Goal: Task Accomplishment & Management: Manage account settings

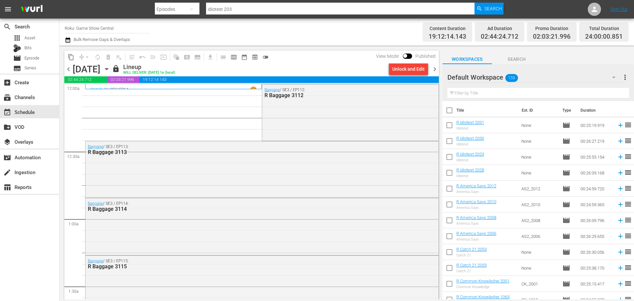
drag, startPoint x: 164, startPoint y: 67, endPoint x: 165, endPoint y: 71, distance: 4.2
click at [110, 71] on div "Friday, September 5th September 5th" at bounding box center [92, 69] width 38 height 11
click at [110, 72] on icon "button" at bounding box center [106, 68] width 7 height 7
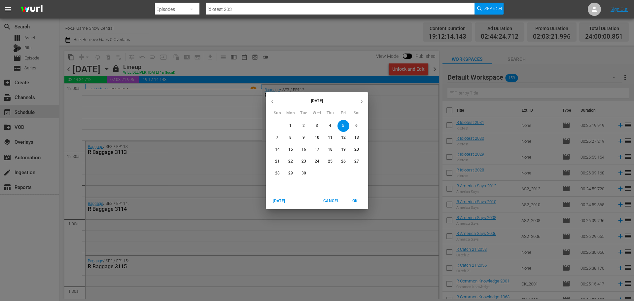
click at [270, 101] on icon "button" at bounding box center [272, 101] width 5 height 5
click at [278, 187] on p "31" at bounding box center [277, 185] width 5 height 6
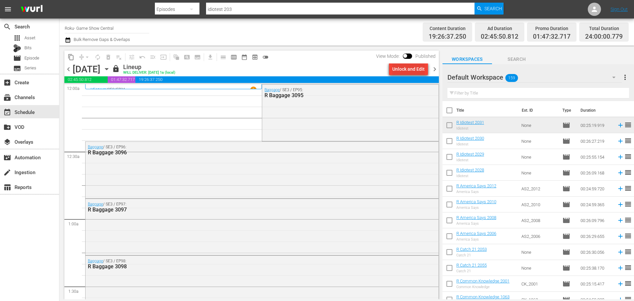
click at [421, 71] on div "Unlock and Edit" at bounding box center [408, 69] width 32 height 12
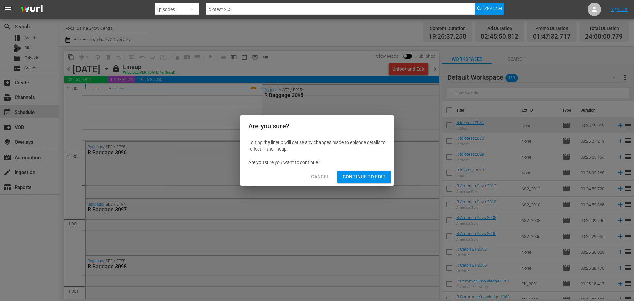
click at [358, 178] on span "Continue to Edit" at bounding box center [364, 177] width 43 height 8
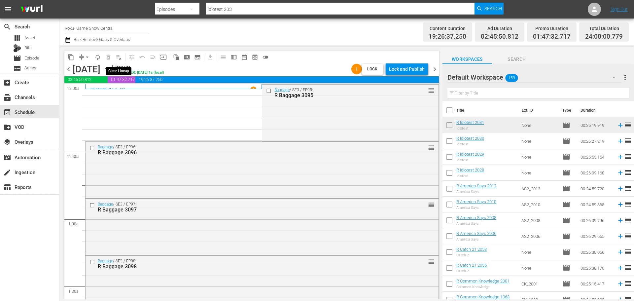
click at [120, 58] on span "playlist_remove_outlined" at bounding box center [119, 57] width 7 height 7
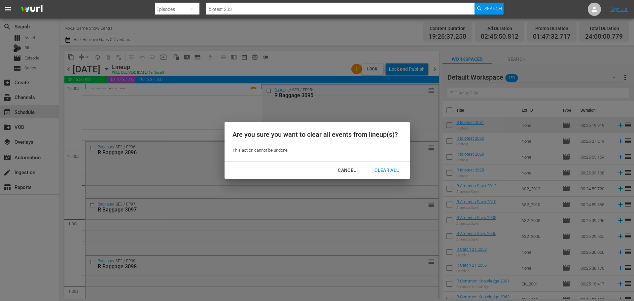
click at [376, 170] on div "Clear All" at bounding box center [386, 170] width 35 height 8
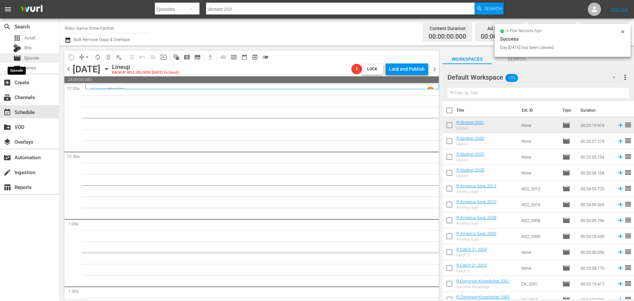
click at [18, 55] on span "movie" at bounding box center [17, 58] width 8 height 8
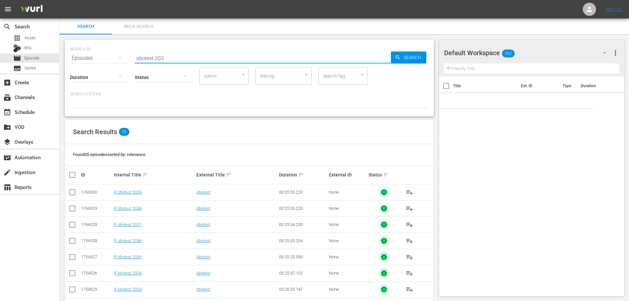
drag, startPoint x: 188, startPoint y: 56, endPoint x: 65, endPoint y: 65, distance: 122.4
click at [65, 65] on div "SEARCH BY Search By Episodes Search ID, Title, Description, Keywords, or Catego…" at bounding box center [249, 78] width 369 height 77
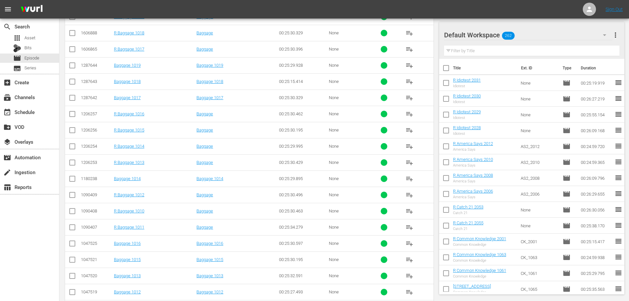
scroll to position [120, 0]
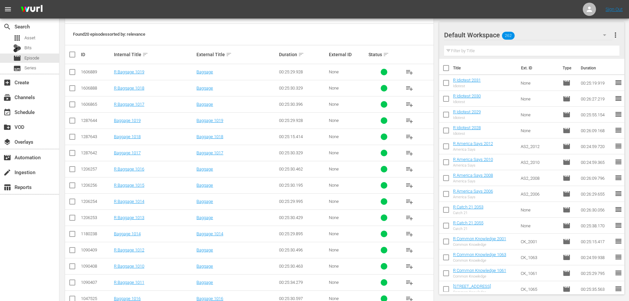
type input "bagg 101"
click at [73, 138] on input "checkbox" at bounding box center [72, 138] width 8 height 8
checkbox input "true"
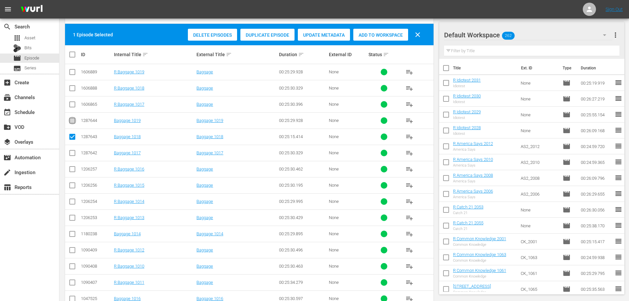
click at [73, 121] on input "checkbox" at bounding box center [72, 122] width 8 height 8
checkbox input "true"
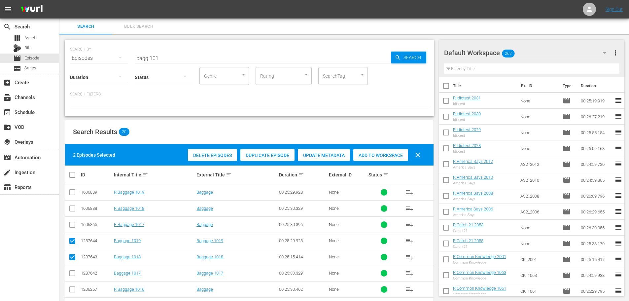
click at [401, 162] on div "Delete Episodes Duplicate Episode Update Metadata Add to Workspace clear" at bounding box center [305, 155] width 239 height 16
click at [397, 157] on span "Add to Workspace" at bounding box center [380, 155] width 55 height 5
click at [172, 54] on input "bagg 101" at bounding box center [263, 58] width 256 height 16
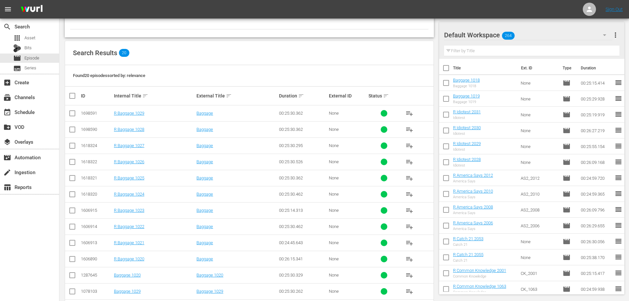
scroll to position [219, 0]
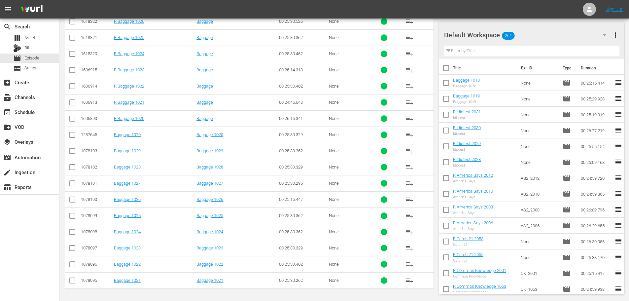
type input "bagg 102"
click at [72, 283] on input "checkbox" at bounding box center [72, 282] width 8 height 8
checkbox input "true"
click at [70, 138] on input "checkbox" at bounding box center [72, 136] width 8 height 8
checkbox input "true"
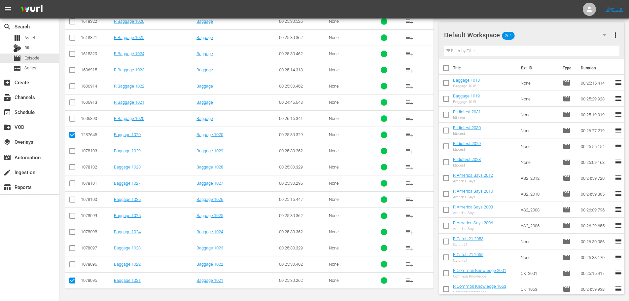
drag, startPoint x: 289, startPoint y: 148, endPoint x: 326, endPoint y: 143, distance: 37.6
click at [305, 146] on div "2 Episodes Selected Delete Episodes Duplicate Episode Update Metadata Add to Wo…" at bounding box center [249, 107] width 368 height 364
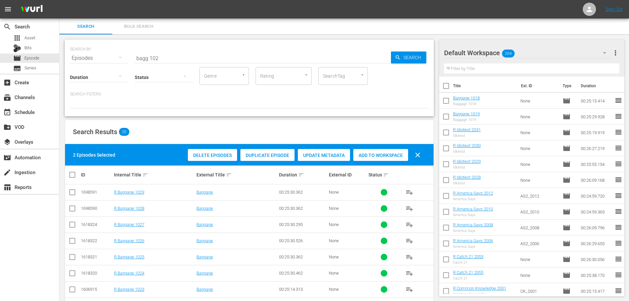
click at [358, 156] on span "Add to Workspace" at bounding box center [380, 155] width 55 height 5
drag, startPoint x: 170, startPoint y: 51, endPoint x: 59, endPoint y: 52, distance: 110.3
click at [59, 52] on div "SEARCH BY Search By Episodes Search ID, Title, Description, Keywords, or Catego…" at bounding box center [249, 277] width 380 height 486
click at [189, 57] on input "bagg 102" at bounding box center [263, 58] width 256 height 16
drag, startPoint x: 189, startPoint y: 57, endPoint x: 118, endPoint y: 39, distance: 73.6
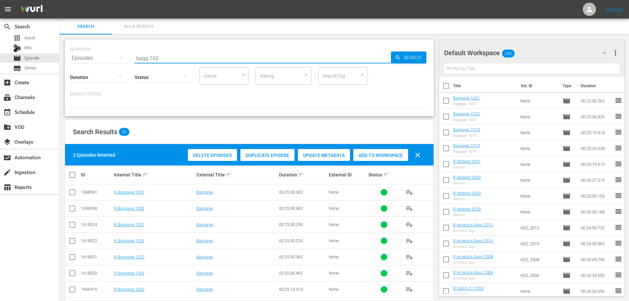
click at [128, 51] on div "SEARCH BY Search By Episodes Search ID, Title, Description, Keywords, or Catego…" at bounding box center [249, 54] width 359 height 24
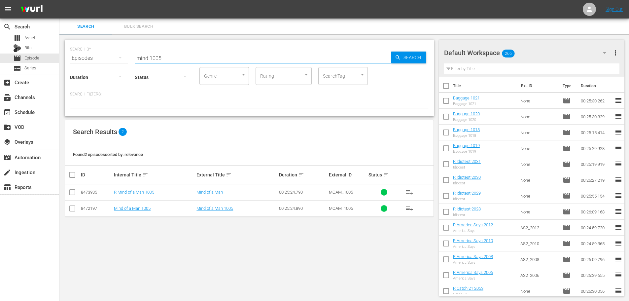
scroll to position [1, 0]
type input "mind 1005"
click at [67, 203] on td at bounding box center [72, 207] width 15 height 16
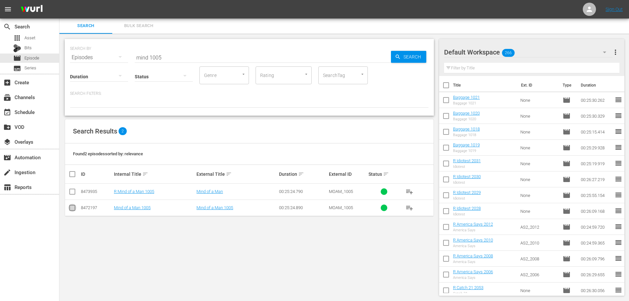
click at [71, 204] on icon at bounding box center [72, 208] width 8 height 8
click at [66, 206] on td at bounding box center [72, 207] width 15 height 16
click at [74, 208] on input "checkbox" at bounding box center [72, 209] width 8 height 8
checkbox input "true"
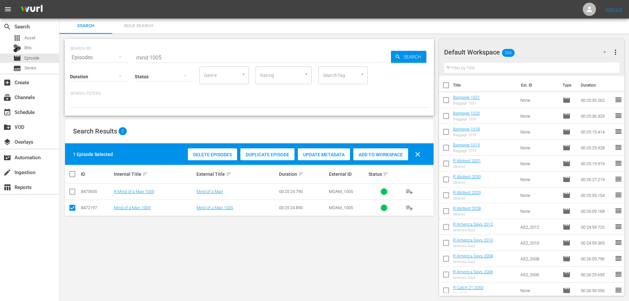
click at [391, 146] on div "Delete Episodes Duplicate Episode Update Metadata Add to Workspace clear" at bounding box center [305, 154] width 239 height 16
click at [391, 149] on div "Add to Workspace" at bounding box center [380, 154] width 55 height 13
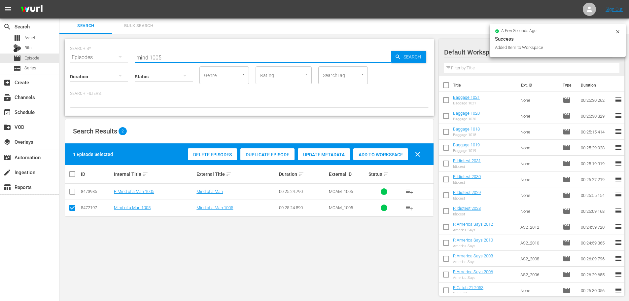
click at [190, 57] on input "mind 1005" at bounding box center [263, 58] width 256 height 16
drag, startPoint x: 190, startPoint y: 57, endPoint x: 127, endPoint y: 57, distance: 62.7
click at [127, 57] on div "SEARCH BY Search By Episodes Search ID, Title, Description, Keywords, or Catego…" at bounding box center [249, 54] width 359 height 24
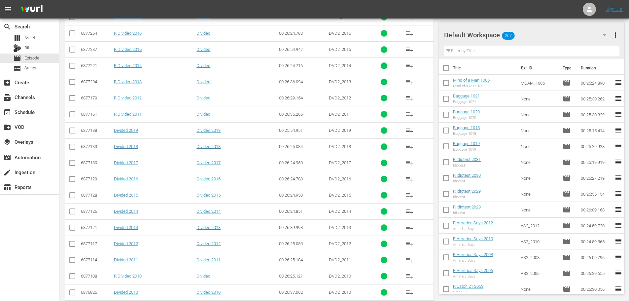
scroll to position [219, 0]
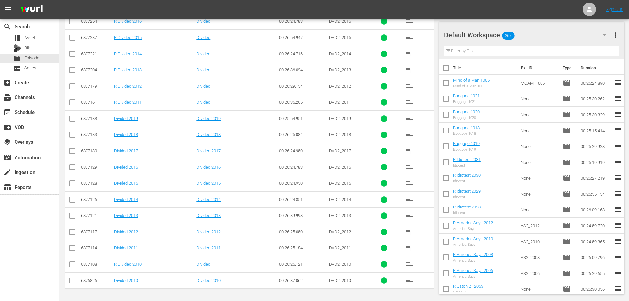
type input "divided 201"
click at [69, 251] on input "checkbox" at bounding box center [72, 249] width 8 height 8
checkbox input "true"
click at [69, 283] on input "checkbox" at bounding box center [72, 282] width 8 height 8
checkbox input "true"
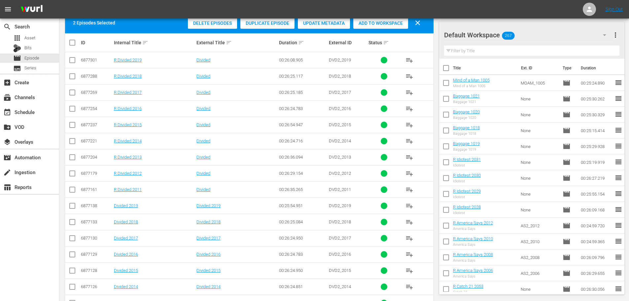
scroll to position [21, 0]
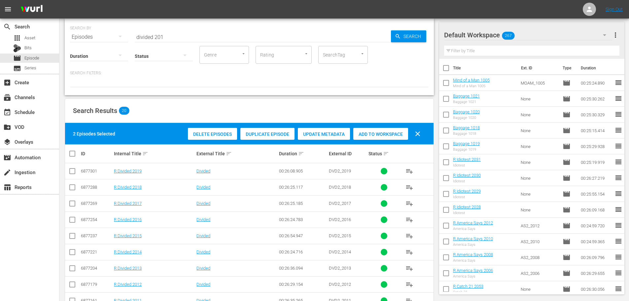
click at [388, 136] on span "Add to Workspace" at bounding box center [380, 133] width 55 height 5
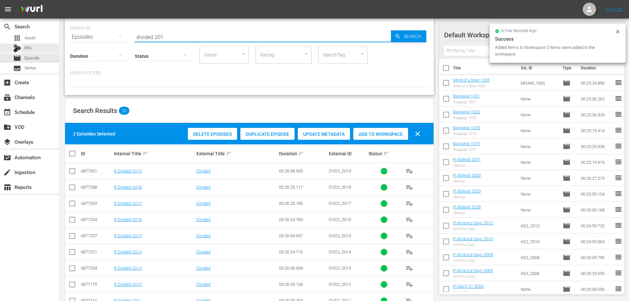
drag, startPoint x: 212, startPoint y: 33, endPoint x: 0, endPoint y: 53, distance: 212.5
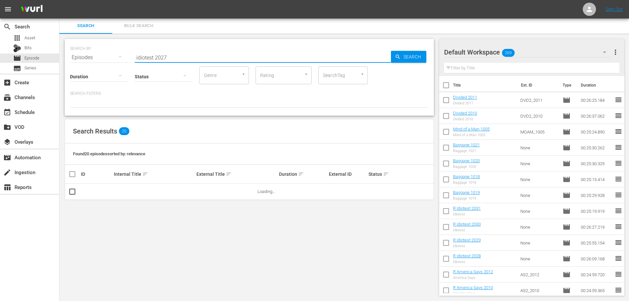
scroll to position [1, 0]
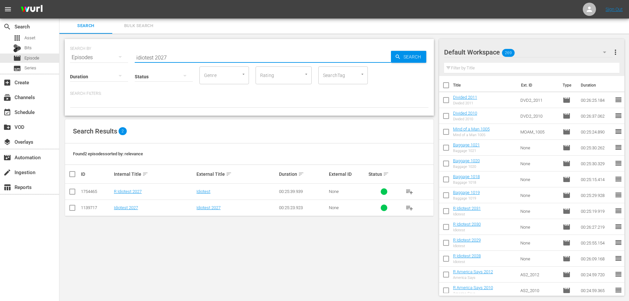
type input "idiotest 2027"
click at [73, 206] on input "checkbox" at bounding box center [72, 209] width 8 height 8
checkbox input "true"
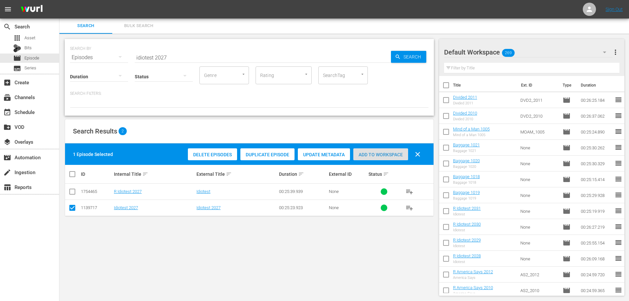
click at [372, 149] on div "Add to Workspace" at bounding box center [380, 154] width 55 height 13
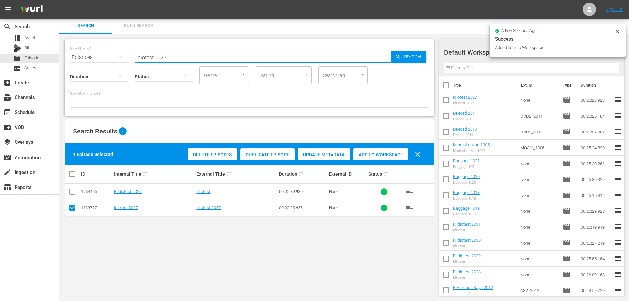
drag, startPoint x: 183, startPoint y: 57, endPoint x: 93, endPoint y: 58, distance: 90.1
click at [93, 58] on div "SEARCH BY Search By Episodes Search ID, Title, Description, Keywords, or Catego…" at bounding box center [249, 54] width 359 height 24
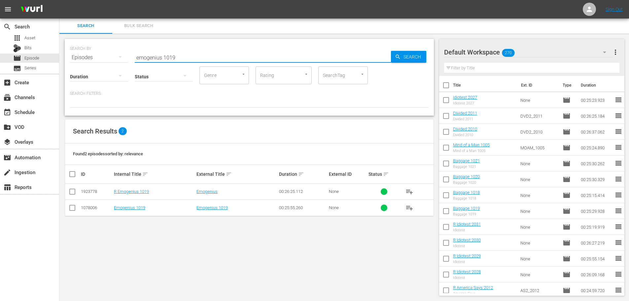
type input "emogenius 1019"
click at [72, 209] on input "checkbox" at bounding box center [72, 209] width 8 height 8
checkbox input "true"
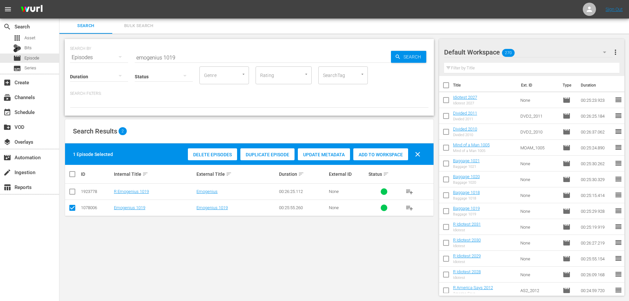
click at [383, 151] on div "Add to Workspace" at bounding box center [380, 154] width 55 height 13
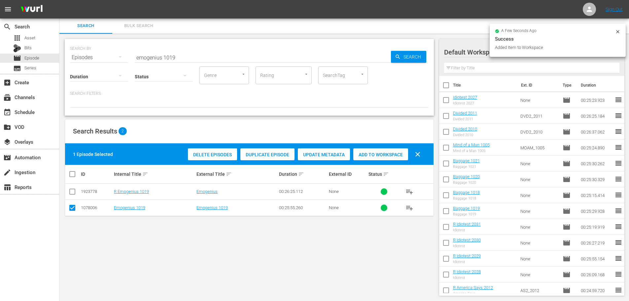
click at [214, 54] on input "emogenius 1019" at bounding box center [263, 58] width 256 height 16
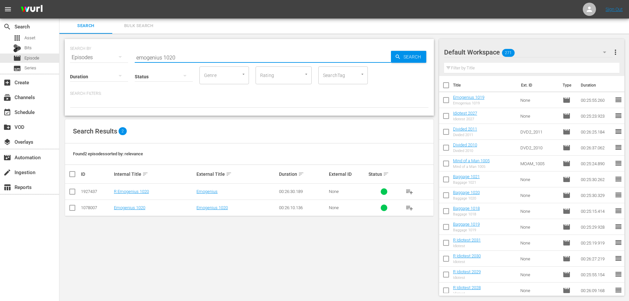
type input "emogenius 1020"
click at [70, 205] on input "checkbox" at bounding box center [72, 209] width 8 height 8
checkbox input "true"
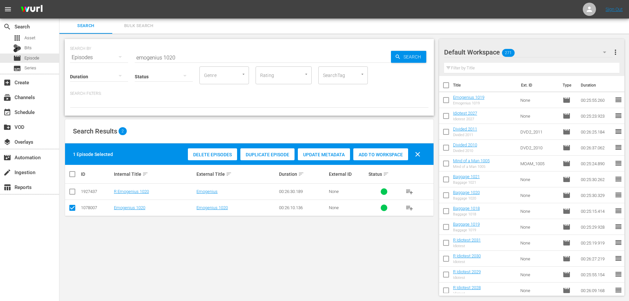
click at [379, 152] on span "Add to Workspace" at bounding box center [380, 154] width 55 height 5
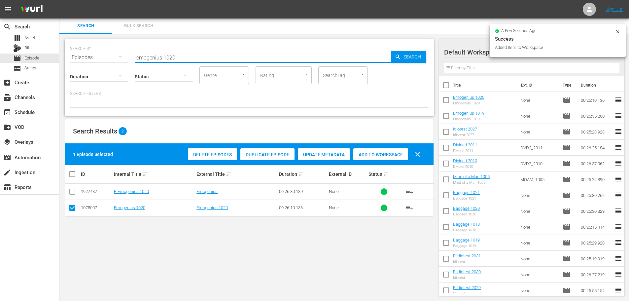
drag, startPoint x: 203, startPoint y: 53, endPoint x: 104, endPoint y: 59, distance: 98.5
click at [104, 59] on div "SEARCH BY Search By Episodes Search ID, Title, Description, Keywords, or Catego…" at bounding box center [249, 54] width 359 height 24
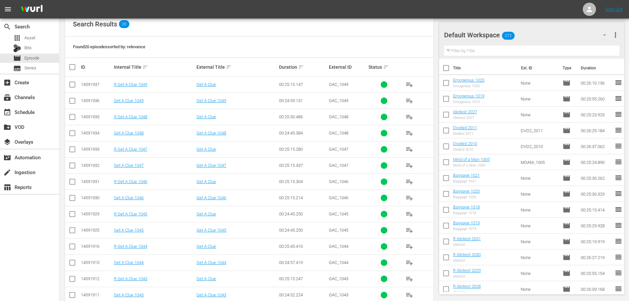
scroll to position [133, 0]
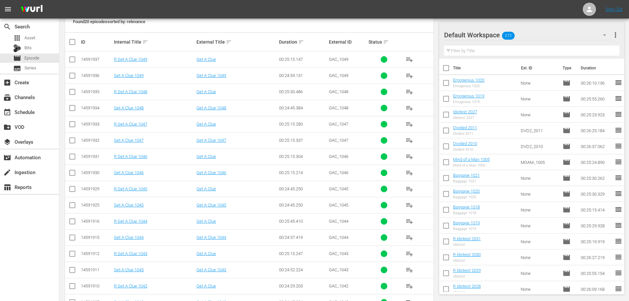
type input "get a clue 104"
click at [71, 175] on input "checkbox" at bounding box center [72, 174] width 8 height 8
checkbox input "true"
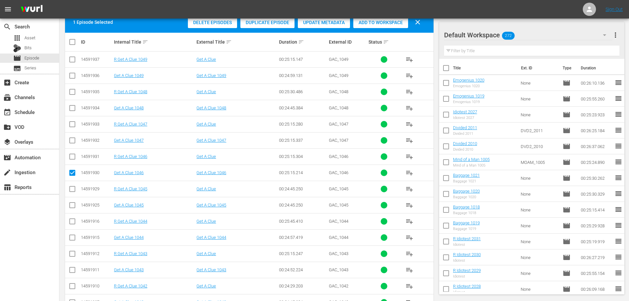
click at [74, 112] on input "checkbox" at bounding box center [72, 109] width 8 height 8
checkbox input "true"
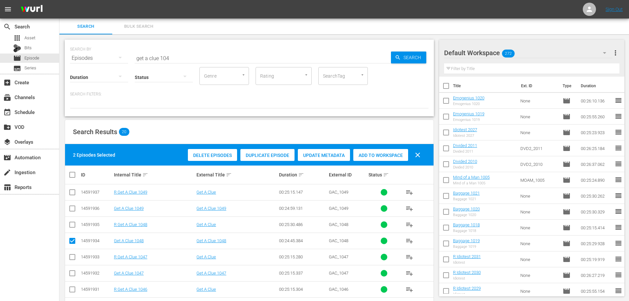
click at [379, 153] on span "Add to Workspace" at bounding box center [380, 155] width 55 height 5
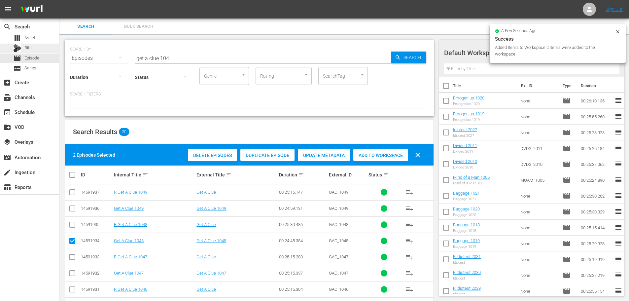
drag, startPoint x: 187, startPoint y: 54, endPoint x: 19, endPoint y: 46, distance: 167.9
click at [59, 0] on div "search Search apps Asset Bits movie Episode subtitles Series add_box Create sub…" at bounding box center [343, 0] width 569 height 0
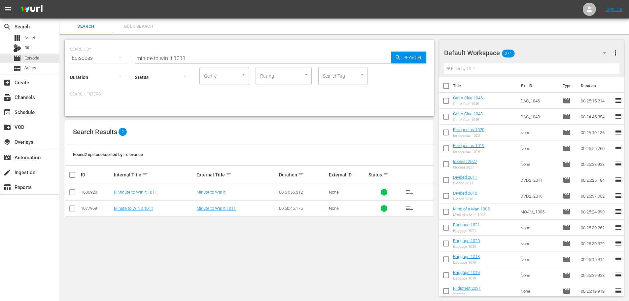
type input "minute to win it 1011"
drag, startPoint x: 74, startPoint y: 211, endPoint x: 0, endPoint y: 187, distance: 77.5
click at [74, 211] on input "checkbox" at bounding box center [72, 210] width 8 height 8
checkbox input "true"
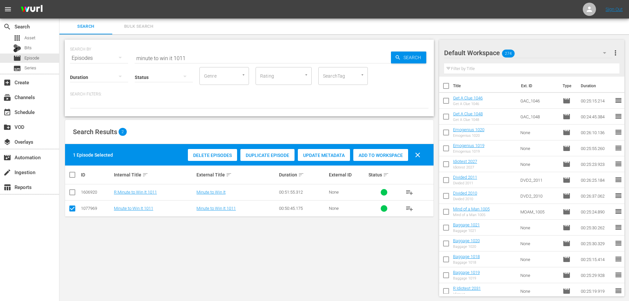
click at [392, 150] on div "Add to Workspace" at bounding box center [380, 155] width 55 height 13
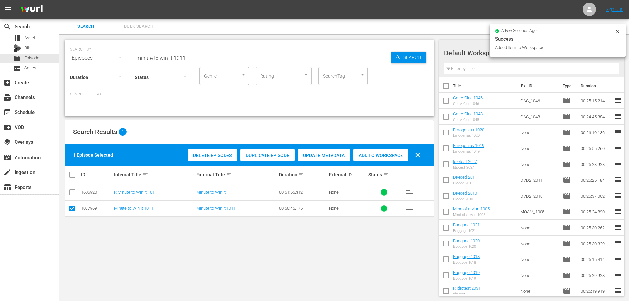
drag, startPoint x: 199, startPoint y: 55, endPoint x: 98, endPoint y: 61, distance: 100.9
click at [98, 61] on div "SEARCH BY Search By Episodes Search ID, Title, Description, Keywords, or Catego…" at bounding box center [249, 78] width 369 height 77
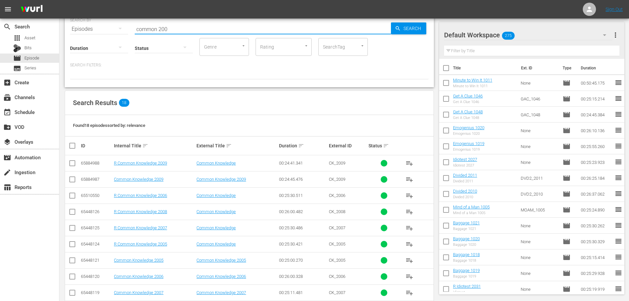
scroll to position [99, 0]
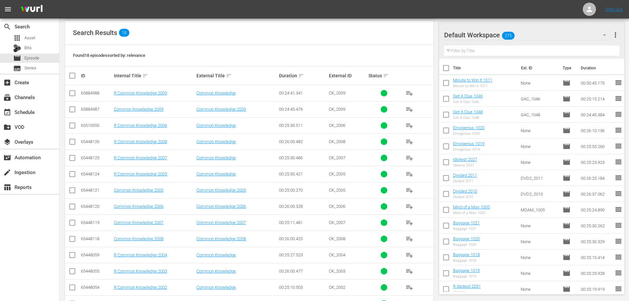
type input "common 200"
click at [73, 178] on input "checkbox" at bounding box center [72, 175] width 8 height 8
checkbox input "true"
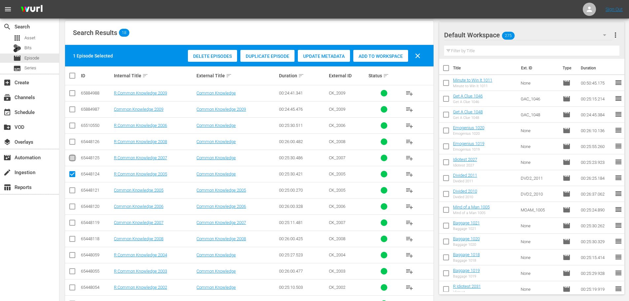
click at [73, 160] on input "checkbox" at bounding box center [72, 159] width 8 height 8
checkbox input "false"
click at [70, 177] on input "checkbox" at bounding box center [72, 175] width 8 height 8
checkbox input "false"
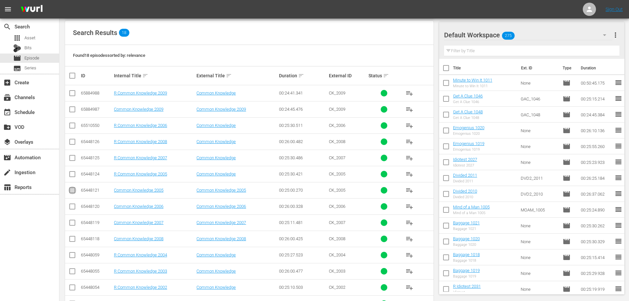
click at [70, 192] on input "checkbox" at bounding box center [72, 192] width 8 height 8
checkbox input "true"
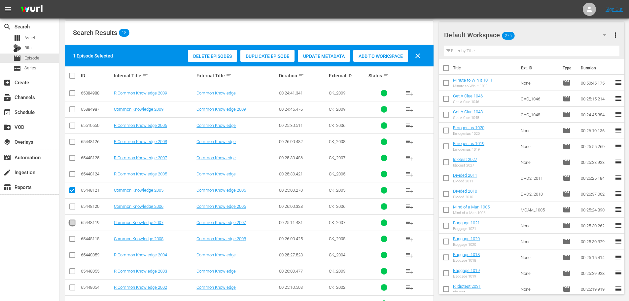
click at [70, 225] on input "checkbox" at bounding box center [72, 224] width 8 height 8
checkbox input "true"
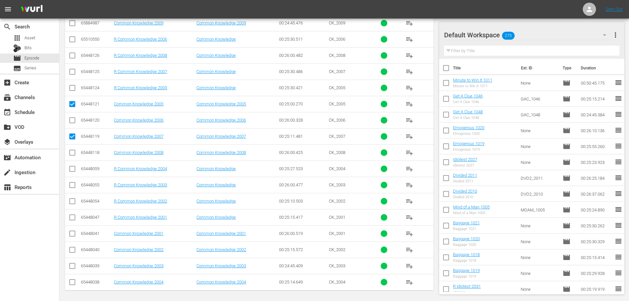
scroll to position [187, 0]
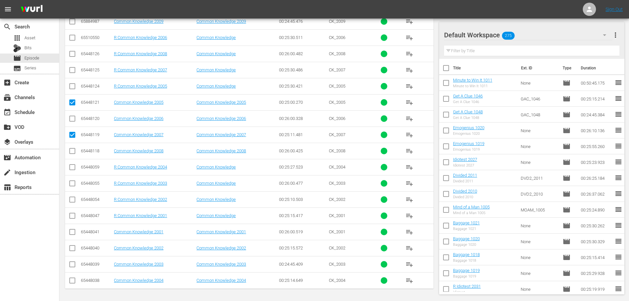
click at [74, 265] on input "checkbox" at bounding box center [72, 265] width 8 height 8
checkbox input "true"
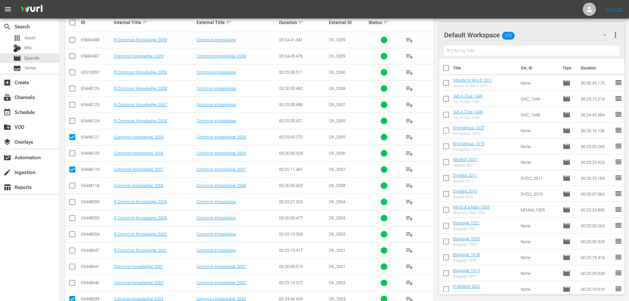
scroll to position [121, 0]
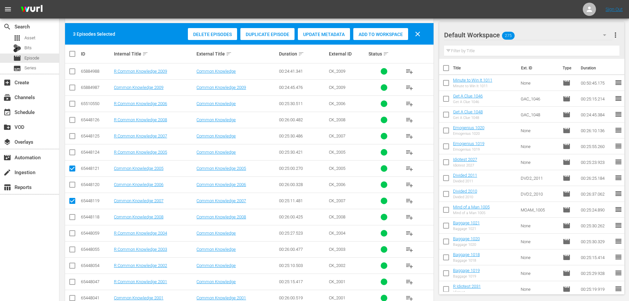
click at [70, 85] on input "checkbox" at bounding box center [72, 89] width 8 height 8
checkbox input "true"
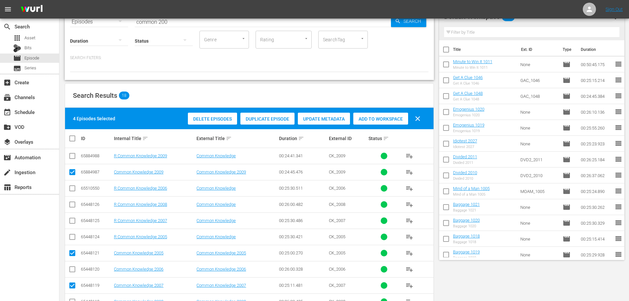
scroll to position [0, 0]
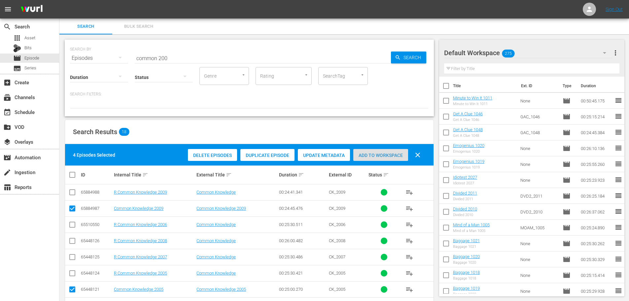
click at [384, 153] on span "Add to Workspace" at bounding box center [380, 155] width 55 height 5
drag, startPoint x: 172, startPoint y: 58, endPoint x: 132, endPoint y: 62, distance: 39.9
click at [132, 62] on div "SEARCH BY Search By Episodes Search ID, Title, Description, Keywords, or Catego…" at bounding box center [249, 54] width 359 height 24
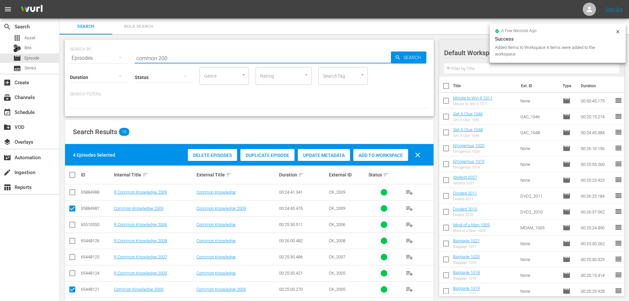
type input "="
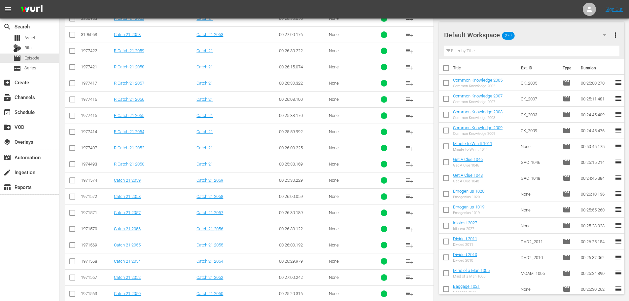
scroll to position [219, 0]
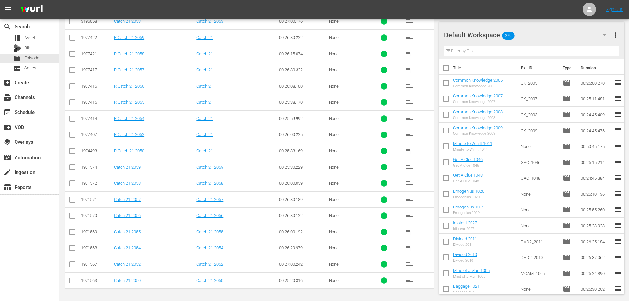
type input "catch 21 205"
click at [71, 203] on input "checkbox" at bounding box center [72, 201] width 8 height 8
checkbox input "true"
click at [69, 167] on input "checkbox" at bounding box center [72, 168] width 8 height 8
checkbox input "true"
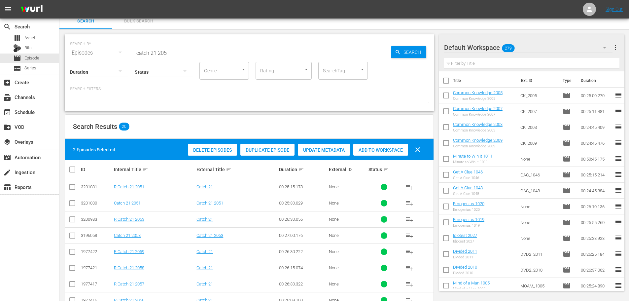
scroll to position [0, 0]
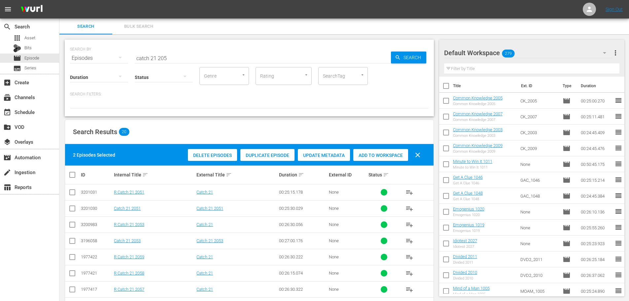
click at [364, 156] on span "Add to Workspace" at bounding box center [380, 155] width 55 height 5
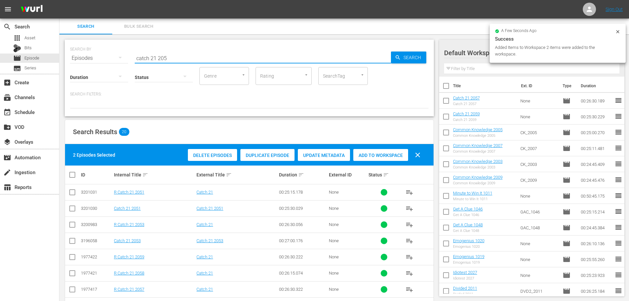
drag, startPoint x: 175, startPoint y: 56, endPoint x: 94, endPoint y: 63, distance: 80.5
click at [94, 63] on div "SEARCH BY Search By Episodes Search ID, Title, Description, Keywords, or Catego…" at bounding box center [249, 78] width 369 height 77
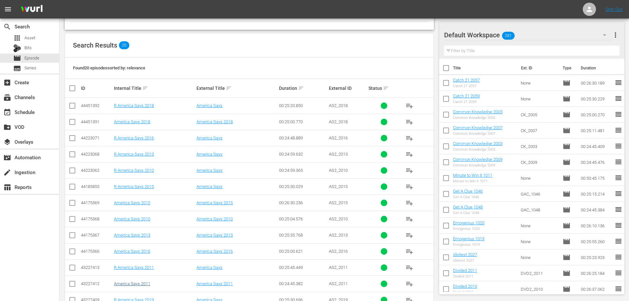
scroll to position [165, 0]
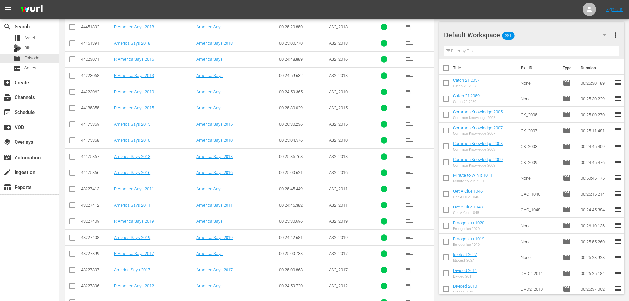
type input "america 201"
click at [71, 176] on input "checkbox" at bounding box center [72, 174] width 8 height 8
checkbox input "true"
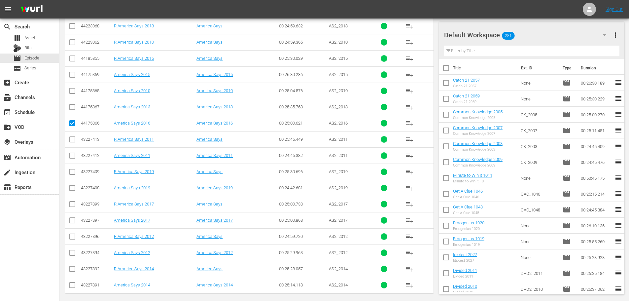
scroll to position [219, 0]
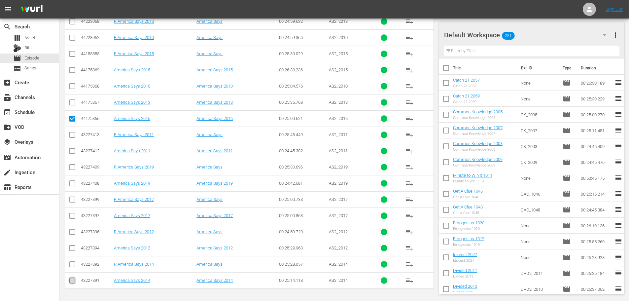
click at [71, 281] on input "checkbox" at bounding box center [72, 282] width 8 height 8
checkbox input "true"
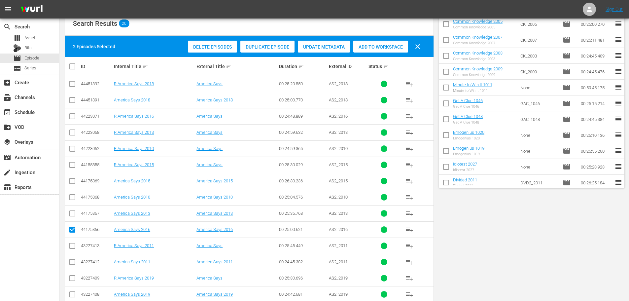
scroll to position [0, 0]
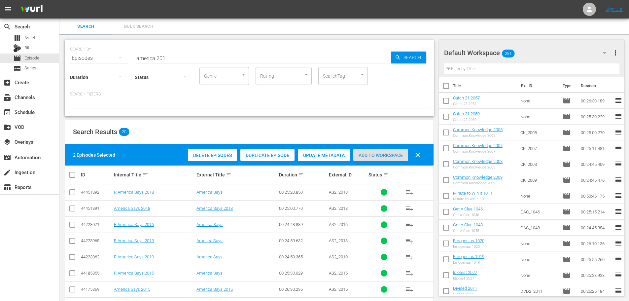
click at [356, 155] on span "Add to Workspace" at bounding box center [380, 155] width 55 height 5
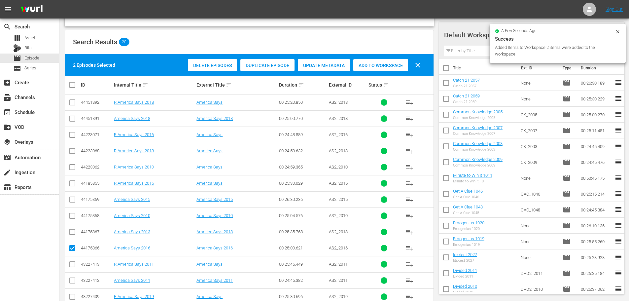
scroll to position [99, 0]
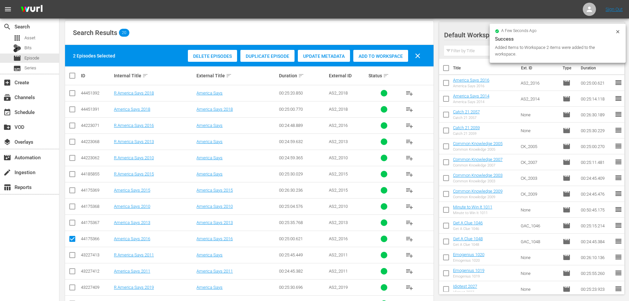
click at [73, 113] on input "checkbox" at bounding box center [72, 111] width 8 height 8
checkbox input "true"
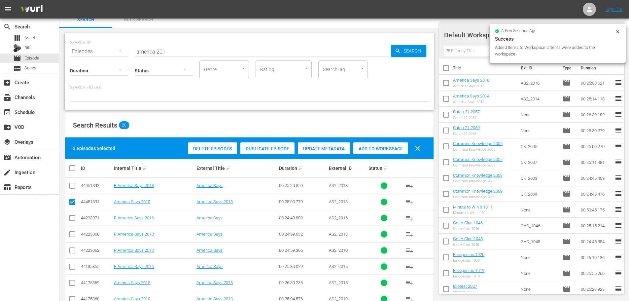
scroll to position [0, 0]
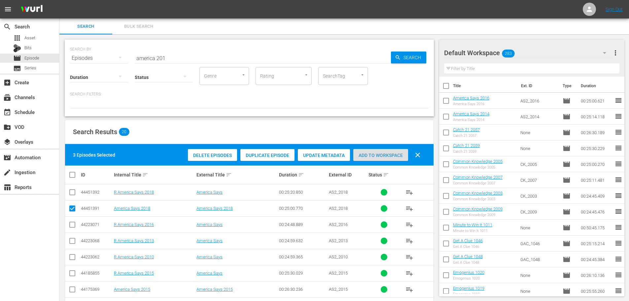
click at [378, 153] on span "Add to Workspace" at bounding box center [380, 155] width 55 height 5
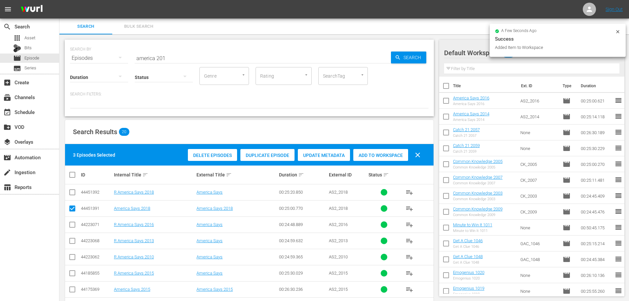
click at [172, 56] on input "america 201" at bounding box center [263, 58] width 256 height 16
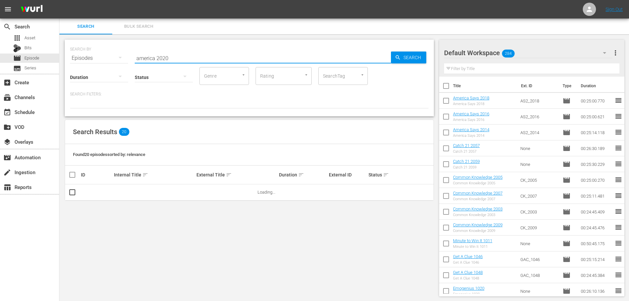
scroll to position [1, 0]
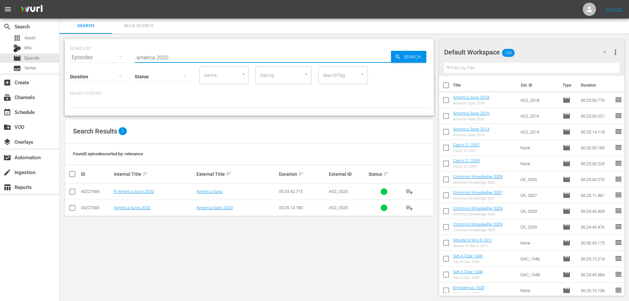
type input "america 2020"
click at [76, 208] on input "checkbox" at bounding box center [72, 209] width 8 height 8
checkbox input "true"
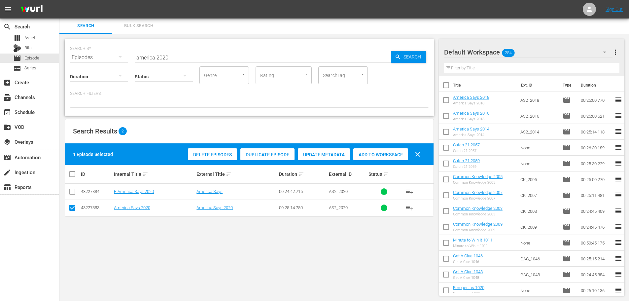
click at [362, 156] on span "Add to Workspace" at bounding box center [380, 154] width 55 height 5
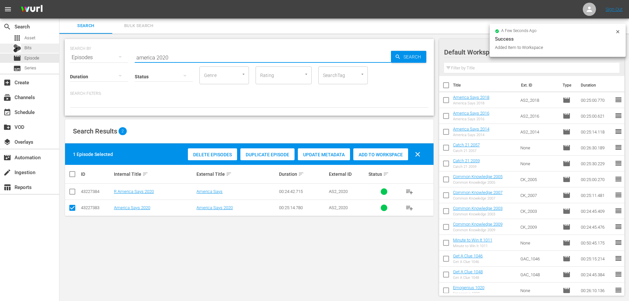
drag, startPoint x: 194, startPoint y: 57, endPoint x: 0, endPoint y: 45, distance: 194.5
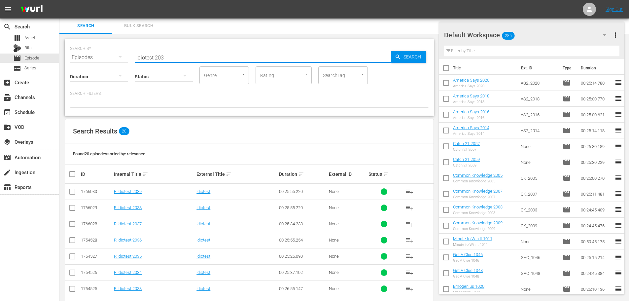
scroll to position [219, 0]
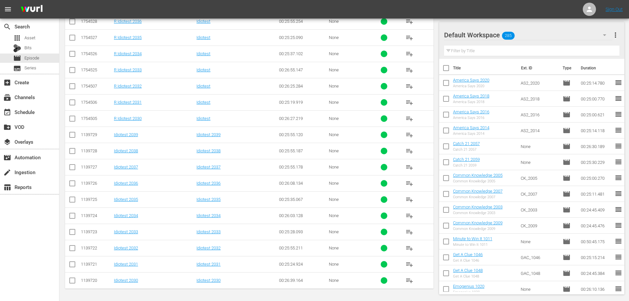
type input "idiotest 203"
click at [72, 247] on input "checkbox" at bounding box center [72, 249] width 8 height 8
checkbox input "true"
click at [71, 232] on input "checkbox" at bounding box center [72, 233] width 8 height 8
checkbox input "true"
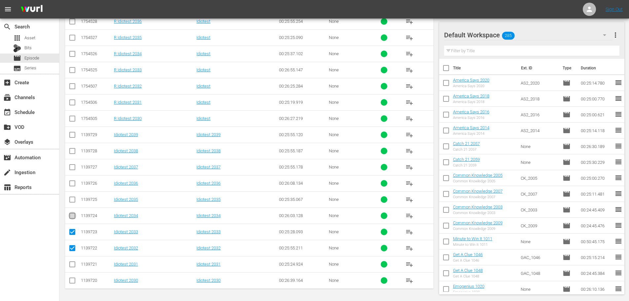
click at [73, 217] on input "checkbox" at bounding box center [72, 217] width 8 height 8
checkbox input "true"
click at [70, 192] on td at bounding box center [72, 199] width 15 height 16
click at [71, 197] on input "checkbox" at bounding box center [72, 201] width 8 height 8
checkbox input "true"
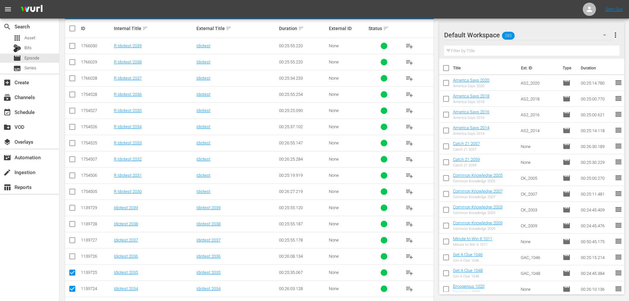
scroll to position [21, 0]
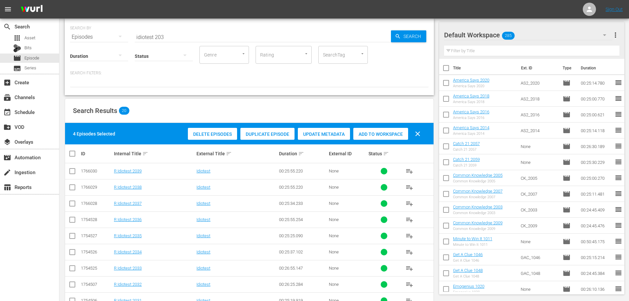
drag, startPoint x: 365, startPoint y: 135, endPoint x: 360, endPoint y: 135, distance: 5.3
click at [365, 135] on span "Add to Workspace" at bounding box center [380, 133] width 55 height 5
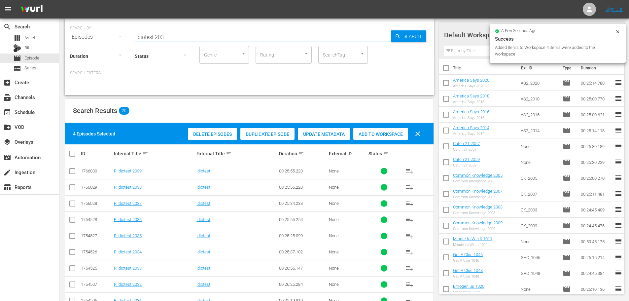
drag, startPoint x: 184, startPoint y: 32, endPoint x: 68, endPoint y: 48, distance: 116.9
click at [68, 48] on div "SEARCH BY Search By Episodes Search ID, Title, Description, Keywords, or Catego…" at bounding box center [249, 56] width 369 height 77
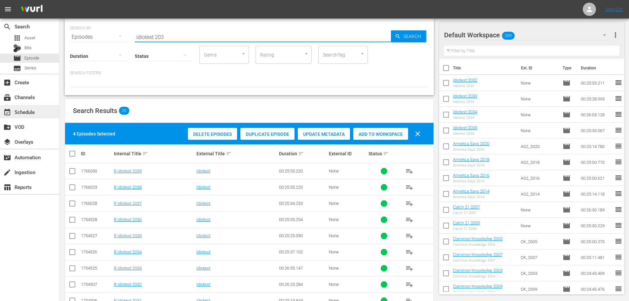
click at [25, 109] on div "event_available Schedule" at bounding box center [18, 111] width 37 height 6
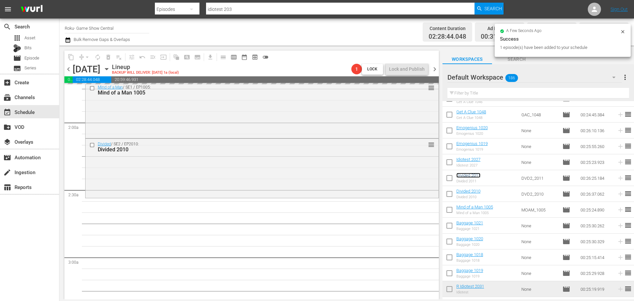
scroll to position [264, 0]
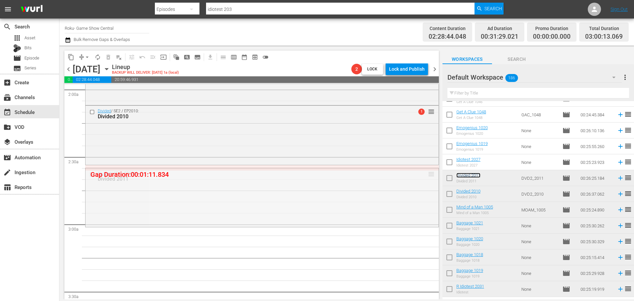
drag, startPoint x: 477, startPoint y: 175, endPoint x: 425, endPoint y: 166, distance: 52.3
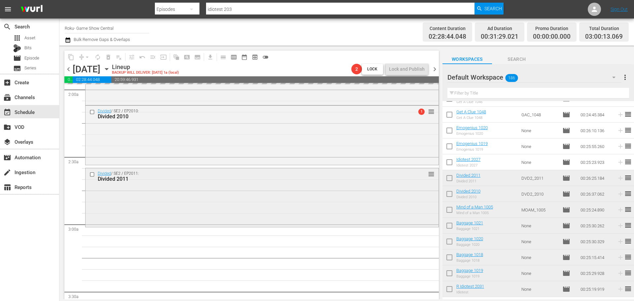
click at [181, 190] on div "Divided / SE2 / EP2011: Divided 2011 reorder" at bounding box center [261, 196] width 353 height 57
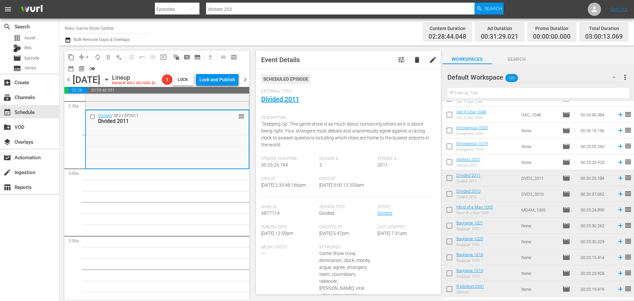
scroll to position [297, 0]
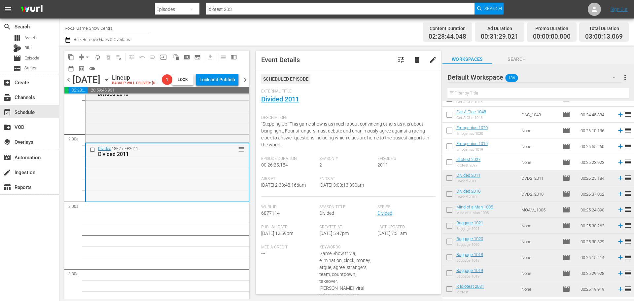
click at [164, 201] on div "Divided / SE2 / EP2011: Divided 2011 reorder" at bounding box center [167, 171] width 163 height 57
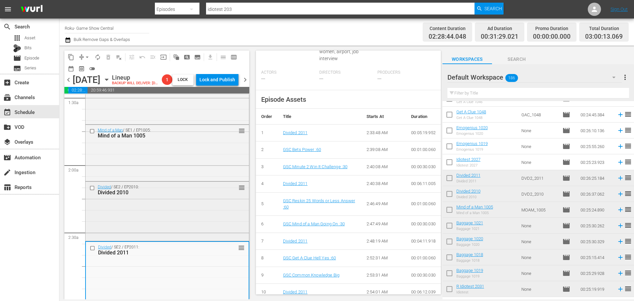
scroll to position [198, 0]
click at [152, 210] on div "Divided / SE2 / EP2010: Divided 2010 reorder" at bounding box center [166, 211] width 163 height 58
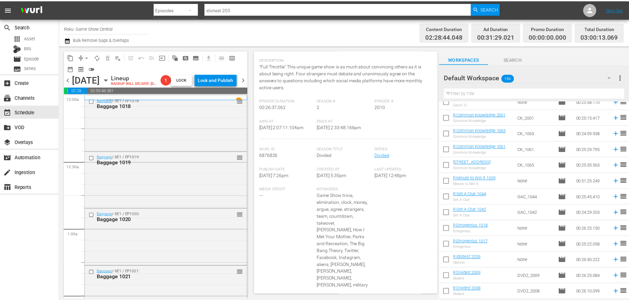
scroll to position [0, 0]
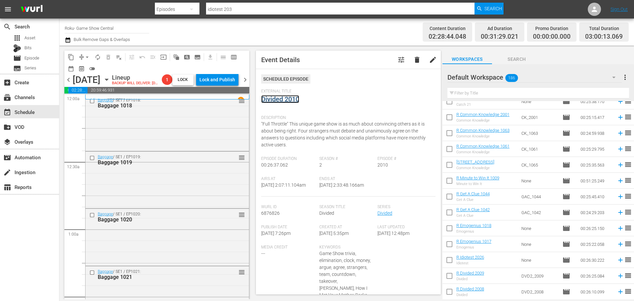
click at [287, 96] on link "Divided 2010" at bounding box center [280, 99] width 38 height 8
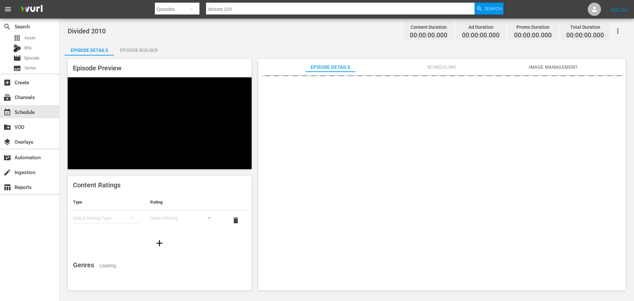
click at [149, 48] on div "Episode Builder" at bounding box center [139, 50] width 50 height 16
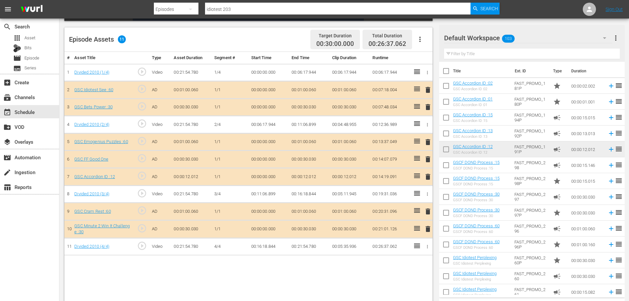
scroll to position [172, 0]
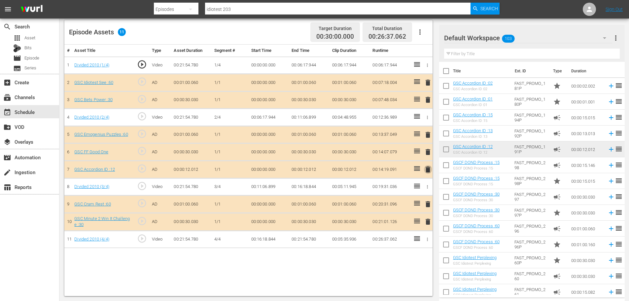
click at [426, 167] on span "delete" at bounding box center [428, 169] width 8 height 8
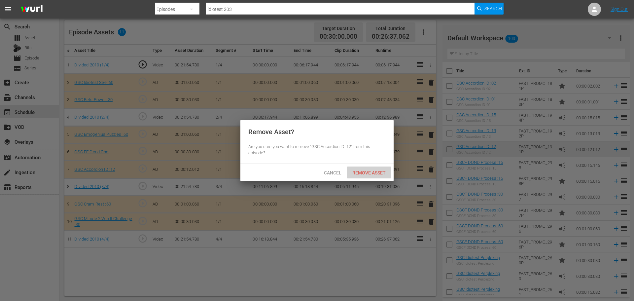
click at [354, 173] on span "Remove Asset" at bounding box center [369, 172] width 44 height 5
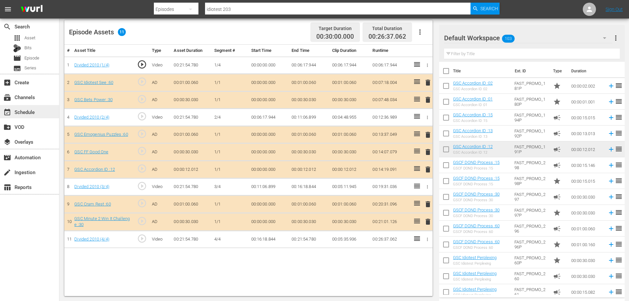
click at [43, 108] on div "event_available Schedule" at bounding box center [29, 111] width 59 height 13
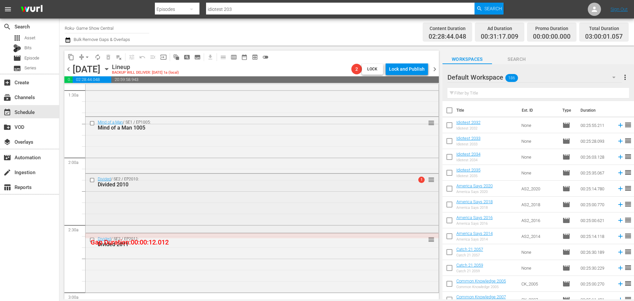
scroll to position [198, 0]
click at [110, 70] on icon "button" at bounding box center [106, 68] width 7 height 7
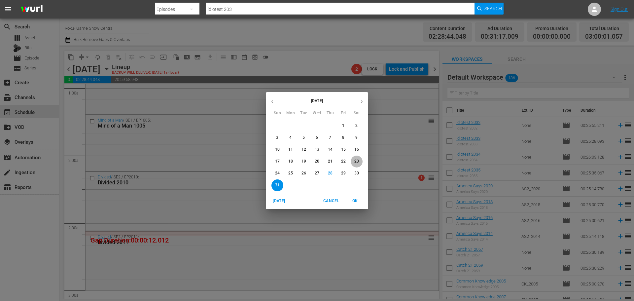
click at [354, 161] on p "23" at bounding box center [356, 161] width 5 height 6
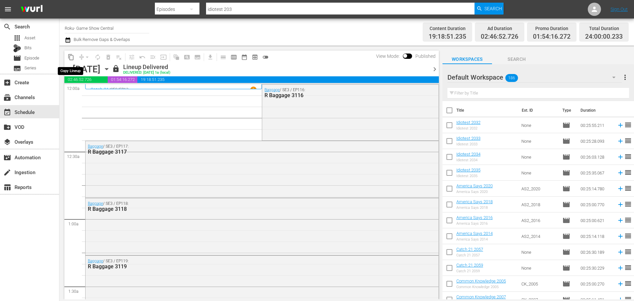
click at [67, 58] on button "content_copy" at bounding box center [71, 57] width 11 height 11
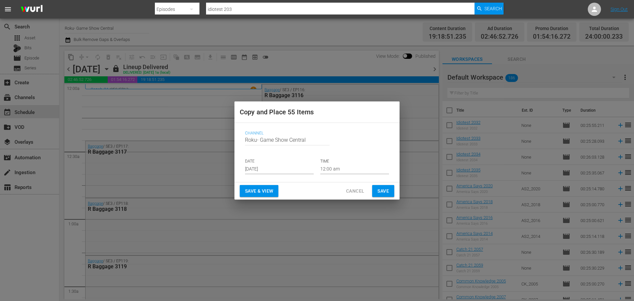
click at [281, 168] on input "[DATE]" at bounding box center [279, 169] width 69 height 10
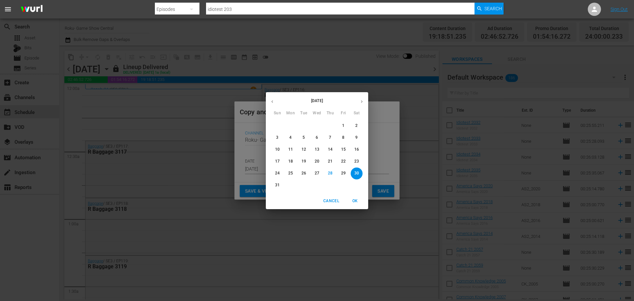
drag, startPoint x: 360, startPoint y: 96, endPoint x: 361, endPoint y: 101, distance: 5.6
click at [361, 98] on button "button" at bounding box center [361, 101] width 13 height 13
click at [356, 125] on p "6" at bounding box center [356, 126] width 2 height 6
type input "[DATE]"
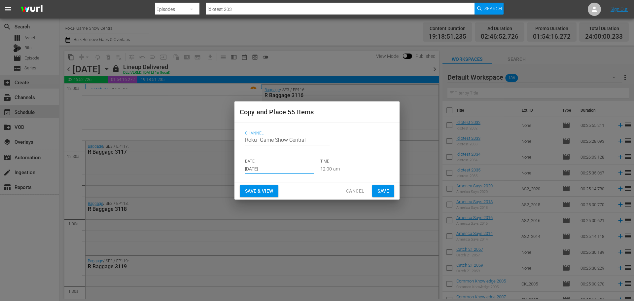
drag, startPoint x: 382, startPoint y: 189, endPoint x: 49, endPoint y: 87, distance: 349.0
click at [383, 189] on span "Save" at bounding box center [383, 191] width 12 height 8
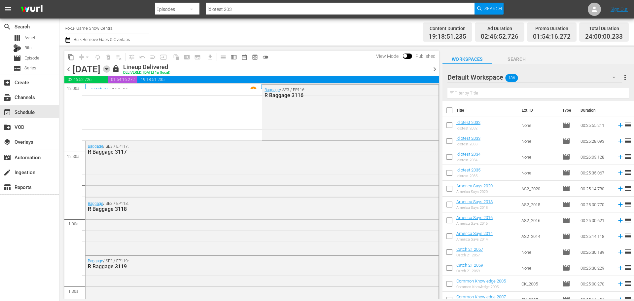
click at [110, 71] on icon "button" at bounding box center [106, 68] width 7 height 7
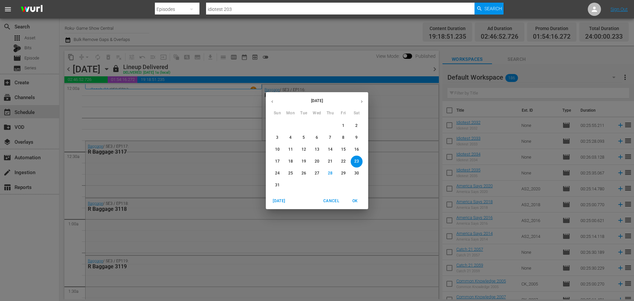
drag, startPoint x: 358, startPoint y: 99, endPoint x: 354, endPoint y: 101, distance: 4.3
click at [357, 99] on button "button" at bounding box center [361, 101] width 13 height 13
click at [353, 123] on span "6" at bounding box center [357, 126] width 12 height 6
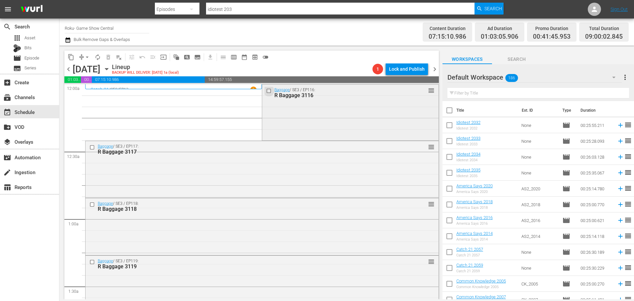
click at [270, 90] on input "checkbox" at bounding box center [269, 91] width 7 height 6
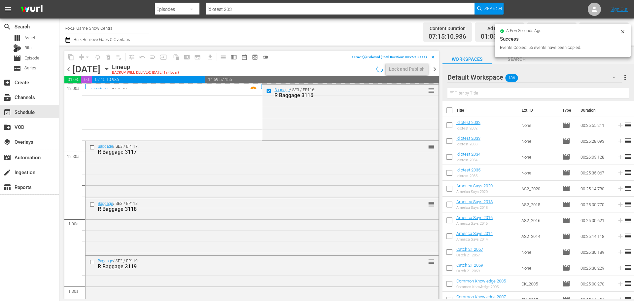
click at [92, 148] on input "checkbox" at bounding box center [92, 148] width 7 height 6
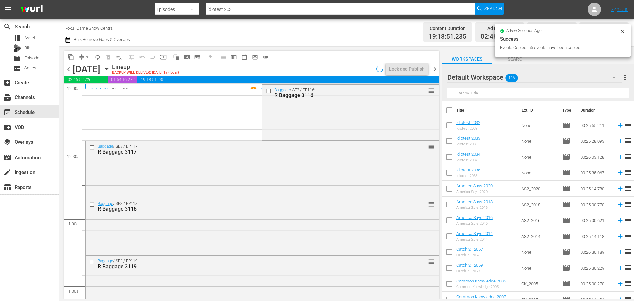
click at [91, 204] on input "checkbox" at bounding box center [92, 205] width 7 height 6
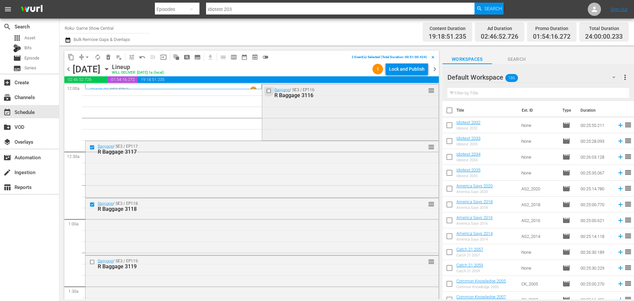
click at [266, 91] on input "checkbox" at bounding box center [269, 91] width 7 height 6
click at [92, 263] on input "checkbox" at bounding box center [92, 262] width 7 height 6
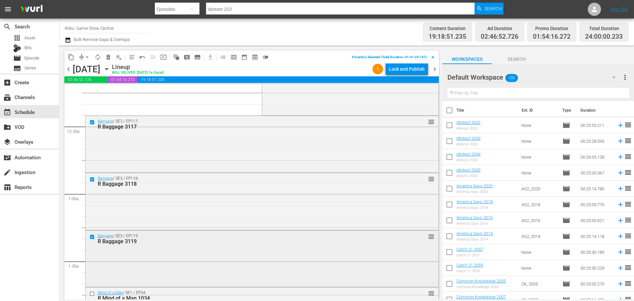
scroll to position [66, 0]
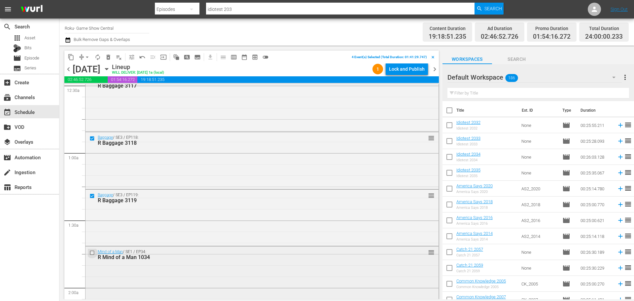
click at [91, 251] on input "checkbox" at bounding box center [92, 253] width 7 height 6
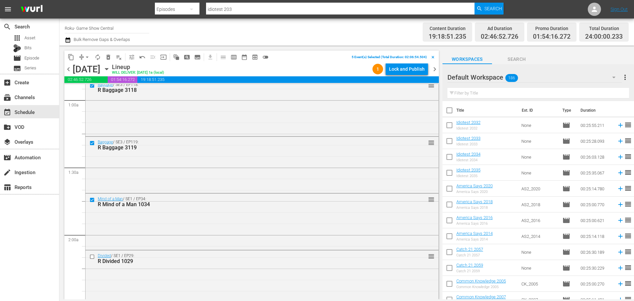
scroll to position [165, 0]
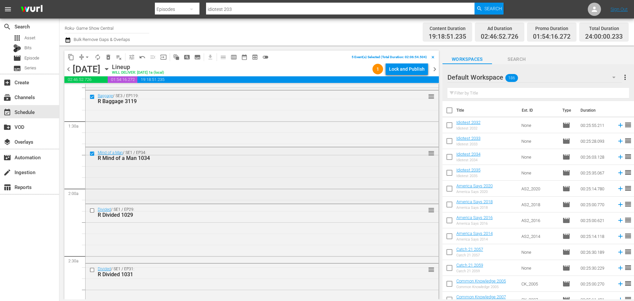
click at [91, 201] on div "Mind of a Man / SE1 / EP34: R Mind of a Man 1034 reorder" at bounding box center [261, 174] width 353 height 55
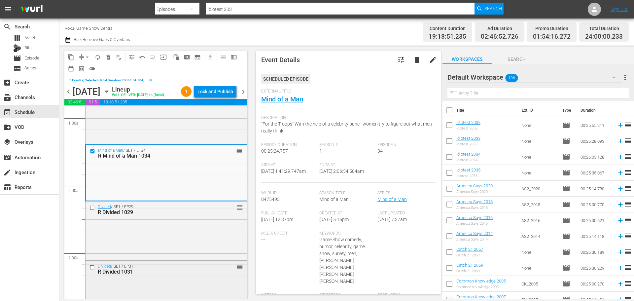
scroll to position [231, 0]
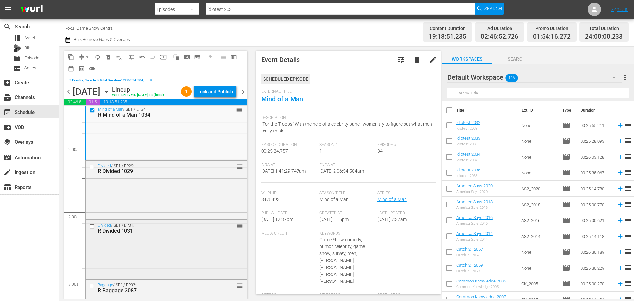
click at [89, 230] on div at bounding box center [93, 226] width 10 height 8
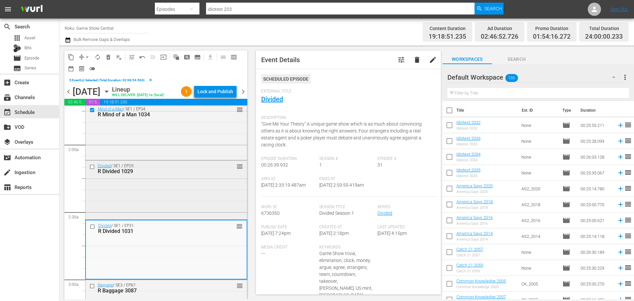
click at [89, 171] on div at bounding box center [93, 167] width 10 height 8
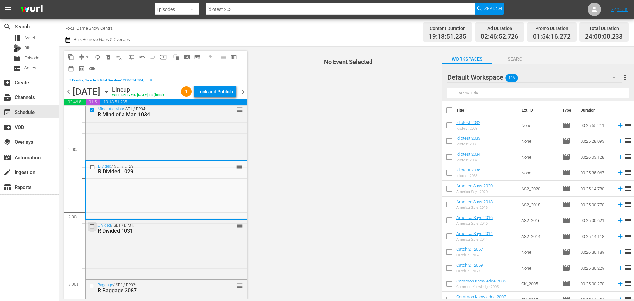
click at [91, 229] on input "checkbox" at bounding box center [92, 226] width 7 height 6
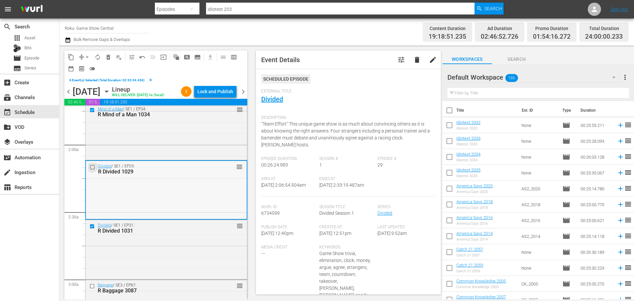
click at [90, 170] on input "checkbox" at bounding box center [93, 167] width 7 height 6
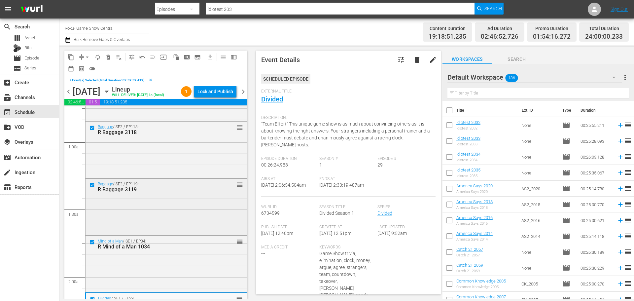
scroll to position [0, 0]
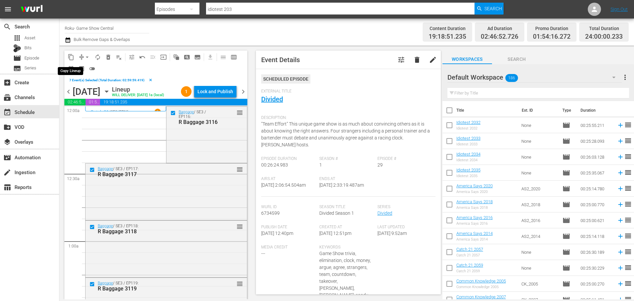
click at [71, 58] on span "content_copy" at bounding box center [71, 57] width 7 height 7
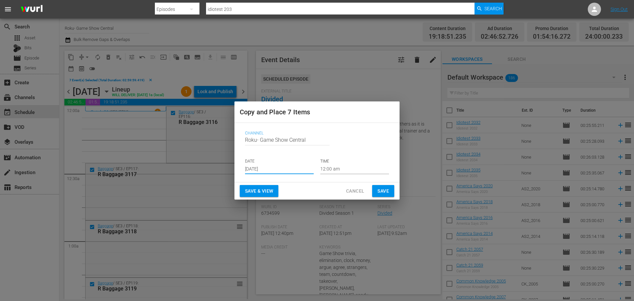
click at [292, 169] on input "[DATE]" at bounding box center [279, 169] width 69 height 10
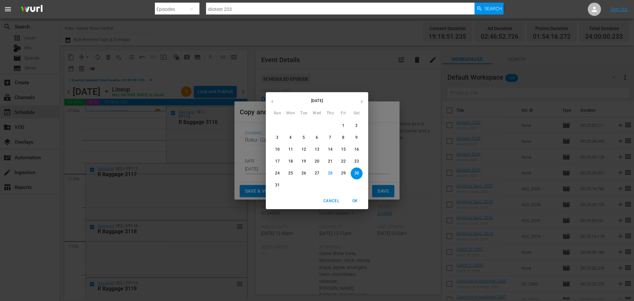
click at [352, 102] on p "[DATE]" at bounding box center [317, 101] width 77 height 6
click at [359, 106] on button "button" at bounding box center [361, 101] width 13 height 13
click at [353, 126] on span "6" at bounding box center [357, 126] width 12 height 6
type input "[DATE]"
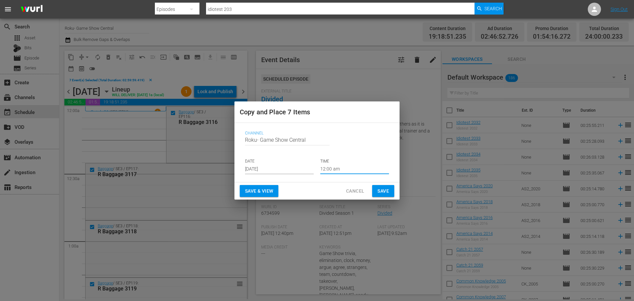
click at [341, 166] on input "12:00 am" at bounding box center [354, 169] width 69 height 10
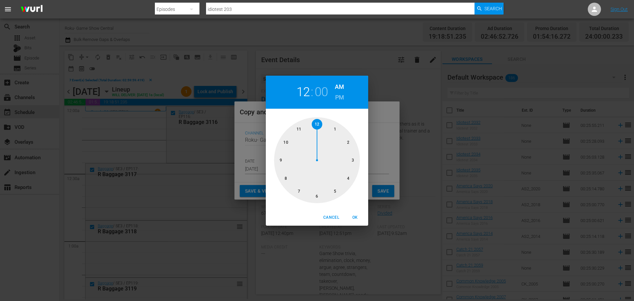
click at [351, 159] on div at bounding box center [317, 160] width 86 height 86
click at [364, 214] on button "OK" at bounding box center [354, 217] width 21 height 11
type input "03:00 am"
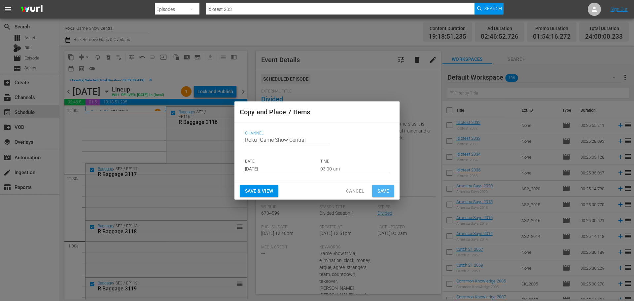
click at [382, 193] on span "Save" at bounding box center [383, 191] width 12 height 8
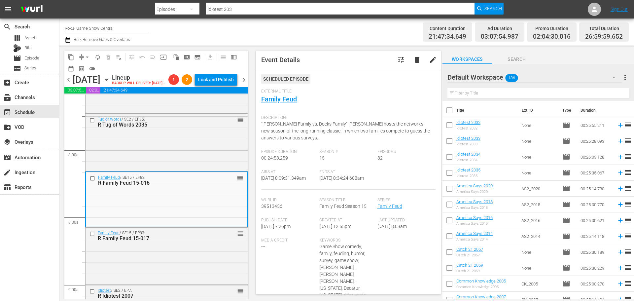
scroll to position [1121, 0]
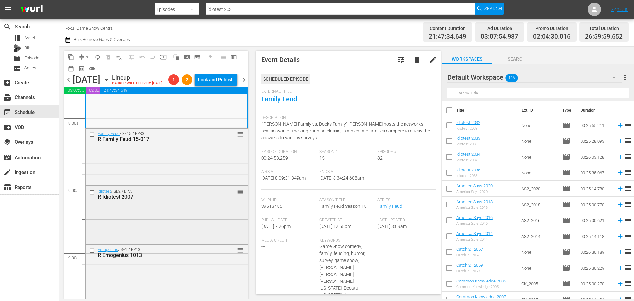
click at [94, 196] on div at bounding box center [93, 192] width 10 height 8
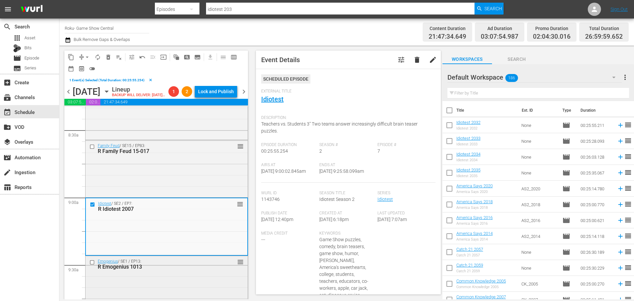
click at [94, 265] on input "checkbox" at bounding box center [92, 262] width 7 height 6
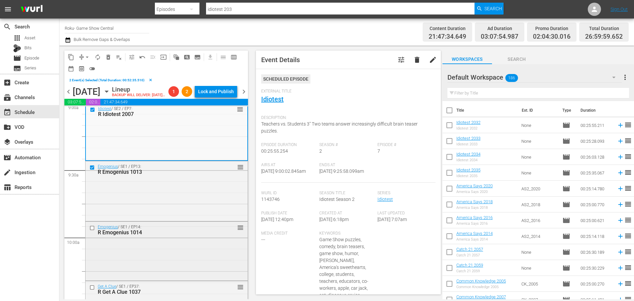
scroll to position [1220, 0]
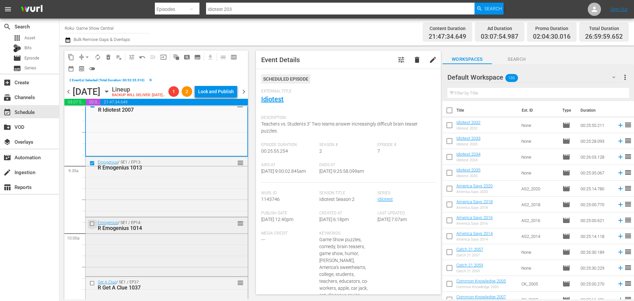
click at [91, 226] on input "checkbox" at bounding box center [92, 224] width 7 height 6
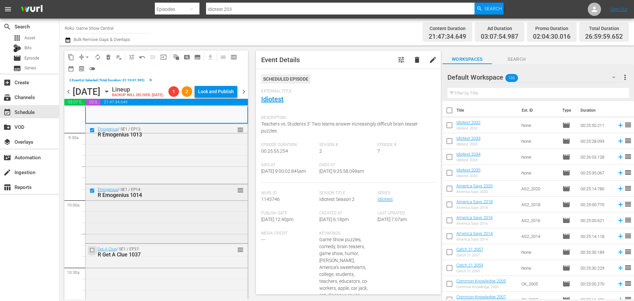
drag, startPoint x: 93, startPoint y: 259, endPoint x: 92, endPoint y: 244, distance: 14.9
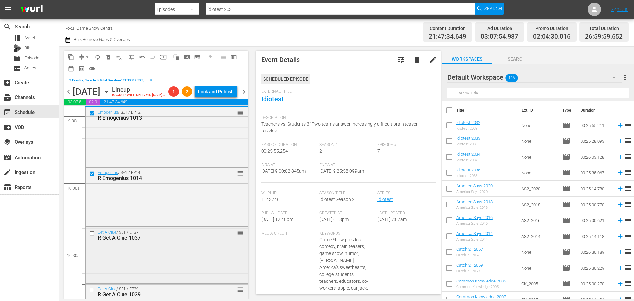
scroll to position [1286, 0]
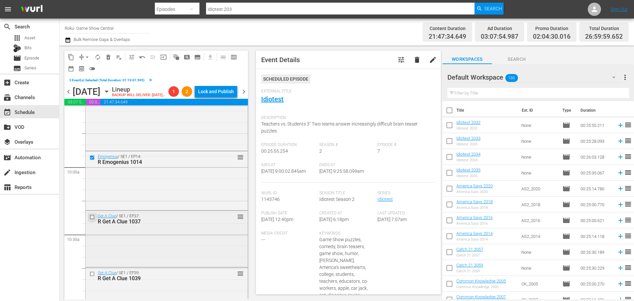
click at [91, 220] on input "checkbox" at bounding box center [92, 217] width 7 height 6
click at [89, 278] on div at bounding box center [93, 274] width 10 height 8
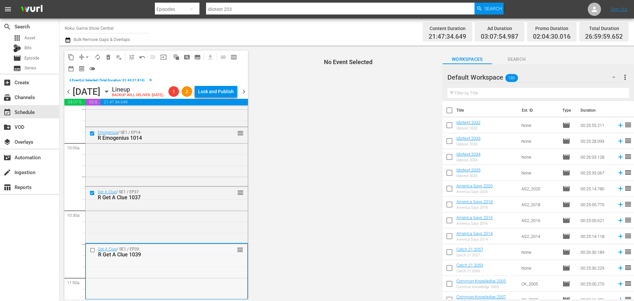
scroll to position [1319, 0]
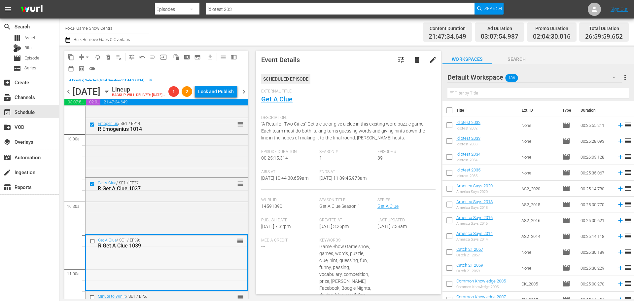
click at [91, 244] on input "checkbox" at bounding box center [93, 241] width 7 height 6
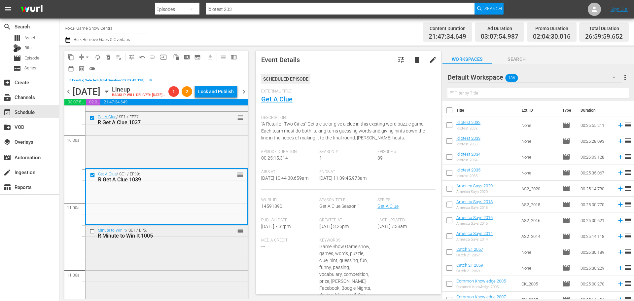
click at [94, 234] on input "checkbox" at bounding box center [92, 231] width 7 height 6
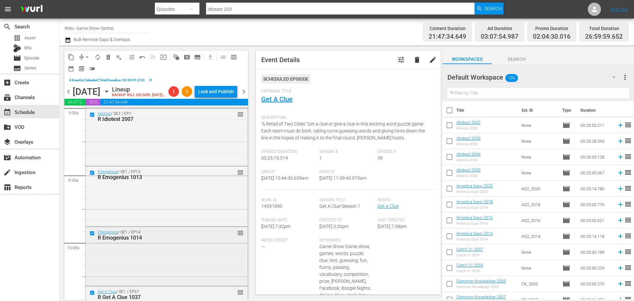
scroll to position [1154, 0]
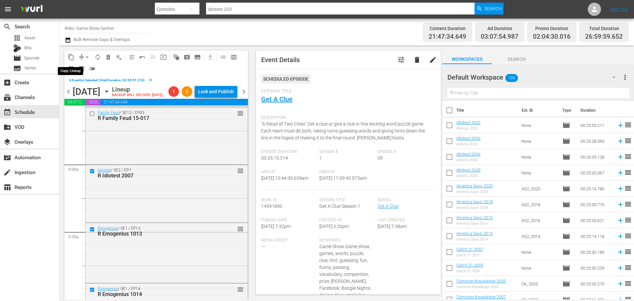
click at [73, 61] on button "content_copy" at bounding box center [71, 57] width 11 height 11
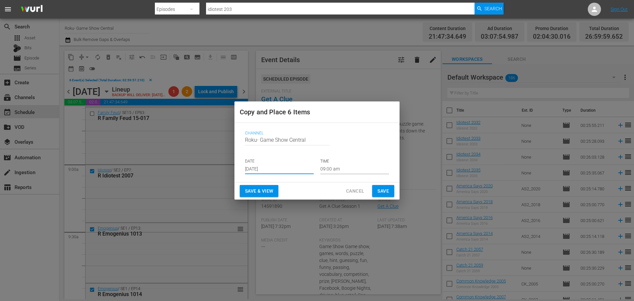
click at [269, 171] on input "[DATE]" at bounding box center [279, 169] width 69 height 10
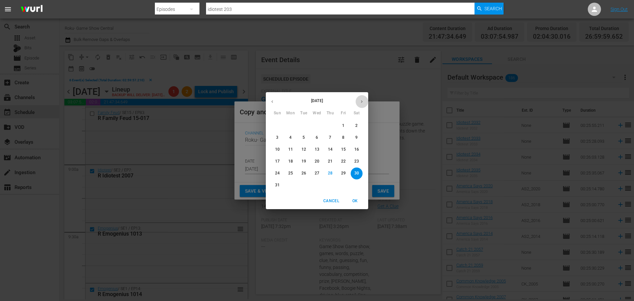
click at [362, 103] on button "button" at bounding box center [361, 101] width 13 height 13
click at [354, 128] on span "6" at bounding box center [357, 126] width 12 height 6
type input "[DATE]"
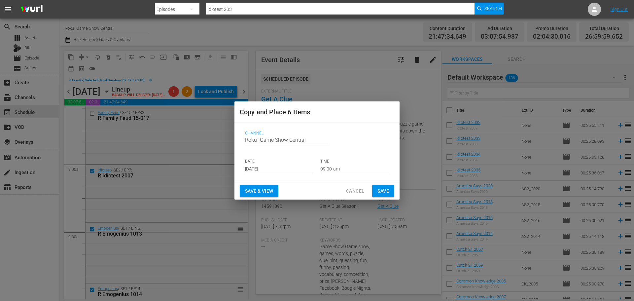
click at [356, 174] on div "Channel Channel Title Roku- Game Show Central DATE Sep 6th 2025 TIME 09:00 am" at bounding box center [317, 152] width 154 height 54
click at [354, 173] on input "09:00 am" at bounding box center [354, 169] width 69 height 10
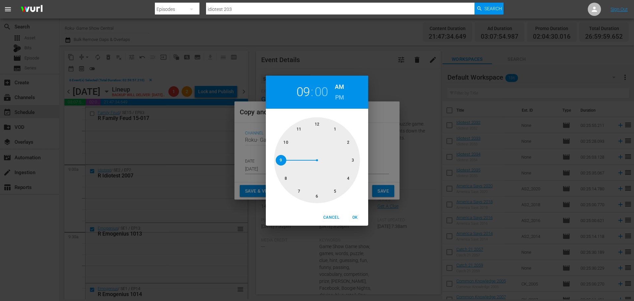
click at [318, 194] on div at bounding box center [317, 160] width 86 height 86
click at [362, 210] on div "Cancel OK" at bounding box center [317, 217] width 102 height 16
click at [355, 216] on span "OK" at bounding box center [355, 217] width 16 height 7
type input "06:00 am"
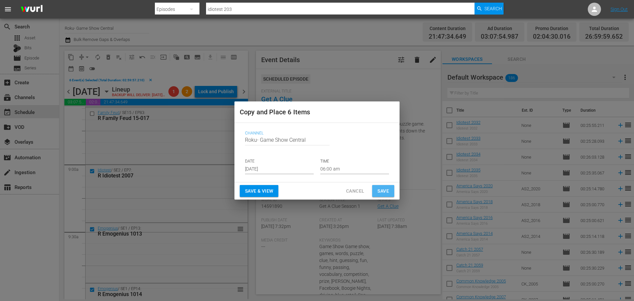
click at [387, 190] on span "Save" at bounding box center [383, 191] width 12 height 8
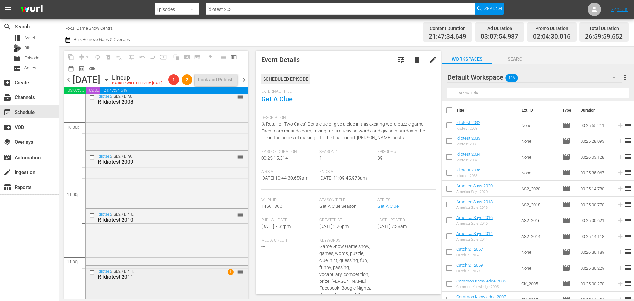
scroll to position [3039, 0]
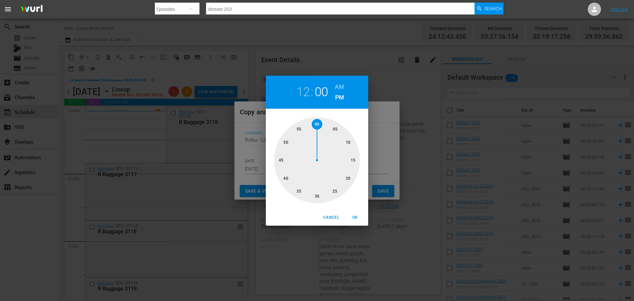
scroll to position [2358, 0]
click at [354, 214] on span "OK" at bounding box center [355, 217] width 16 height 7
type input "12:00 pm"
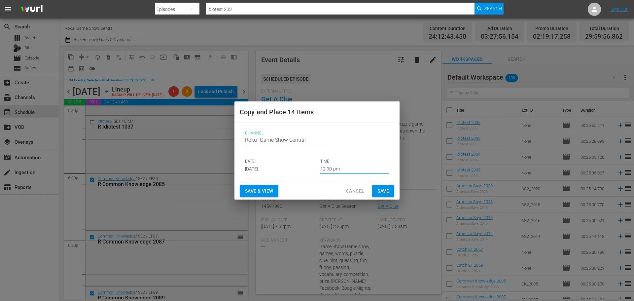
click at [269, 172] on input "[DATE]" at bounding box center [279, 169] width 69 height 10
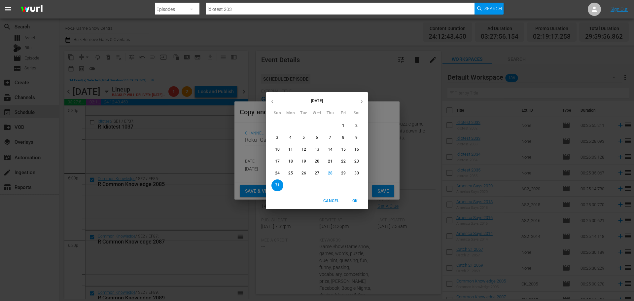
click at [277, 187] on p "31" at bounding box center [277, 185] width 5 height 6
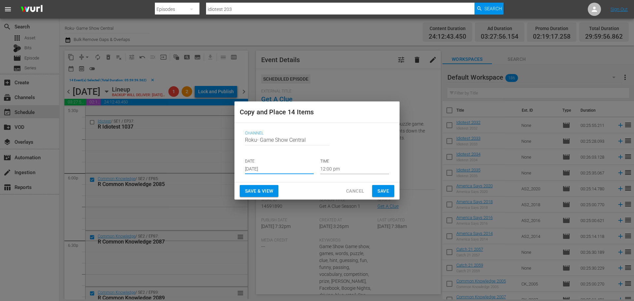
click at [389, 193] on button "Save" at bounding box center [383, 191] width 22 height 12
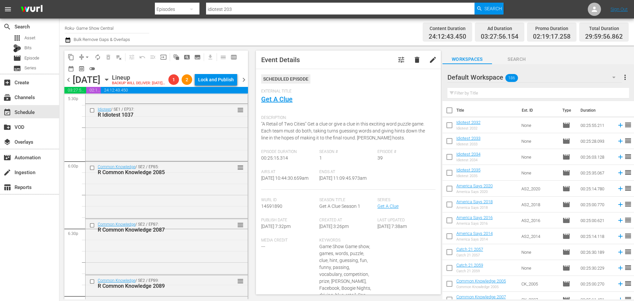
click at [110, 83] on icon "button" at bounding box center [106, 79] width 7 height 7
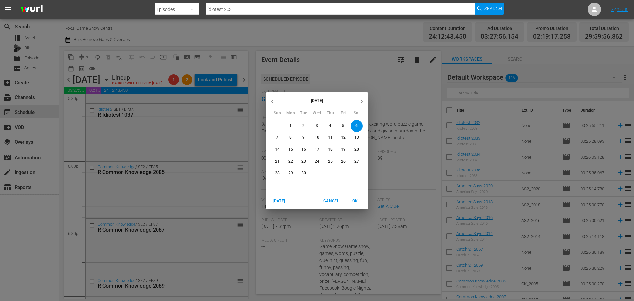
click at [269, 102] on button "button" at bounding box center [272, 101] width 13 height 13
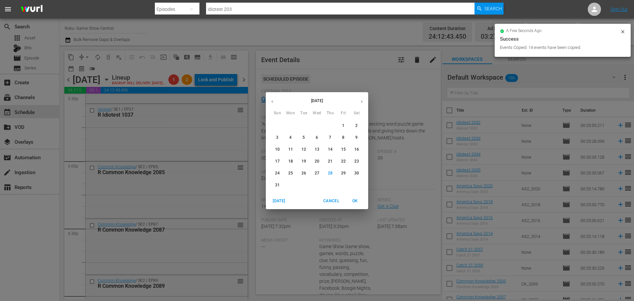
click at [279, 183] on p "31" at bounding box center [277, 185] width 5 height 6
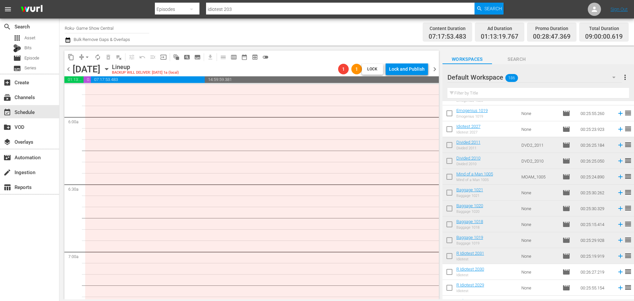
scroll to position [759, 0]
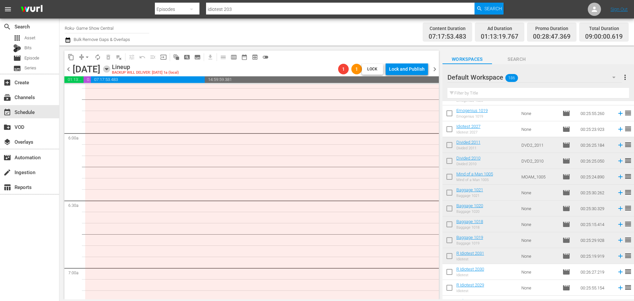
click at [108, 69] on icon "button" at bounding box center [106, 69] width 3 height 2
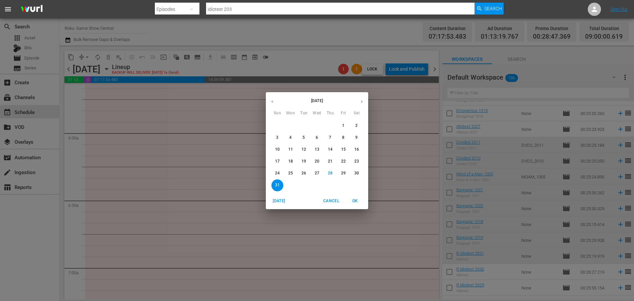
click at [364, 102] on button "button" at bounding box center [361, 101] width 13 height 13
click at [355, 124] on p "6" at bounding box center [356, 126] width 2 height 6
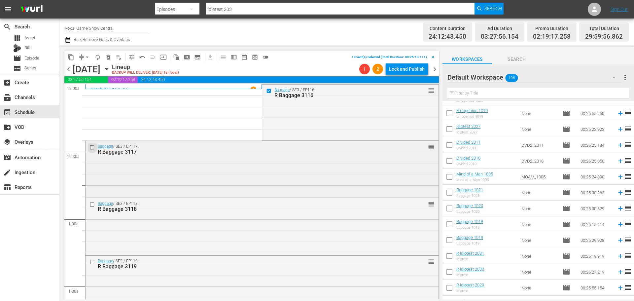
click at [93, 148] on input "checkbox" at bounding box center [92, 148] width 7 height 6
drag, startPoint x: 91, startPoint y: 205, endPoint x: 91, endPoint y: 201, distance: 3.3
click at [91, 202] on input "checkbox" at bounding box center [92, 205] width 7 height 6
click at [90, 263] on input "checkbox" at bounding box center [92, 262] width 7 height 6
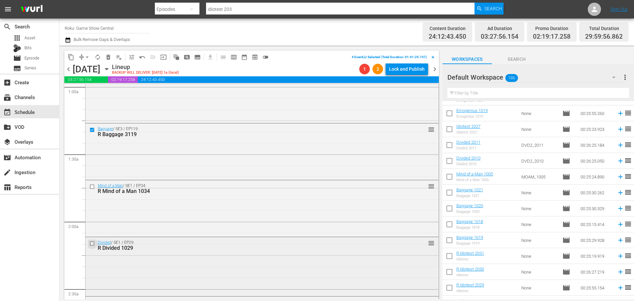
click at [93, 243] on input "checkbox" at bounding box center [92, 244] width 7 height 6
click at [90, 190] on div at bounding box center [93, 187] width 10 height 8
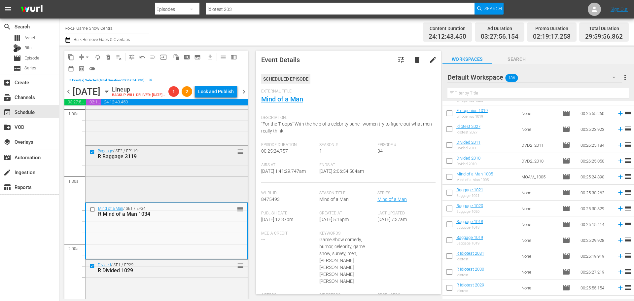
click at [92, 187] on div "Baggage / SE3 / EP119: R Baggage 3119 reorder" at bounding box center [166, 173] width 162 height 55
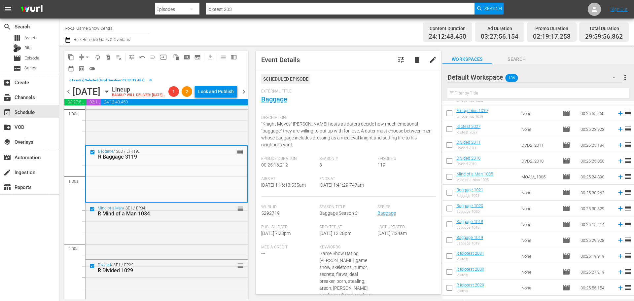
scroll to position [198, 0]
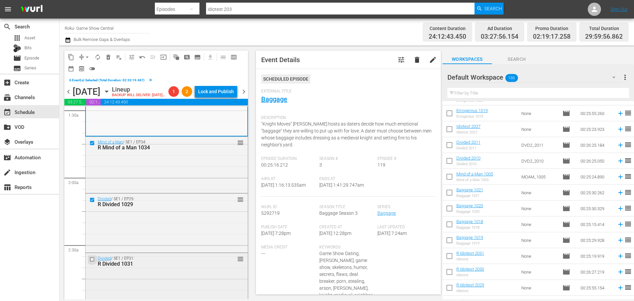
click at [93, 262] on input "checkbox" at bounding box center [92, 259] width 7 height 6
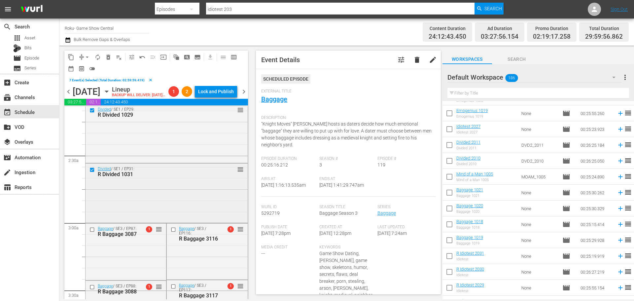
scroll to position [297, 0]
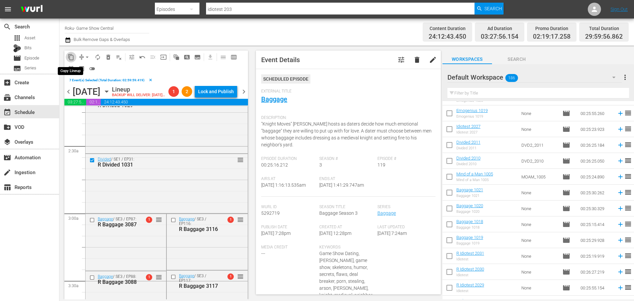
click at [70, 59] on span "content_copy" at bounding box center [71, 57] width 7 height 7
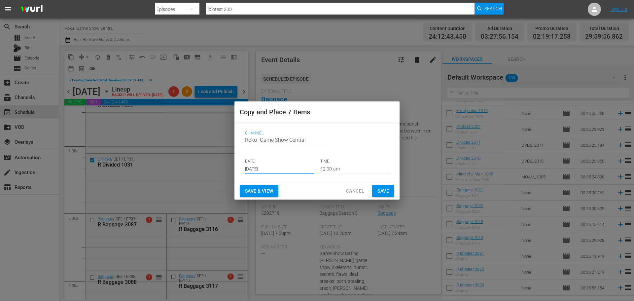
click at [288, 170] on input "[DATE]" at bounding box center [279, 169] width 69 height 10
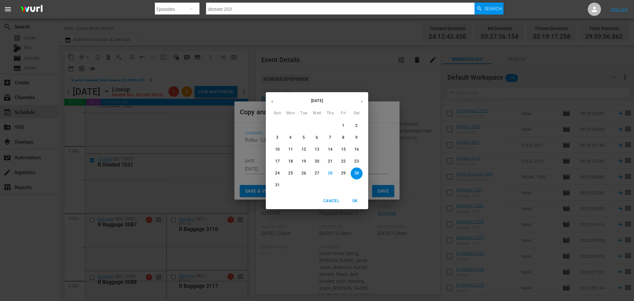
click at [278, 187] on p "31" at bounding box center [277, 185] width 5 height 6
type input "[DATE]"
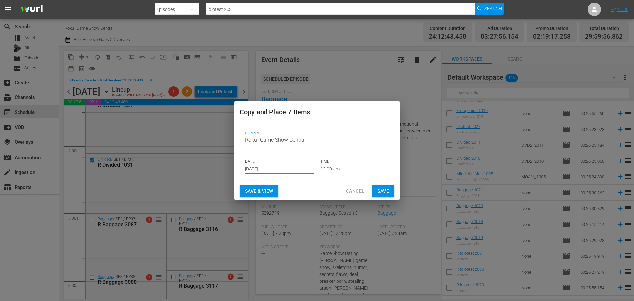
click at [354, 174] on div "Channel Channel Title Roku- Game Show Central DATE [DATE] TIME 12:00 am" at bounding box center [317, 152] width 154 height 54
click at [352, 173] on input "12:00 am" at bounding box center [354, 169] width 69 height 10
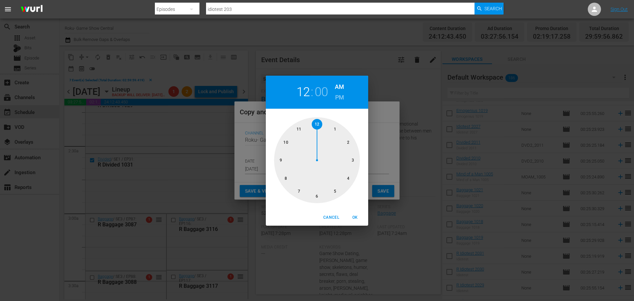
click at [352, 164] on div at bounding box center [317, 160] width 86 height 86
click at [355, 216] on span "OK" at bounding box center [355, 217] width 16 height 7
type input "03:00 am"
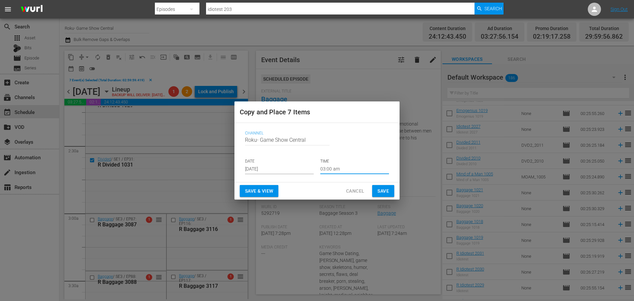
click at [383, 188] on span "Save" at bounding box center [383, 191] width 12 height 8
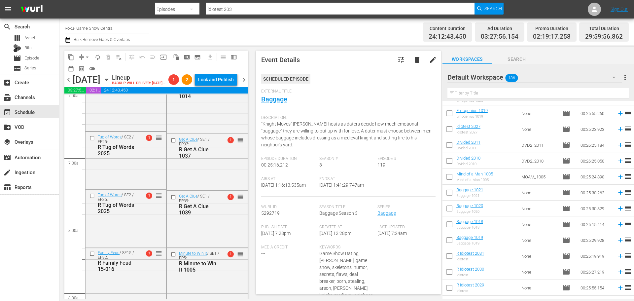
scroll to position [1155, 0]
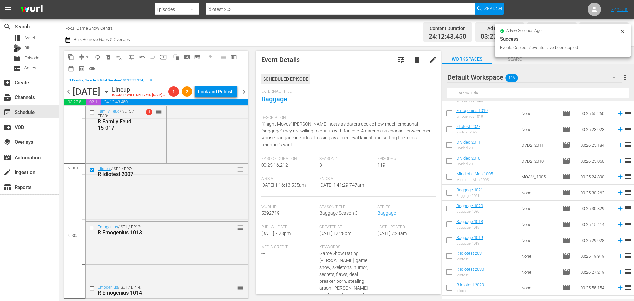
click at [92, 220] on div "Idiotest / SE2 / EP7: R Idiotest 2007 reorder" at bounding box center [166, 191] width 162 height 56
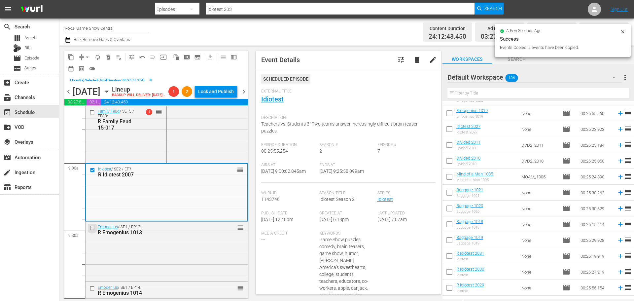
click at [93, 231] on input "checkbox" at bounding box center [92, 228] width 7 height 6
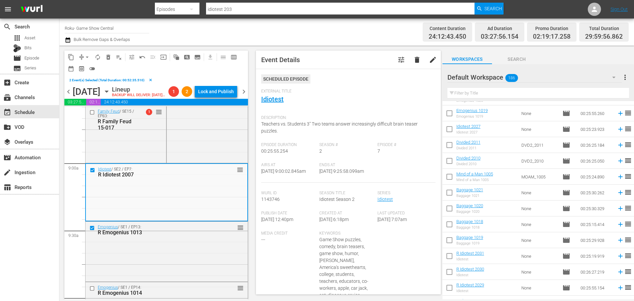
scroll to position [1287, 0]
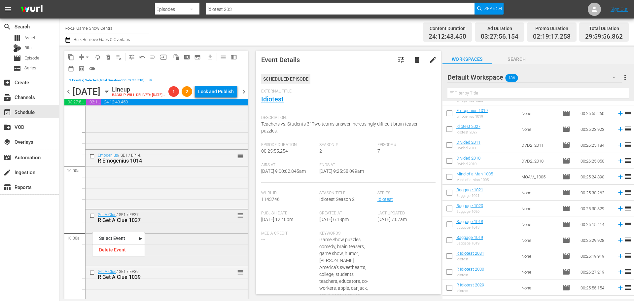
click at [93, 220] on div at bounding box center [93, 216] width 10 height 8
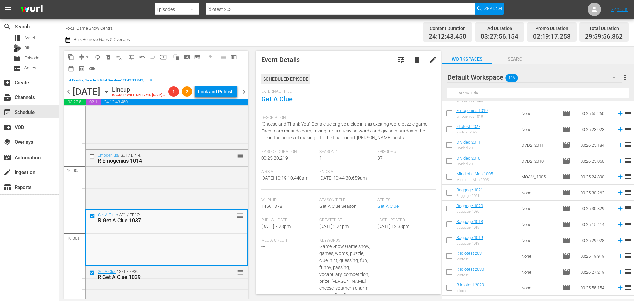
scroll to position [1353, 0]
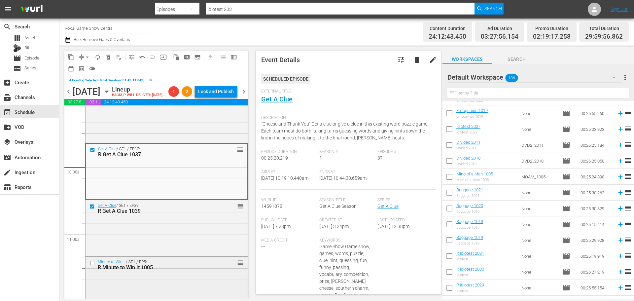
click at [91, 266] on input "checkbox" at bounding box center [92, 263] width 7 height 6
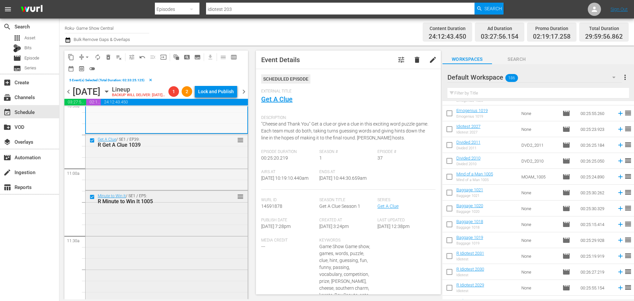
scroll to position [1287, 0]
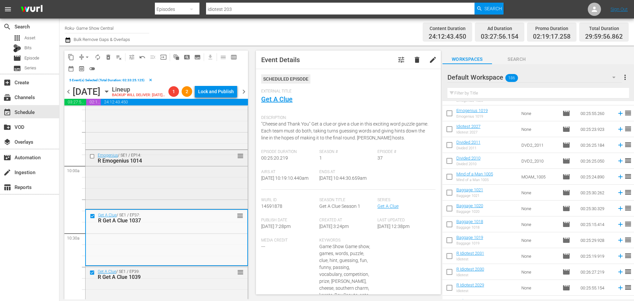
click at [91, 159] on input "checkbox" at bounding box center [92, 156] width 7 height 6
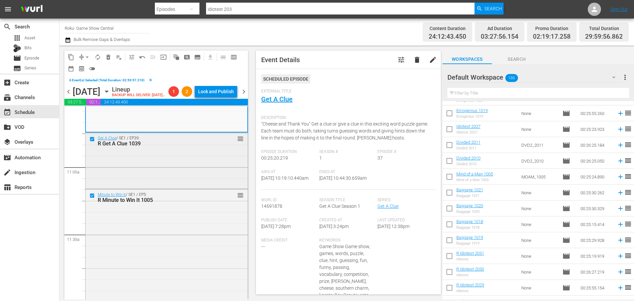
scroll to position [1452, 0]
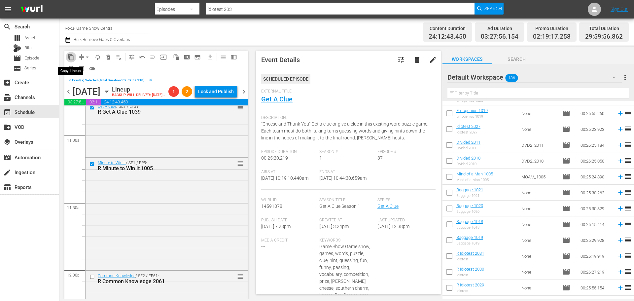
click at [71, 55] on span "content_copy" at bounding box center [71, 57] width 7 height 7
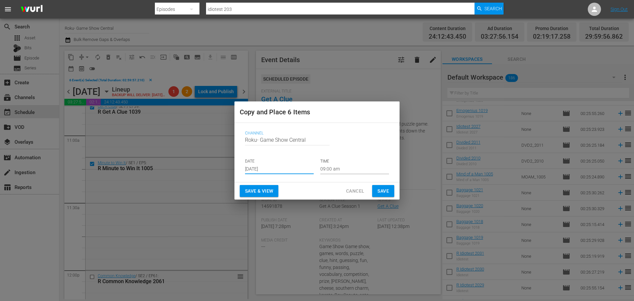
click at [257, 168] on input "[DATE]" at bounding box center [279, 169] width 69 height 10
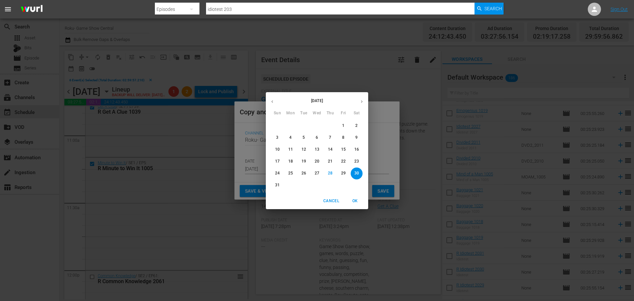
click at [274, 183] on span "31" at bounding box center [277, 185] width 12 height 6
type input "[DATE]"
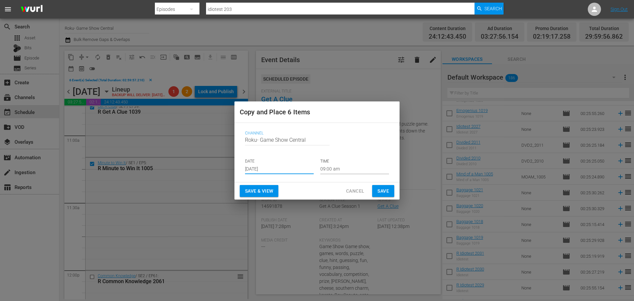
click at [344, 168] on input "09:00 am" at bounding box center [354, 169] width 69 height 10
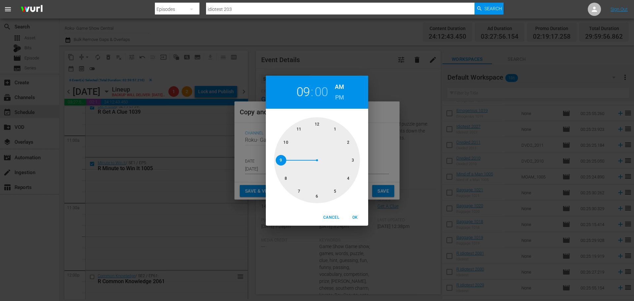
click at [317, 197] on div at bounding box center [317, 160] width 86 height 86
click at [362, 218] on span "OK" at bounding box center [355, 217] width 16 height 7
type input "06:00 am"
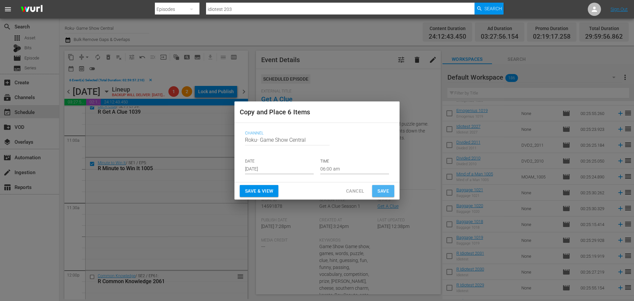
click at [378, 194] on span "Save" at bounding box center [383, 191] width 12 height 8
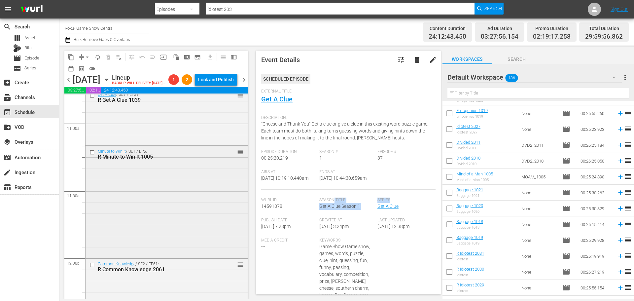
drag, startPoint x: 378, startPoint y: 194, endPoint x: 212, endPoint y: 191, distance: 166.1
click at [212, 191] on div "content_copy compress arrow_drop_down autorenew_outlined delete_forever_outline…" at bounding box center [346, 173] width 574 height 254
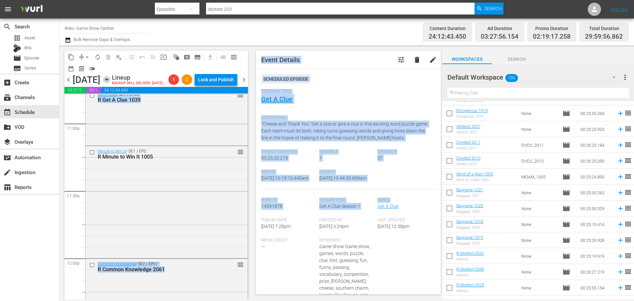
click at [110, 83] on icon "button" at bounding box center [106, 79] width 7 height 7
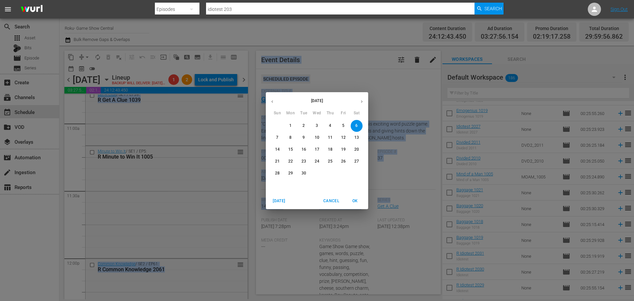
click at [277, 100] on button "button" at bounding box center [272, 101] width 13 height 13
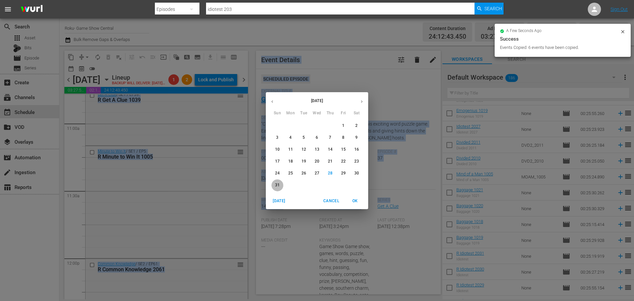
click at [275, 186] on p "31" at bounding box center [277, 185] width 5 height 6
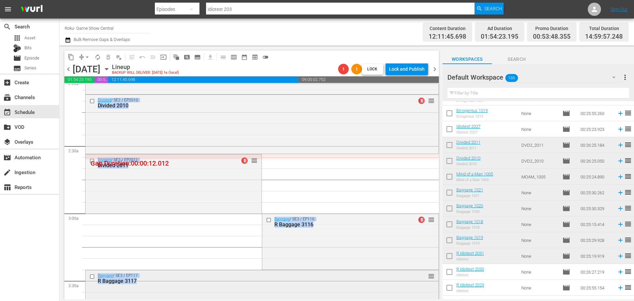
scroll to position [297, 0]
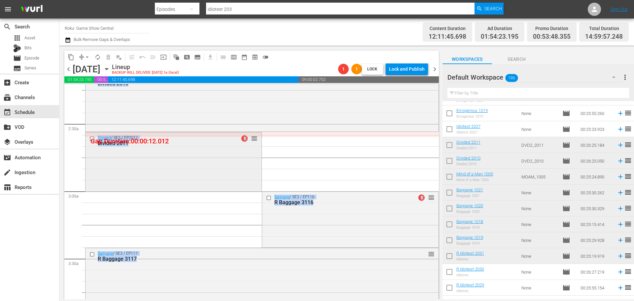
click at [248, 133] on div "Divided / SE2 / EP2011: Divided 2011 1 reorder" at bounding box center [173, 140] width 176 height 16
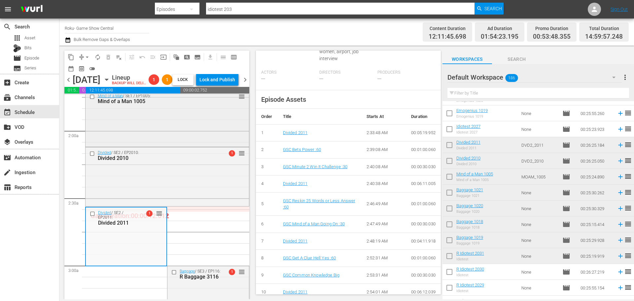
scroll to position [231, 0]
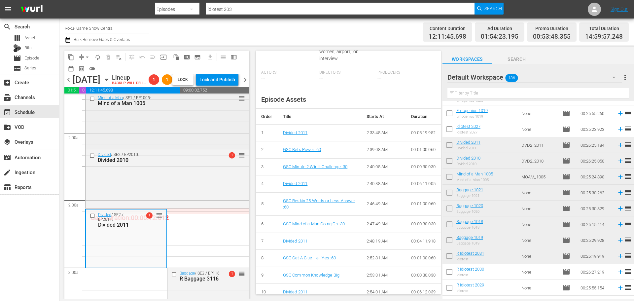
click at [141, 148] on div "Mind of a Man / SE1 / EP1005: Mind of a Man 1005 reorder" at bounding box center [166, 119] width 163 height 55
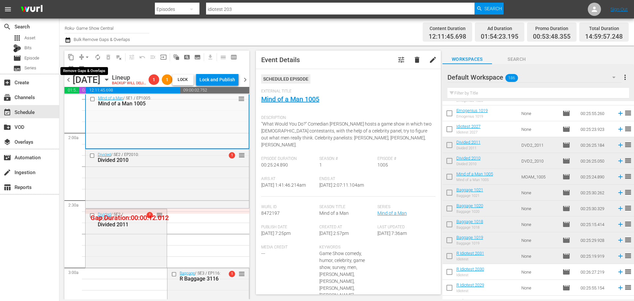
click at [85, 56] on span "arrow_drop_down" at bounding box center [87, 57] width 7 height 7
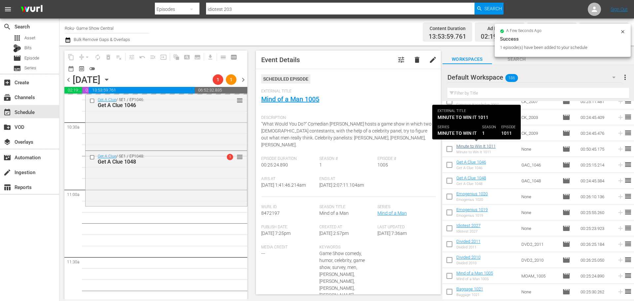
scroll to position [1419, 0]
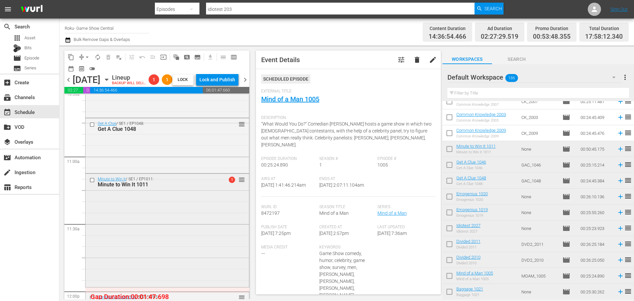
click at [158, 232] on div "Minute to Win It / SE1 / EP1011: Minute to Win It 1011 1 reorder" at bounding box center [166, 230] width 163 height 112
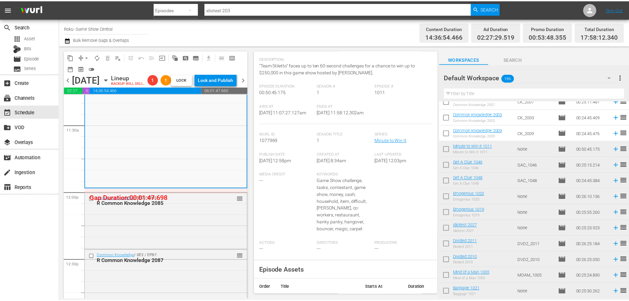
scroll to position [0, 0]
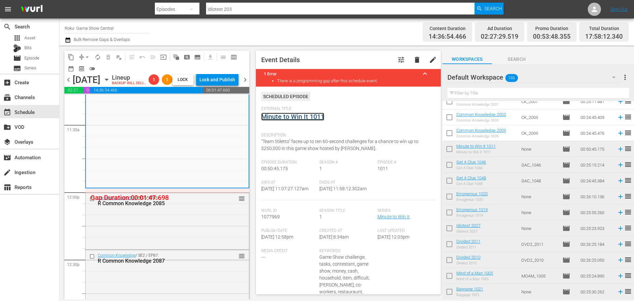
click at [287, 113] on link "Minute to Win It 1011" at bounding box center [292, 117] width 63 height 8
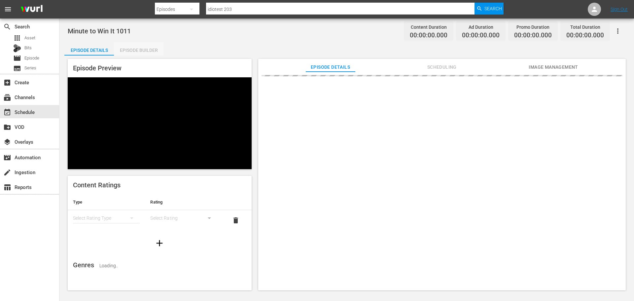
click at [147, 47] on div "Episode Builder" at bounding box center [139, 50] width 50 height 16
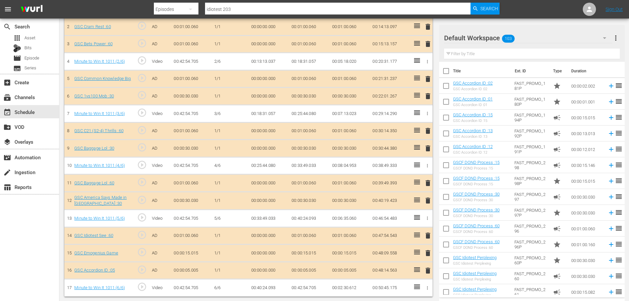
scroll to position [228, 0]
click at [429, 254] on span "delete" at bounding box center [428, 252] width 8 height 8
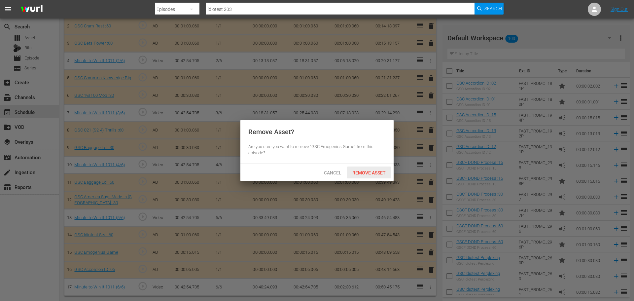
click at [375, 171] on span "Remove Asset" at bounding box center [369, 172] width 44 height 5
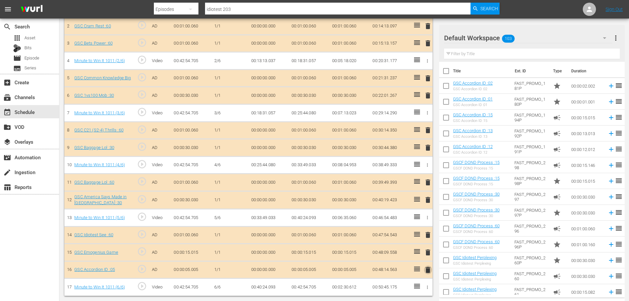
click at [426, 266] on span "delete" at bounding box center [428, 270] width 8 height 8
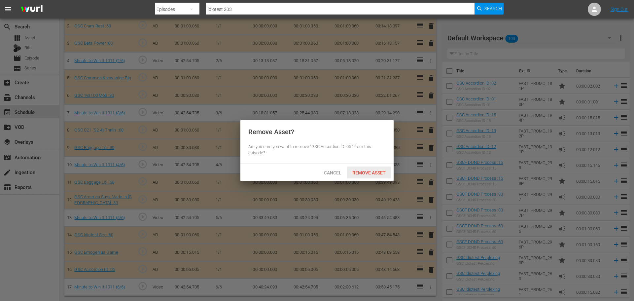
click at [383, 176] on div "Remove Asset" at bounding box center [369, 172] width 44 height 12
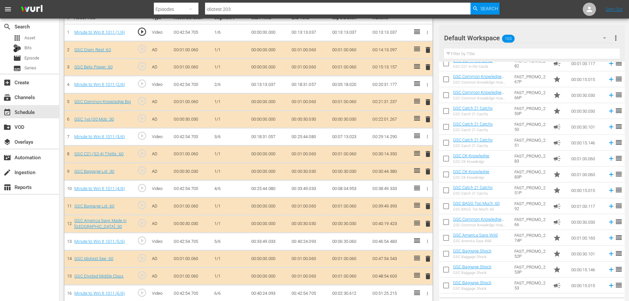
scroll to position [211, 0]
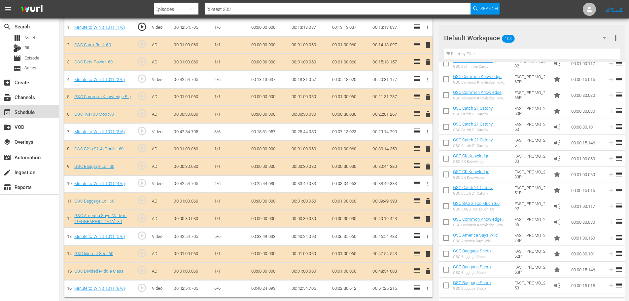
click at [44, 109] on div "event_available Schedule" at bounding box center [29, 111] width 59 height 13
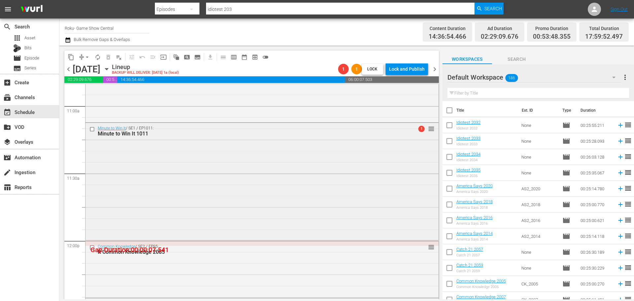
scroll to position [1353, 0]
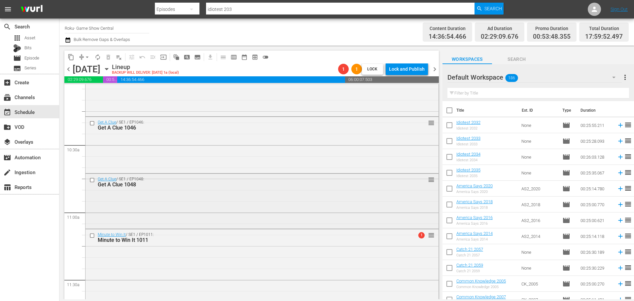
click at [145, 193] on div "Get A Clue / SE1 / EP1048: Get A Clue 1048 reorder" at bounding box center [261, 200] width 353 height 53
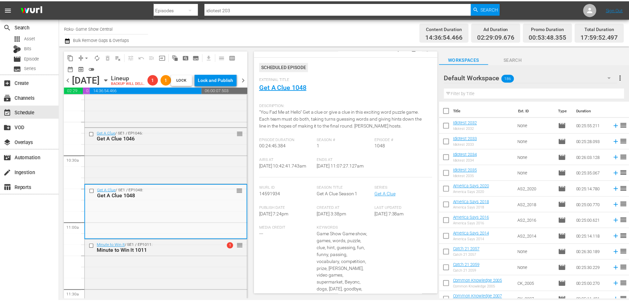
scroll to position [7, 0]
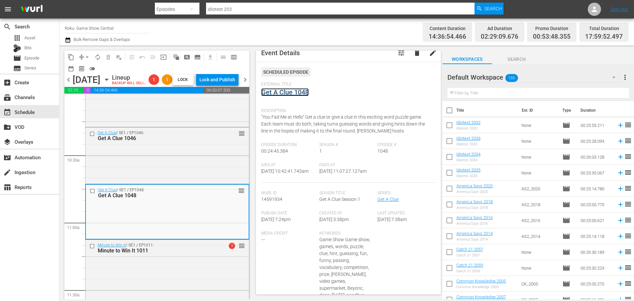
click at [271, 92] on link "Get A Clue 1048" at bounding box center [285, 92] width 48 height 8
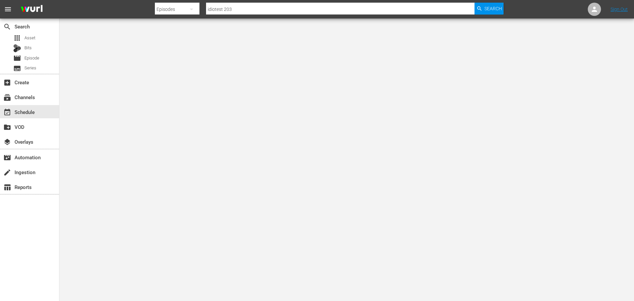
click at [136, 46] on div at bounding box center [317, 150] width 634 height 301
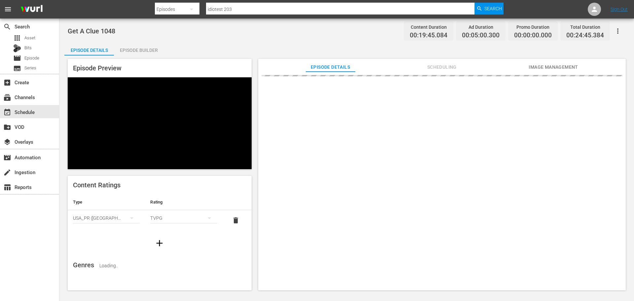
click at [149, 44] on div "Episode Builder" at bounding box center [139, 50] width 50 height 16
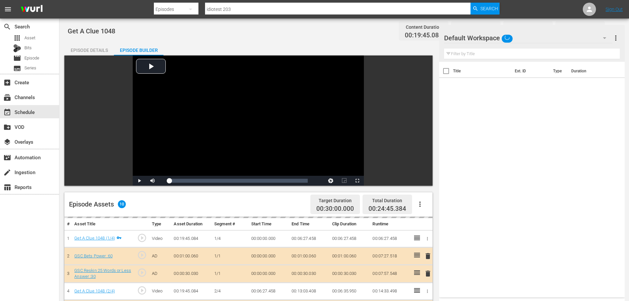
scroll to position [91, 0]
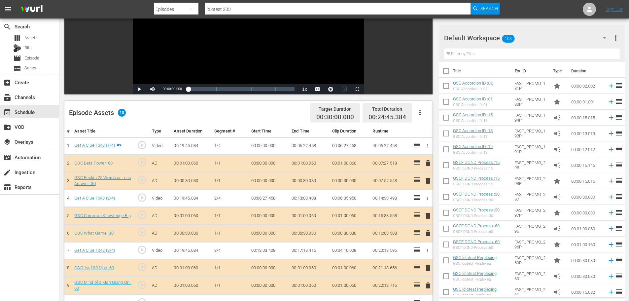
click at [510, 51] on input "text" at bounding box center [532, 54] width 176 height 11
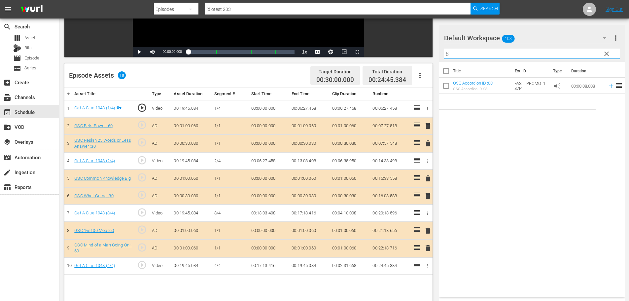
scroll to position [172, 0]
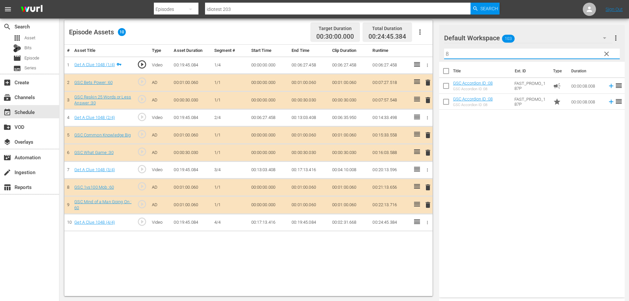
type input "8"
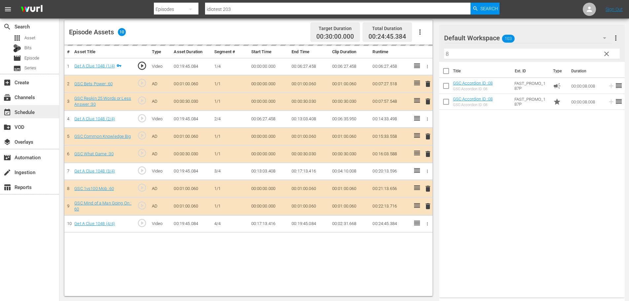
click at [24, 113] on div "event_available Schedule" at bounding box center [18, 111] width 37 height 6
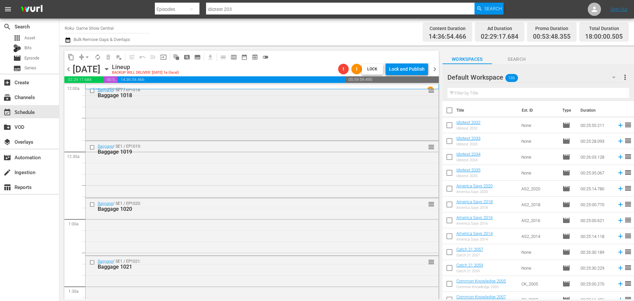
click at [89, 93] on input "checkbox" at bounding box center [92, 91] width 7 height 6
click at [91, 148] on input "checkbox" at bounding box center [92, 148] width 7 height 6
click at [91, 203] on input "checkbox" at bounding box center [92, 205] width 7 height 6
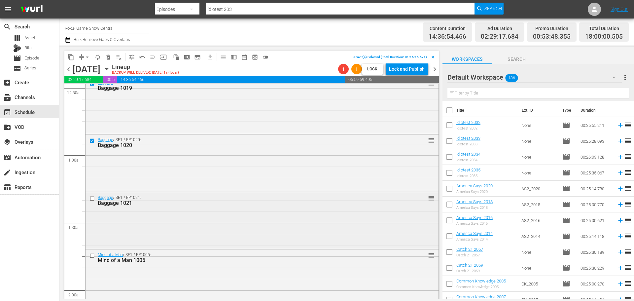
scroll to position [66, 0]
click at [91, 195] on input "checkbox" at bounding box center [92, 196] width 7 height 6
click at [92, 253] on input "checkbox" at bounding box center [92, 253] width 7 height 6
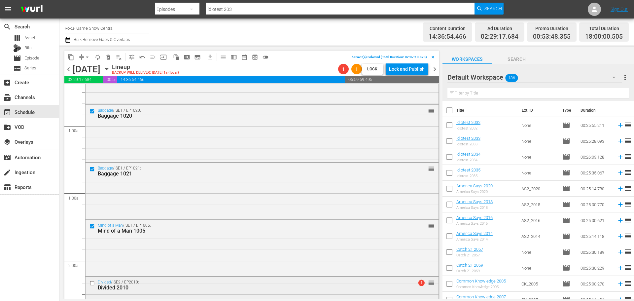
scroll to position [132, 0]
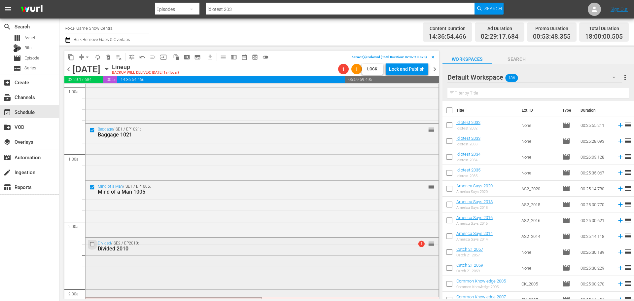
click at [92, 244] on input "checkbox" at bounding box center [92, 244] width 7 height 6
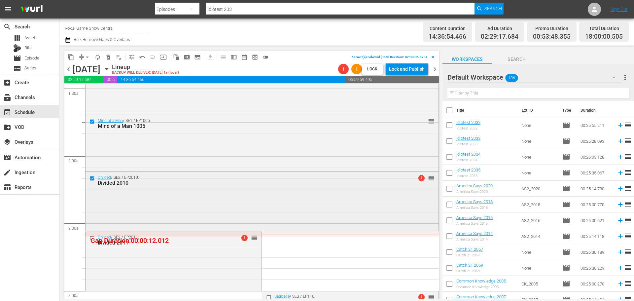
scroll to position [198, 0]
click at [94, 237] on input "checkbox" at bounding box center [92, 238] width 7 height 6
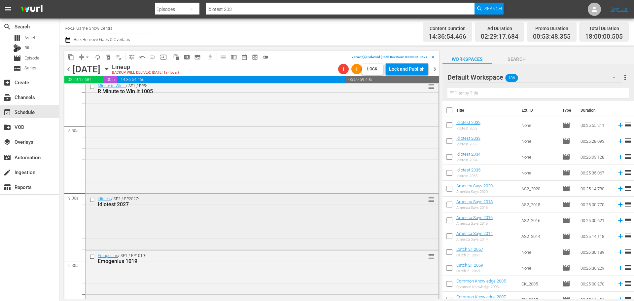
scroll to position [1122, 0]
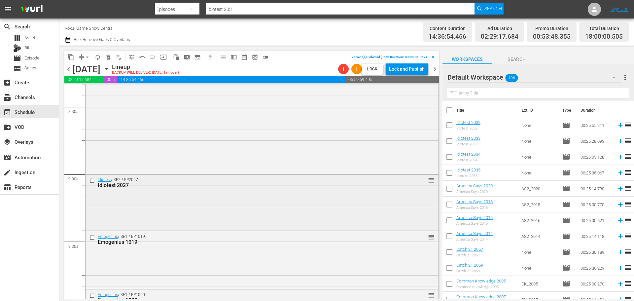
click at [91, 181] on input "checkbox" at bounding box center [92, 181] width 7 height 6
click at [90, 237] on input "checkbox" at bounding box center [92, 238] width 7 height 6
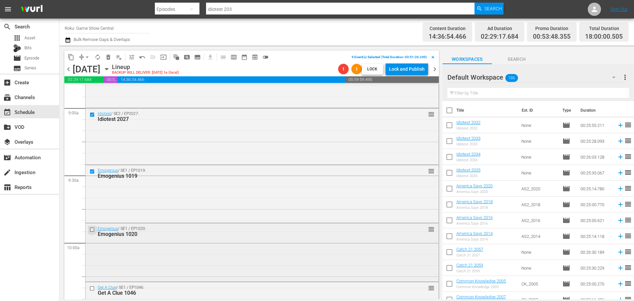
click at [94, 230] on input "checkbox" at bounding box center [92, 230] width 7 height 6
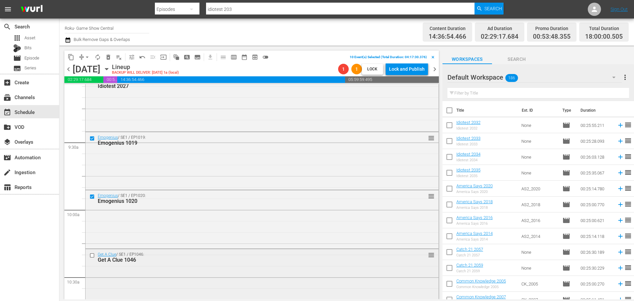
click at [91, 259] on div at bounding box center [93, 255] width 10 height 8
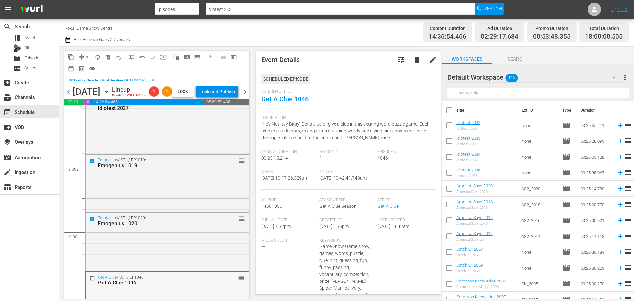
scroll to position [1320, 0]
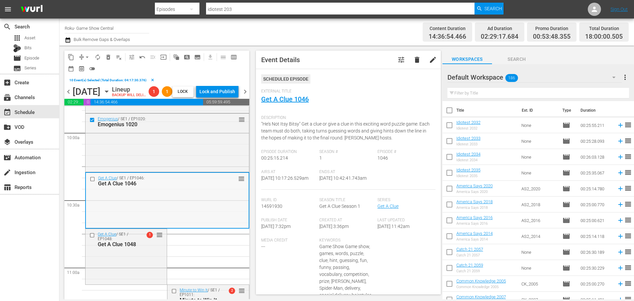
click at [93, 182] on input "checkbox" at bounding box center [93, 179] width 7 height 6
click at [94, 239] on div at bounding box center [93, 235] width 10 height 8
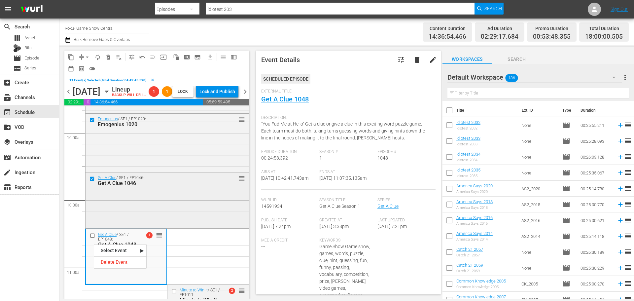
scroll to position [1353, 0]
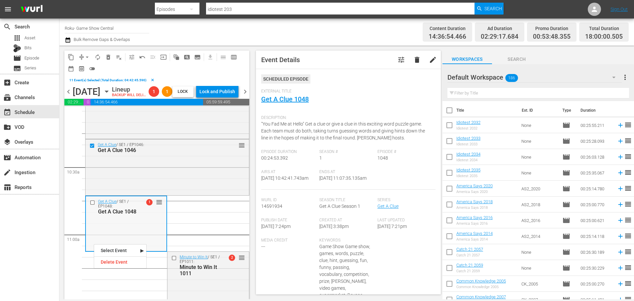
click at [90, 205] on input "checkbox" at bounding box center [93, 203] width 7 height 6
click at [171, 260] on input "checkbox" at bounding box center [174, 258] width 7 height 6
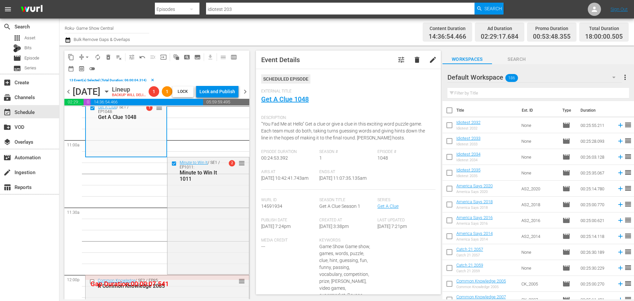
scroll to position [1486, 0]
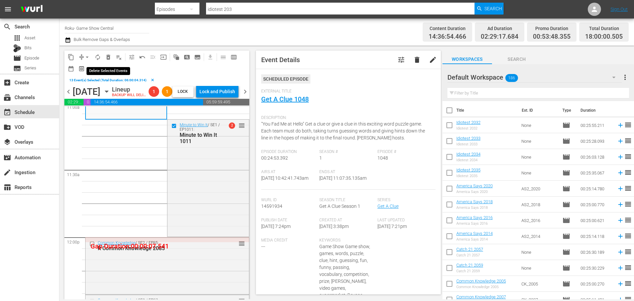
click at [109, 59] on span "delete_forever_outlined" at bounding box center [108, 57] width 7 height 7
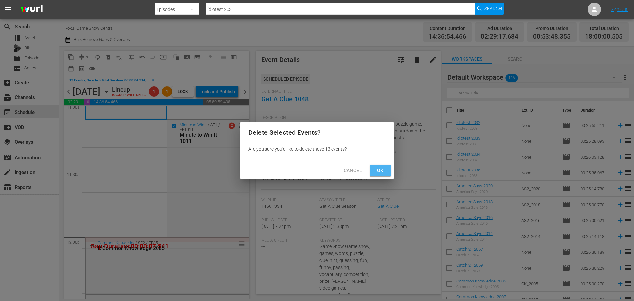
click at [388, 172] on button "Ok" at bounding box center [380, 170] width 21 height 12
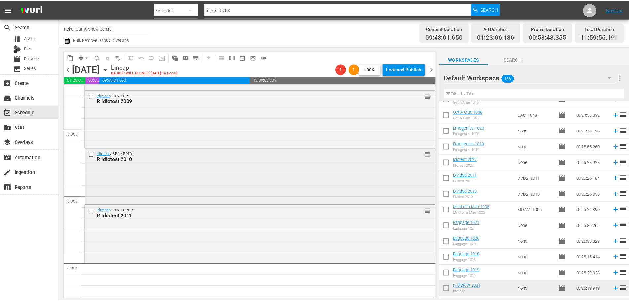
scroll to position [2509, 0]
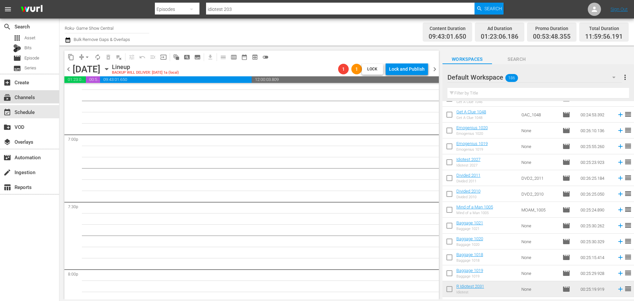
click at [46, 94] on div "subscriptions Channels" at bounding box center [29, 96] width 59 height 13
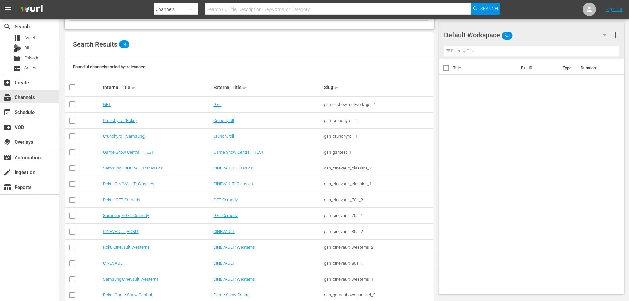
scroll to position [83, 0]
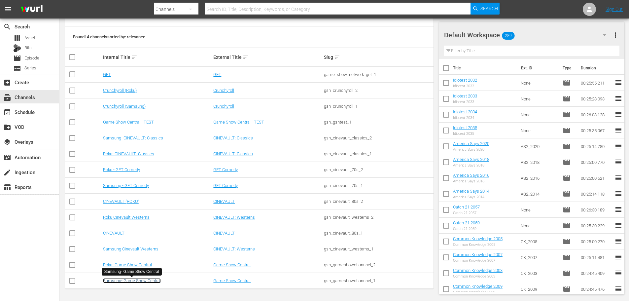
click at [157, 283] on link "Samsung- Game Show Central" at bounding box center [132, 280] width 58 height 5
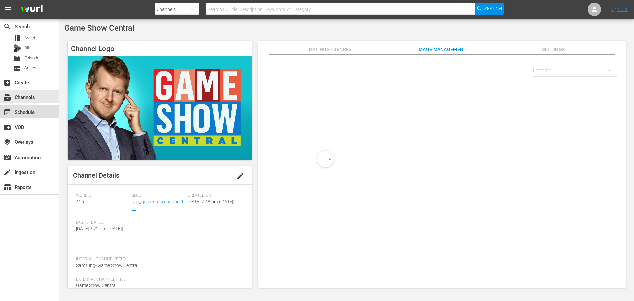
click at [44, 117] on div "event_available Schedule" at bounding box center [29, 111] width 59 height 13
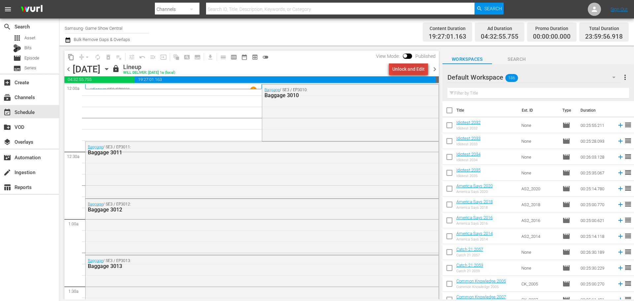
click at [413, 67] on div "Unlock and Edit" at bounding box center [408, 69] width 32 height 12
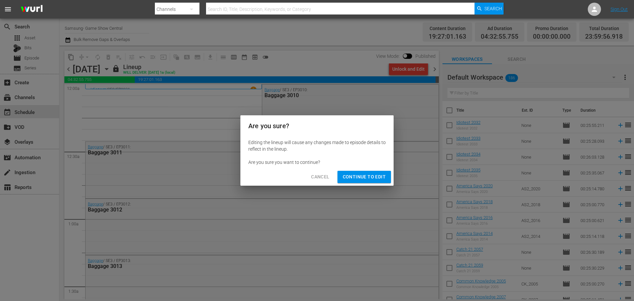
drag, startPoint x: 345, startPoint y: 176, endPoint x: 342, endPoint y: 165, distance: 11.3
click at [345, 171] on button "Continue to Edit" at bounding box center [363, 177] width 53 height 12
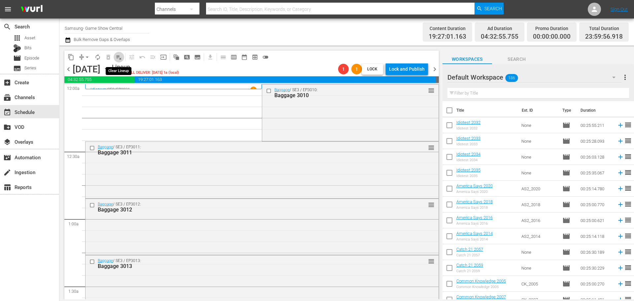
click at [123, 57] on button "playlist_remove_outlined" at bounding box center [119, 57] width 11 height 11
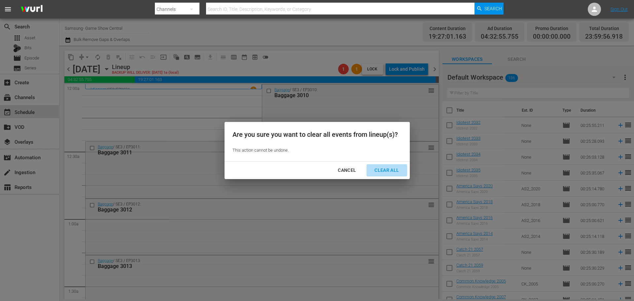
click at [393, 172] on div "Clear All" at bounding box center [386, 170] width 35 height 8
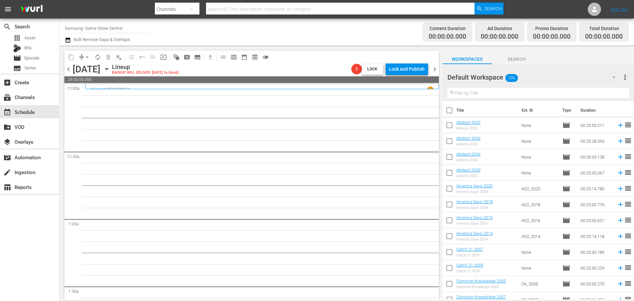
click at [108, 68] on icon "button" at bounding box center [106, 69] width 3 height 2
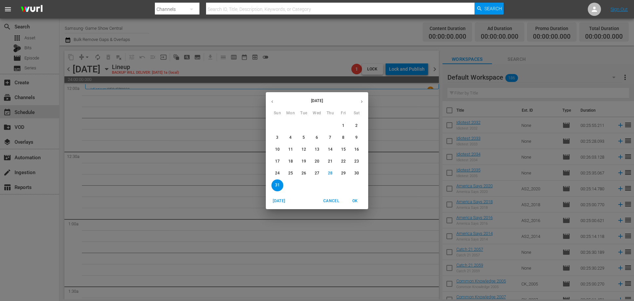
drag, startPoint x: 139, startPoint y: 181, endPoint x: 117, endPoint y: 134, distance: 52.0
click at [141, 181] on div "[DATE] Sun Mon Tue Wed Thu Fri Sat 27 28 29 30 31 1 2 3 4 5 6 7 8 9 10 11 12 13…" at bounding box center [317, 150] width 634 height 301
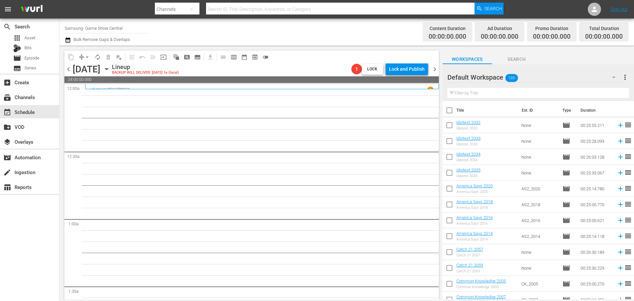
click at [110, 66] on icon "button" at bounding box center [106, 68] width 7 height 7
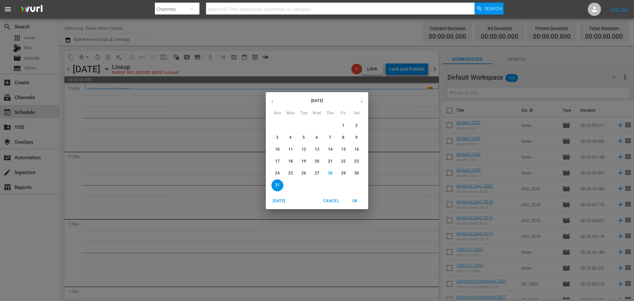
click at [357, 164] on p "23" at bounding box center [356, 161] width 5 height 6
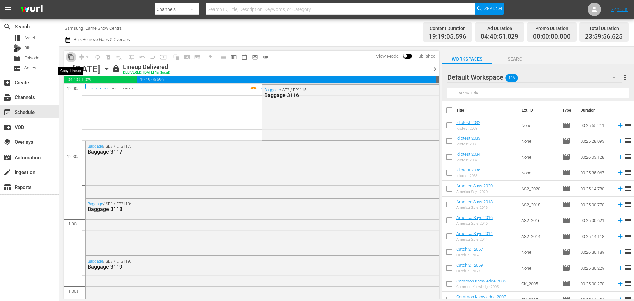
click at [70, 55] on span "content_copy" at bounding box center [71, 57] width 7 height 7
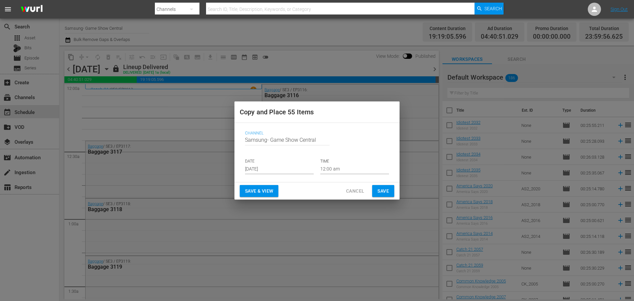
click at [291, 164] on input "[DATE]" at bounding box center [279, 169] width 69 height 10
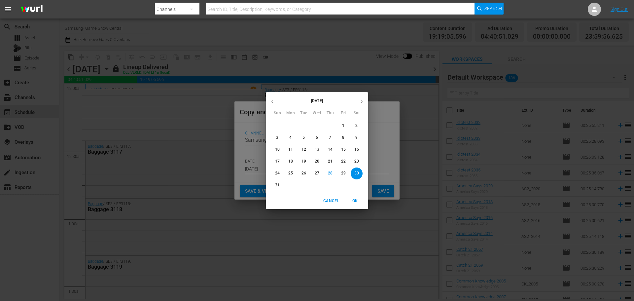
click at [360, 99] on icon "button" at bounding box center [361, 101] width 5 height 5
click at [352, 125] on span "6" at bounding box center [357, 126] width 12 height 6
type input "[DATE]"
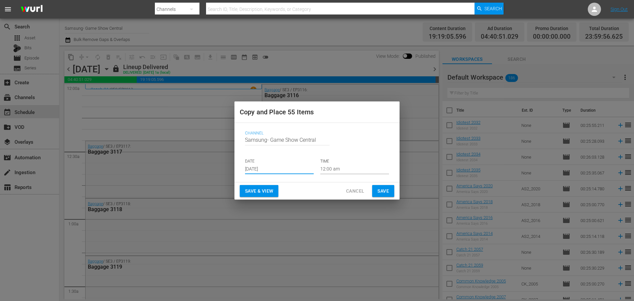
click at [379, 188] on span "Save" at bounding box center [383, 191] width 12 height 8
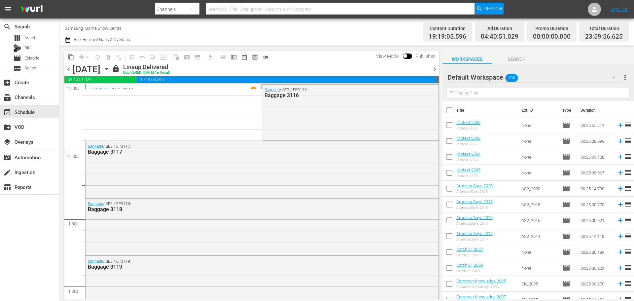
click at [110, 67] on icon "button" at bounding box center [106, 68] width 7 height 7
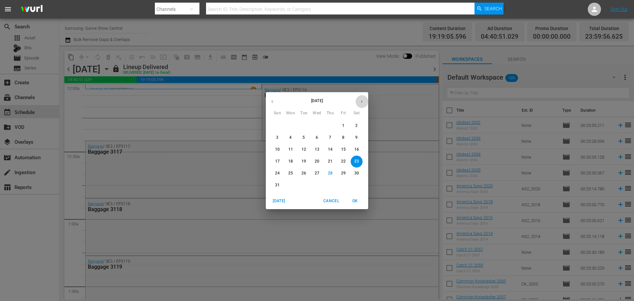
click at [364, 99] on button "button" at bounding box center [361, 101] width 13 height 13
click at [356, 121] on button "6" at bounding box center [357, 126] width 12 height 12
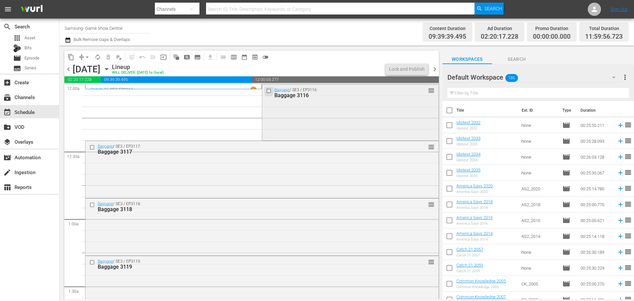
click at [267, 93] on input "checkbox" at bounding box center [269, 91] width 7 height 6
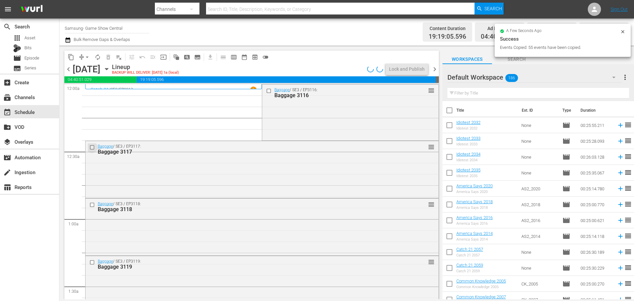
click at [90, 147] on input "checkbox" at bounding box center [92, 148] width 7 height 6
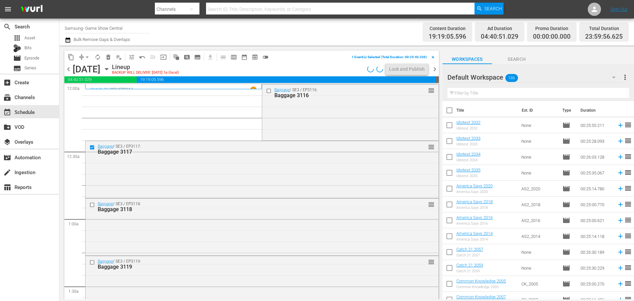
click at [262, 68] on div "content_copy compress arrow_drop_down autorenew_outlined delete_forever_outline…" at bounding box center [251, 175] width 374 height 249
click at [266, 92] on input "checkbox" at bounding box center [269, 91] width 7 height 6
click at [89, 200] on div "Baggage / SE3 / EP3118: Baggage 3118 reorder" at bounding box center [261, 206] width 353 height 16
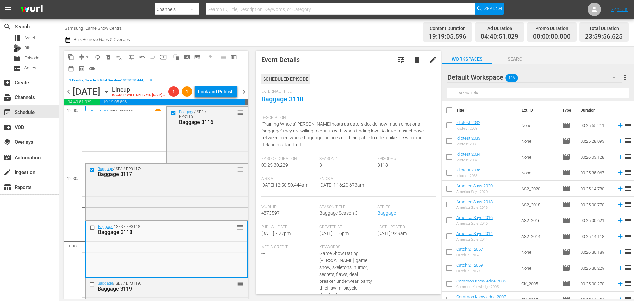
click at [93, 231] on div at bounding box center [93, 227] width 10 height 8
click at [93, 230] on input "checkbox" at bounding box center [93, 227] width 7 height 6
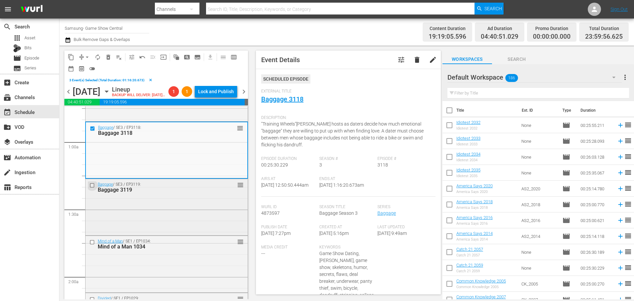
click at [94, 188] on input "checkbox" at bounding box center [92, 186] width 7 height 6
click at [92, 245] on input "checkbox" at bounding box center [92, 242] width 7 height 6
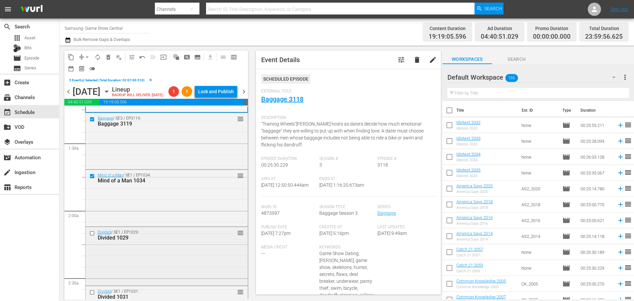
click at [92, 236] on input "checkbox" at bounding box center [92, 233] width 7 height 6
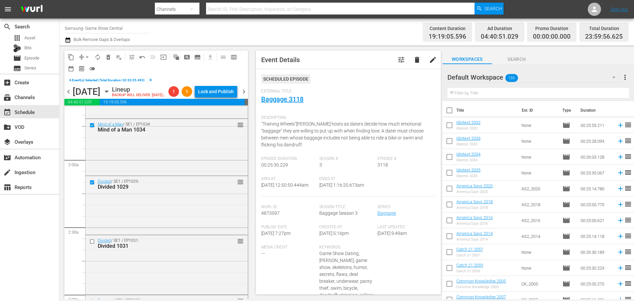
scroll to position [231, 0]
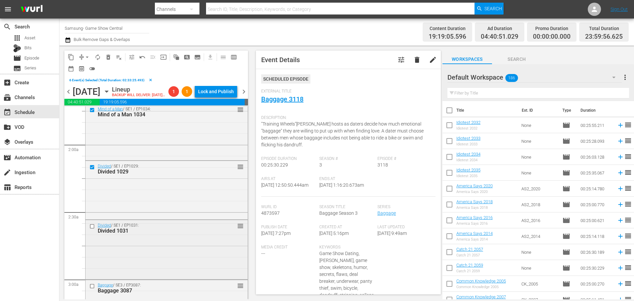
click at [94, 234] on div "Divided / SE1 / EP1031: Divided 1031" at bounding box center [151, 228] width 126 height 12
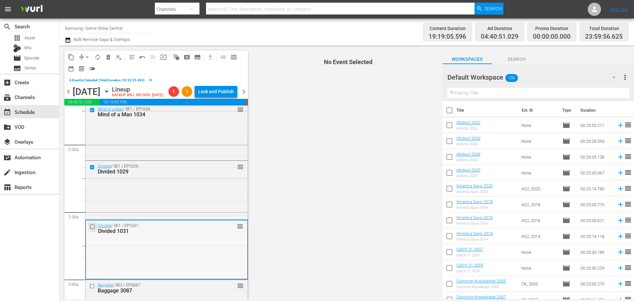
click at [94, 229] on input "checkbox" at bounding box center [93, 227] width 7 height 6
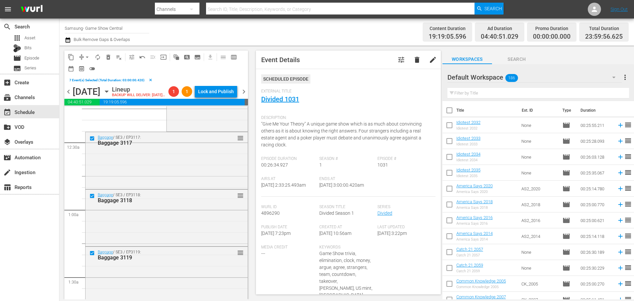
scroll to position [0, 0]
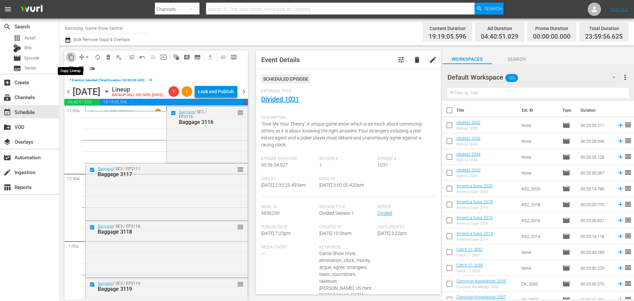
click at [75, 59] on button "content_copy" at bounding box center [71, 57] width 11 height 11
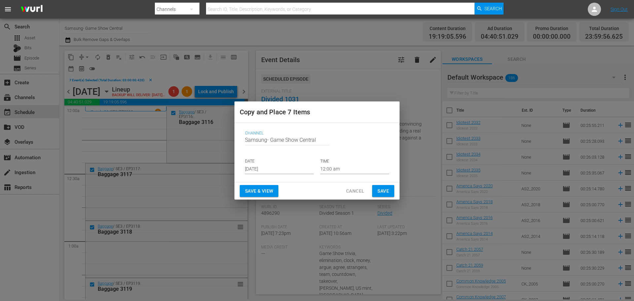
click at [304, 172] on input "[DATE]" at bounding box center [279, 169] width 69 height 10
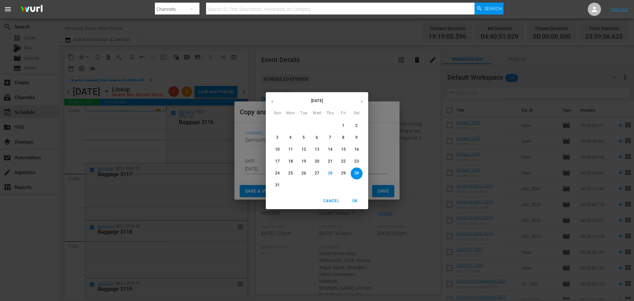
click at [271, 182] on div "31 1 2 3 4 5 6" at bounding box center [317, 185] width 102 height 12
click at [271, 182] on div "31" at bounding box center [277, 185] width 13 height 12
type input "[DATE]"
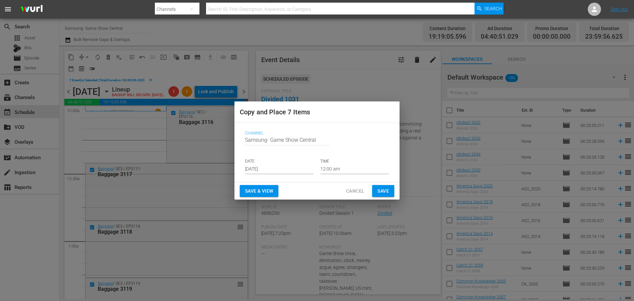
click at [321, 172] on input "12:00 am" at bounding box center [354, 169] width 69 height 10
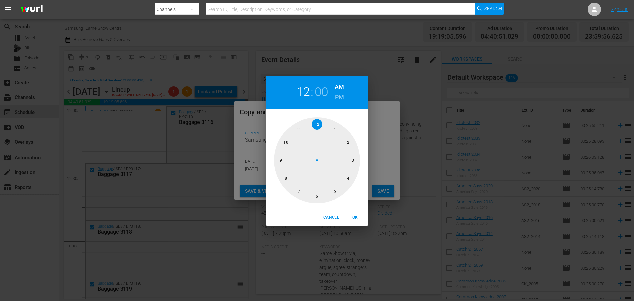
click at [352, 160] on div at bounding box center [317, 160] width 86 height 86
click at [356, 218] on span "OK" at bounding box center [355, 217] width 16 height 7
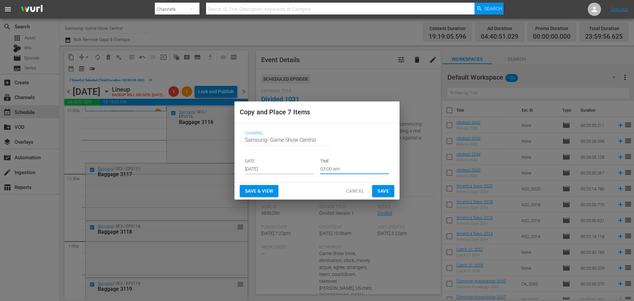
type input "03:00 am"
click at [381, 189] on span "Save" at bounding box center [383, 191] width 12 height 8
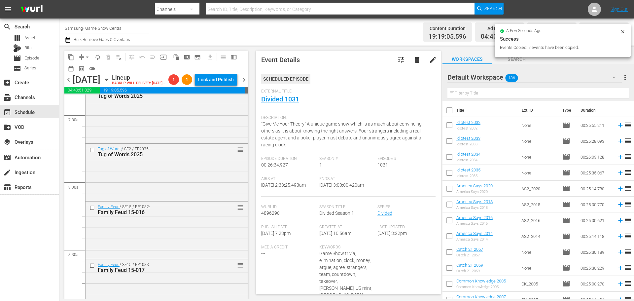
scroll to position [1188, 0]
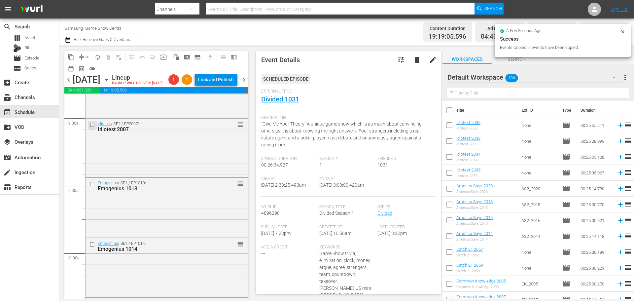
click at [95, 128] on input "checkbox" at bounding box center [92, 125] width 7 height 6
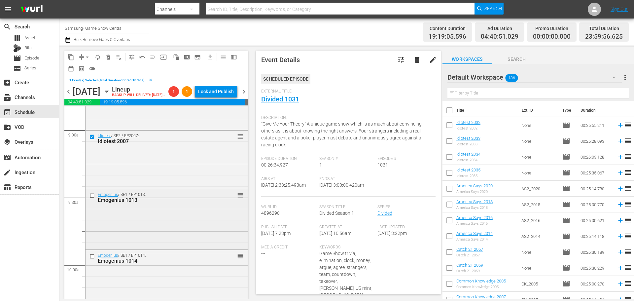
click at [92, 198] on input "checkbox" at bounding box center [92, 196] width 7 height 6
click at [94, 259] on input "checkbox" at bounding box center [92, 256] width 7 height 6
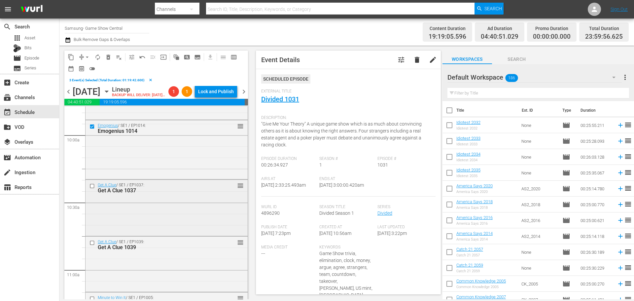
scroll to position [1320, 0]
click at [91, 186] on input "checkbox" at bounding box center [92, 184] width 7 height 6
click at [90, 243] on input "checkbox" at bounding box center [92, 241] width 7 height 6
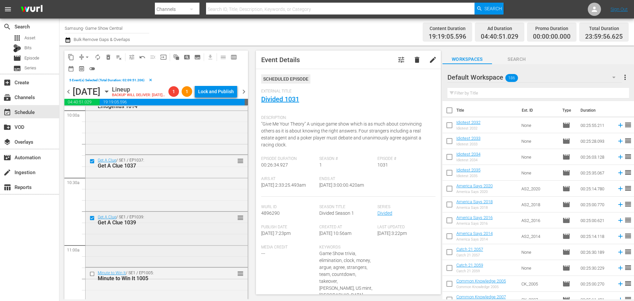
scroll to position [1353, 0]
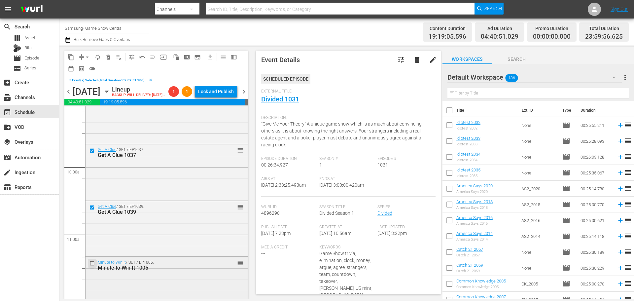
click at [89, 266] on input "checkbox" at bounding box center [92, 263] width 7 height 6
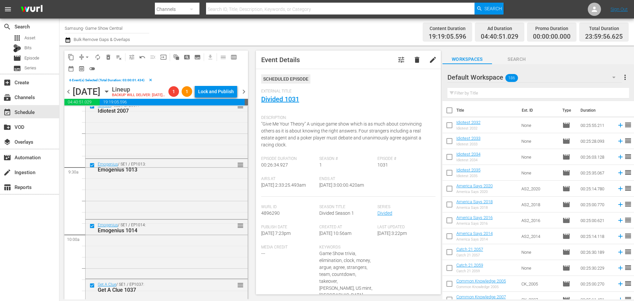
scroll to position [1122, 0]
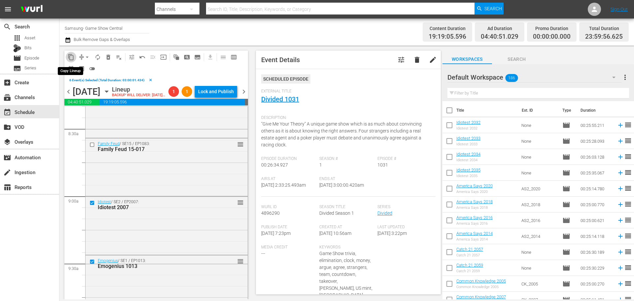
click at [72, 52] on button "content_copy" at bounding box center [71, 57] width 11 height 11
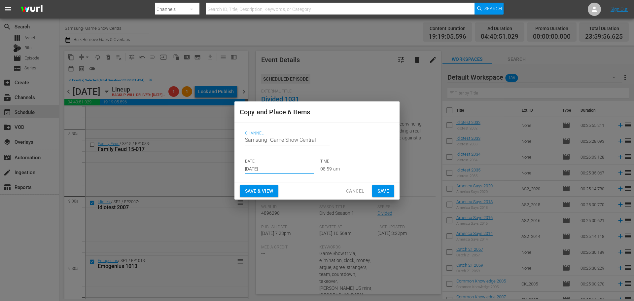
click at [291, 164] on input "[DATE]" at bounding box center [279, 169] width 69 height 10
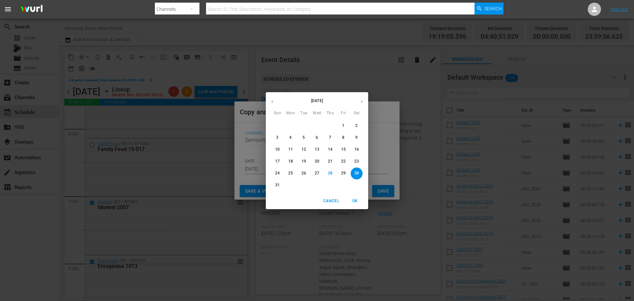
click at [277, 185] on p "31" at bounding box center [277, 185] width 5 height 6
type input "[DATE]"
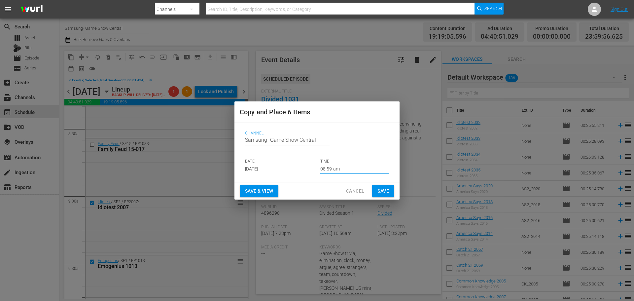
click at [350, 171] on input "08:59 am" at bounding box center [354, 169] width 69 height 10
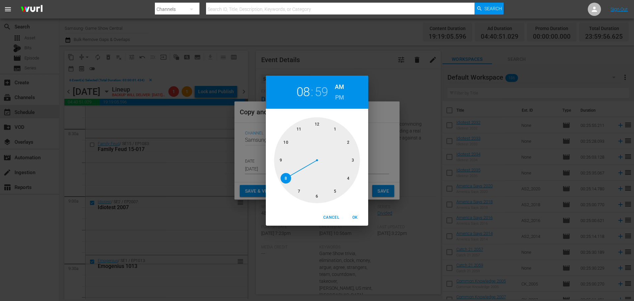
click at [316, 204] on div "1 2 3 4 5 6 7 8 9 10 11 12" at bounding box center [317, 159] width 102 height 101
click at [317, 197] on div at bounding box center [317, 160] width 86 height 86
click at [316, 133] on div at bounding box center [317, 160] width 86 height 86
click at [358, 218] on span "OK" at bounding box center [355, 217] width 16 height 7
type input "06:00 am"
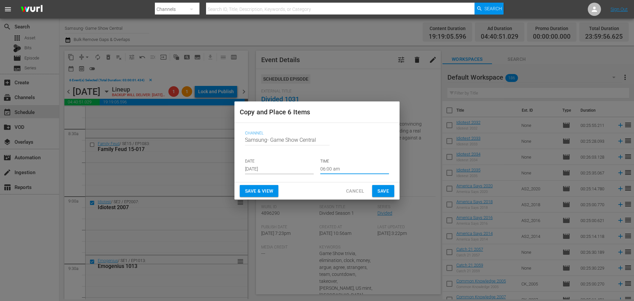
click at [380, 191] on span "Save" at bounding box center [383, 191] width 12 height 8
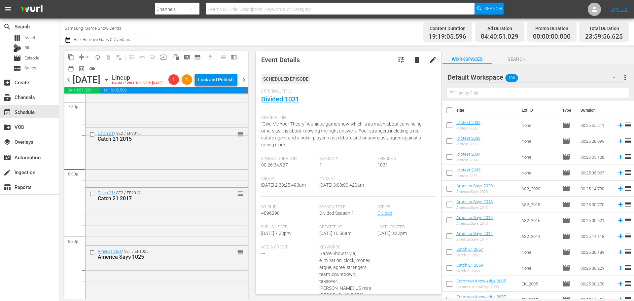
scroll to position [2610, 0]
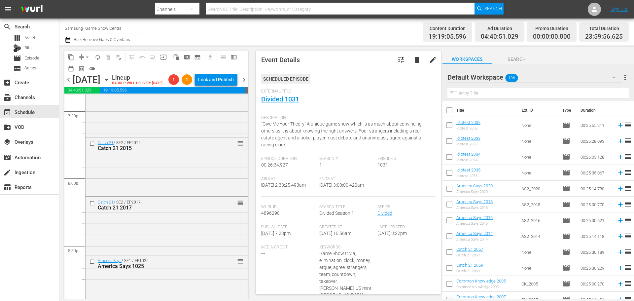
click at [108, 81] on icon "button" at bounding box center [106, 80] width 3 height 2
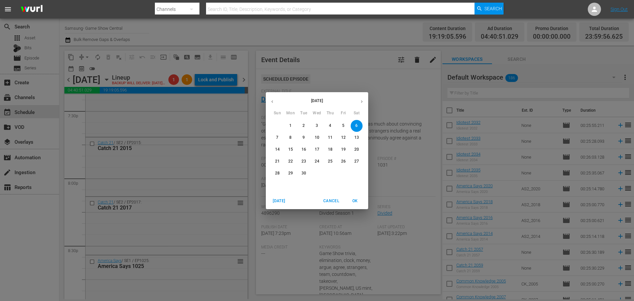
click at [276, 101] on button "button" at bounding box center [272, 101] width 13 height 13
click at [275, 182] on button "31" at bounding box center [277, 185] width 12 height 12
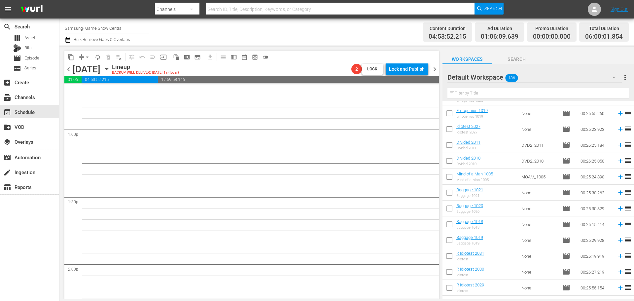
scroll to position [1717, 0]
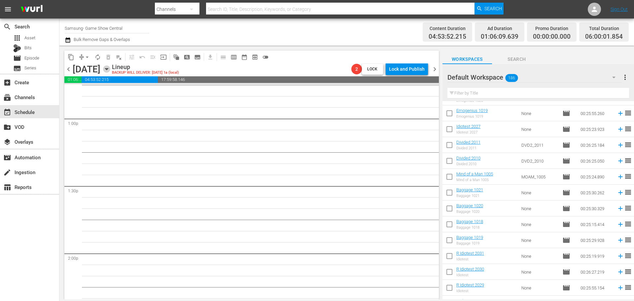
click at [110, 72] on icon "button" at bounding box center [106, 68] width 7 height 7
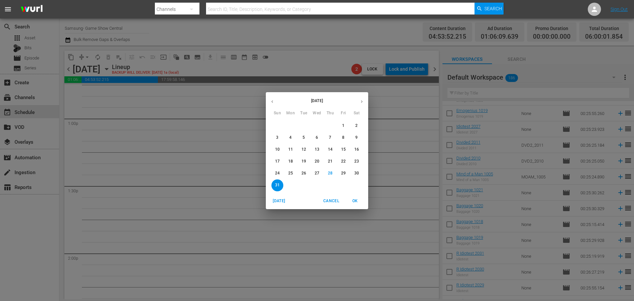
click at [367, 101] on button "button" at bounding box center [361, 101] width 13 height 13
click at [356, 121] on button "6" at bounding box center [357, 126] width 12 height 12
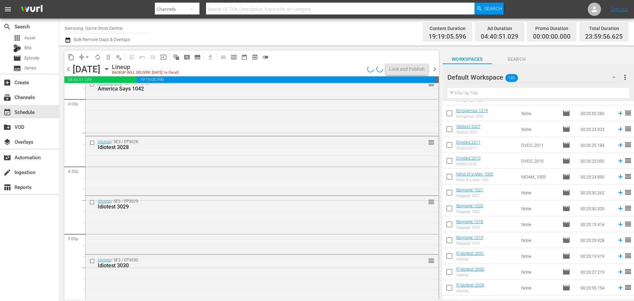
scroll to position [2264, 0]
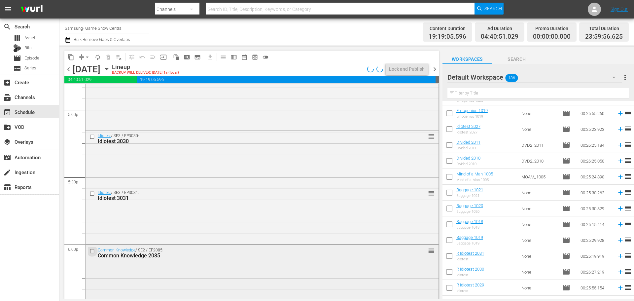
click at [90, 254] on input "checkbox" at bounding box center [92, 251] width 7 height 6
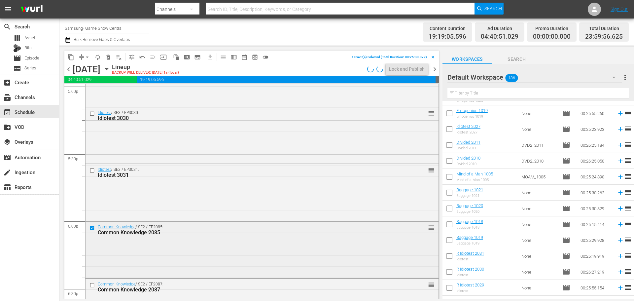
scroll to position [2297, 0]
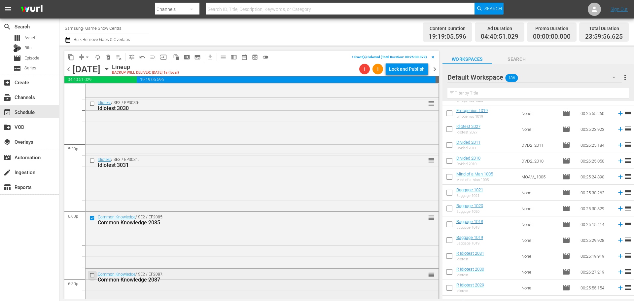
click at [92, 276] on input "checkbox" at bounding box center [92, 275] width 7 height 6
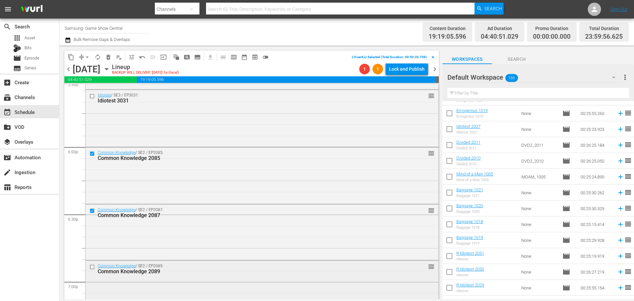
scroll to position [2363, 0]
click at [93, 267] on input "checkbox" at bounding box center [92, 265] width 7 height 6
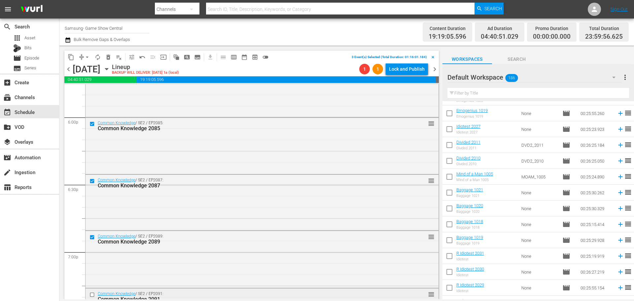
scroll to position [2429, 0]
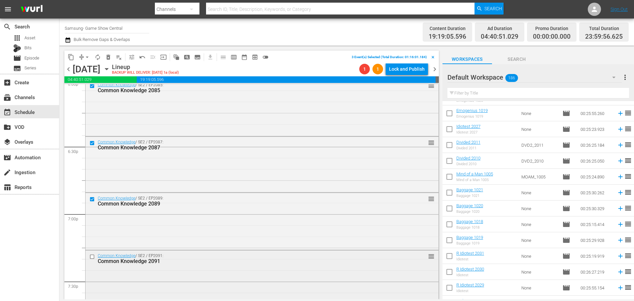
click at [88, 256] on div at bounding box center [93, 257] width 10 height 8
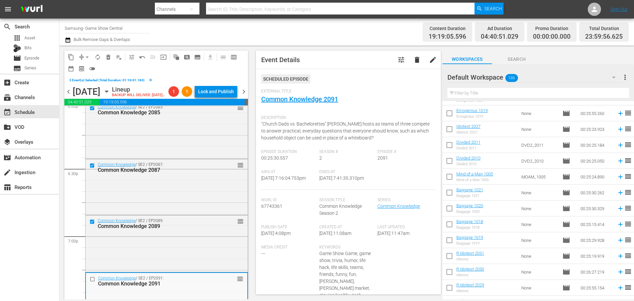
scroll to position [2495, 0]
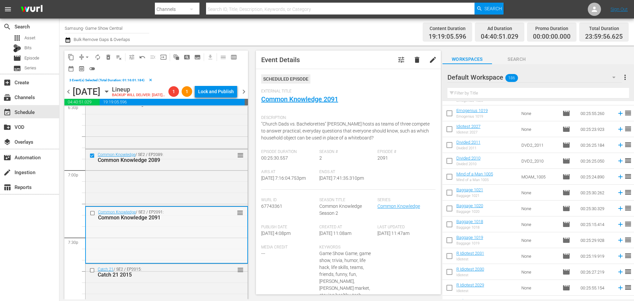
click at [90, 216] on input "checkbox" at bounding box center [93, 213] width 7 height 6
click at [89, 273] on input "checkbox" at bounding box center [92, 270] width 7 height 6
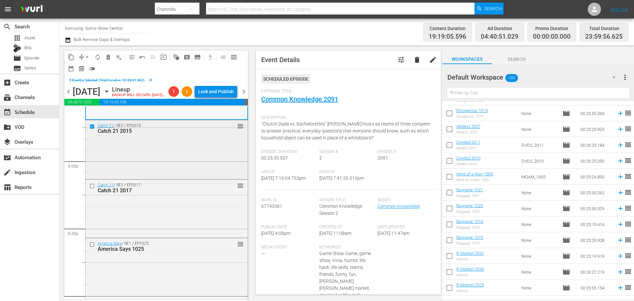
scroll to position [2627, 0]
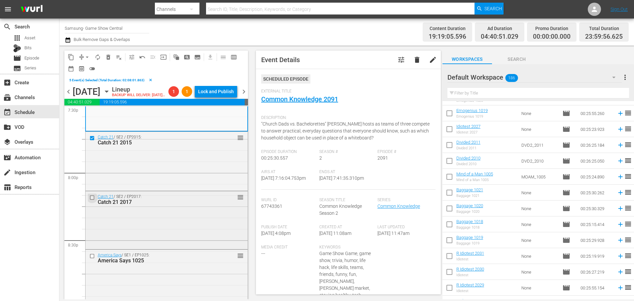
click at [94, 200] on input "checkbox" at bounding box center [92, 197] width 7 height 6
click at [94, 259] on input "checkbox" at bounding box center [92, 256] width 7 height 6
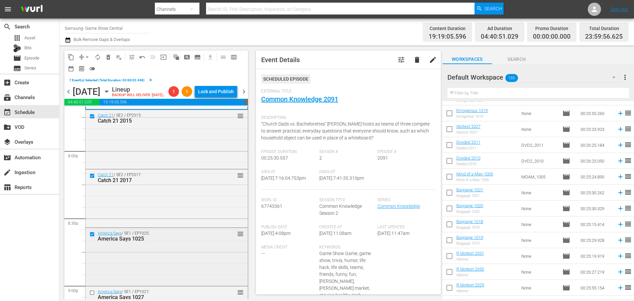
scroll to position [2660, 0]
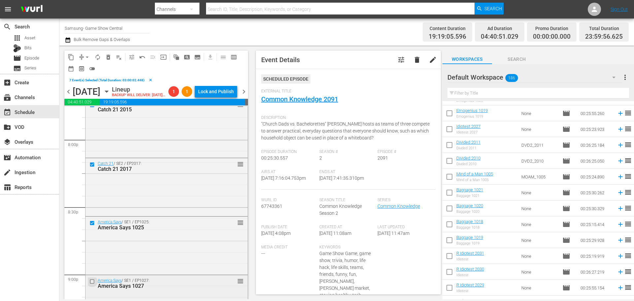
click at [94, 284] on input "checkbox" at bounding box center [92, 282] width 7 height 6
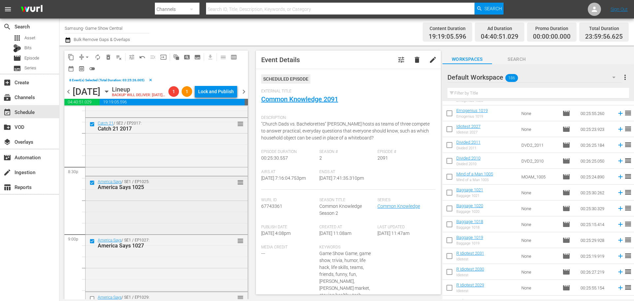
scroll to position [2759, 0]
click at [93, 242] on input "checkbox" at bounding box center [92, 239] width 7 height 6
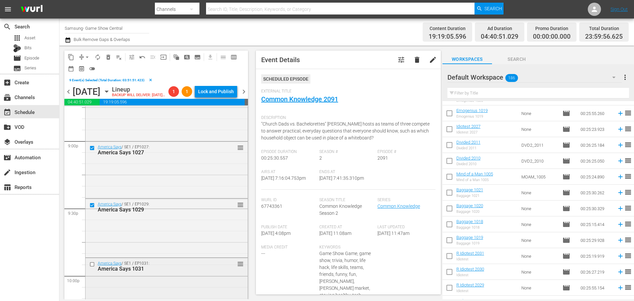
scroll to position [2825, 0]
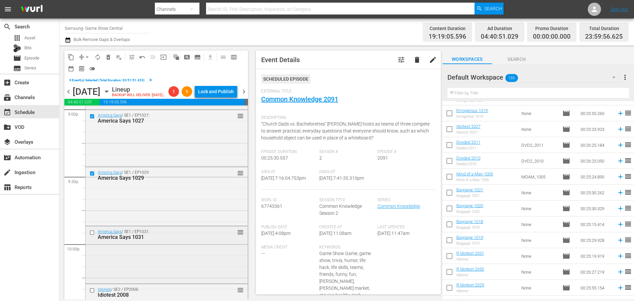
click at [94, 235] on input "checkbox" at bounding box center [92, 232] width 7 height 6
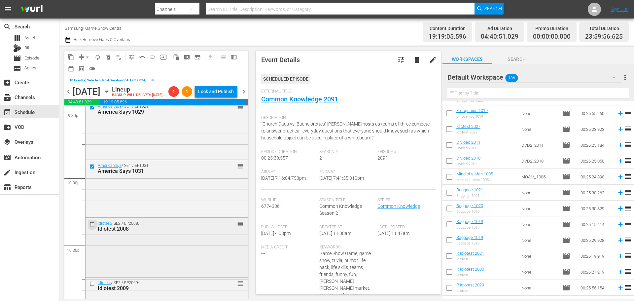
click at [91, 227] on input "checkbox" at bounding box center [92, 225] width 7 height 6
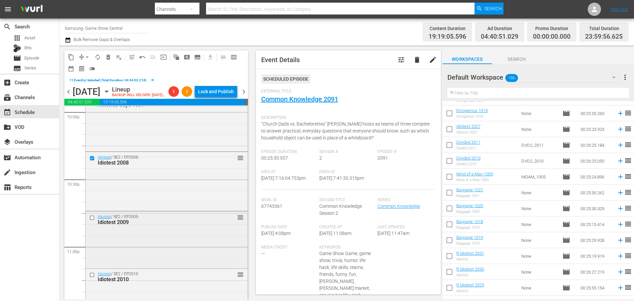
click at [92, 221] on input "checkbox" at bounding box center [92, 218] width 7 height 6
click at [92, 278] on input "checkbox" at bounding box center [92, 275] width 7 height 6
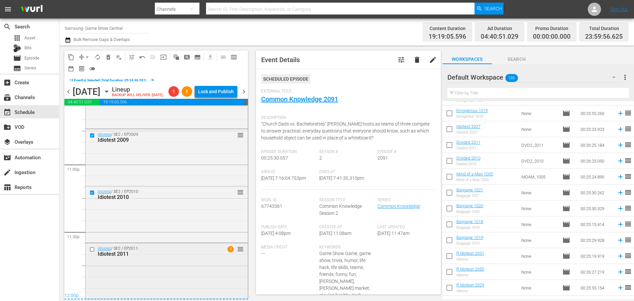
scroll to position [3051, 0]
click at [89, 247] on div at bounding box center [93, 249] width 10 height 8
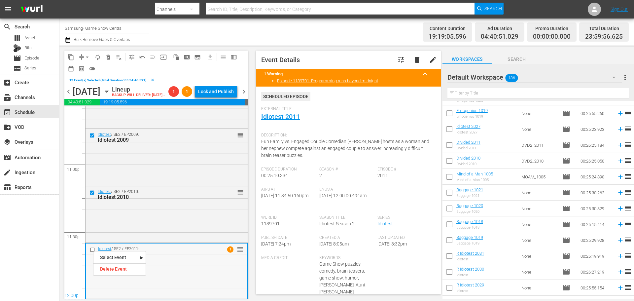
click at [91, 251] on input "checkbox" at bounding box center [93, 250] width 7 height 6
click at [70, 59] on span "content_copy" at bounding box center [71, 57] width 7 height 7
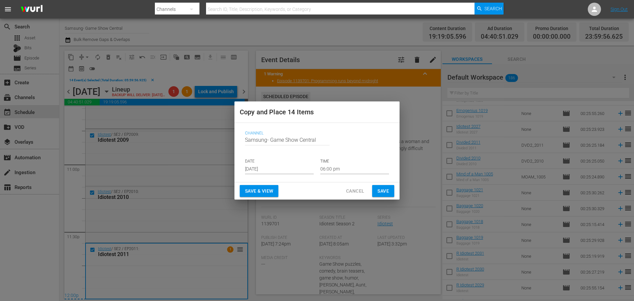
click at [270, 160] on p "DATE" at bounding box center [279, 161] width 69 height 6
click at [269, 167] on input "[DATE]" at bounding box center [279, 169] width 69 height 10
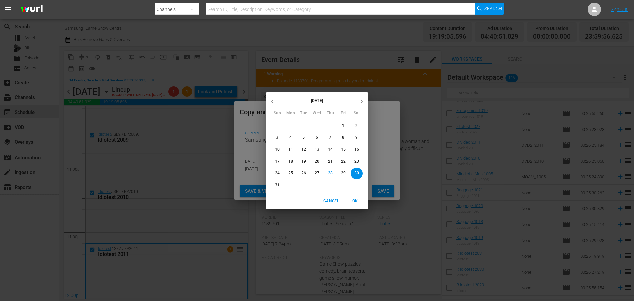
click at [278, 188] on button "31" at bounding box center [277, 185] width 12 height 12
type input "[DATE]"
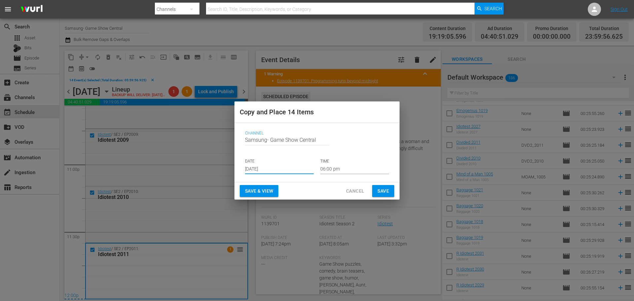
click at [361, 173] on input "06:00 pm" at bounding box center [354, 169] width 69 height 10
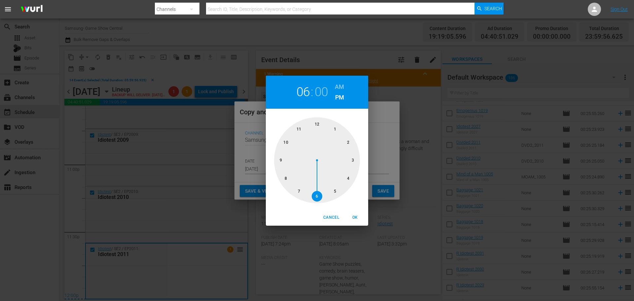
click at [324, 124] on div at bounding box center [317, 160] width 86 height 86
click at [358, 214] on span "OK" at bounding box center [355, 217] width 16 height 7
type input "12:00 pm"
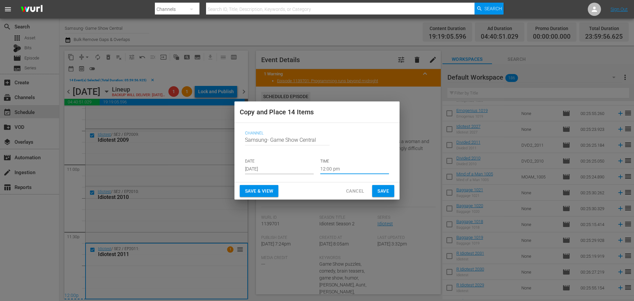
click at [378, 189] on span "Save" at bounding box center [383, 191] width 12 height 8
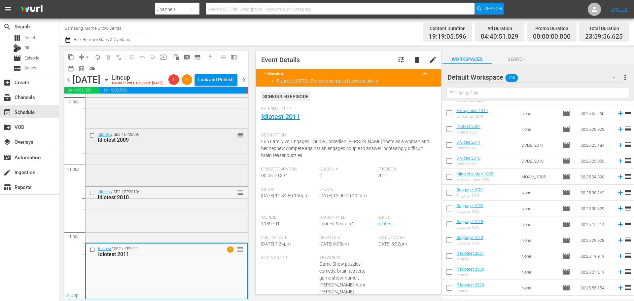
scroll to position [3039, 0]
click at [110, 83] on icon "button" at bounding box center [106, 79] width 7 height 7
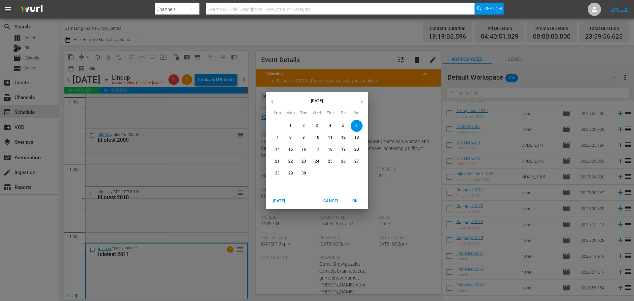
click at [275, 103] on button "button" at bounding box center [272, 101] width 13 height 13
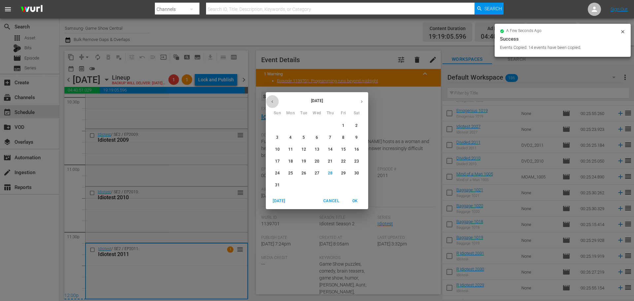
click at [274, 102] on icon "button" at bounding box center [272, 101] width 5 height 5
click at [361, 102] on icon "button" at bounding box center [362, 101] width 2 height 3
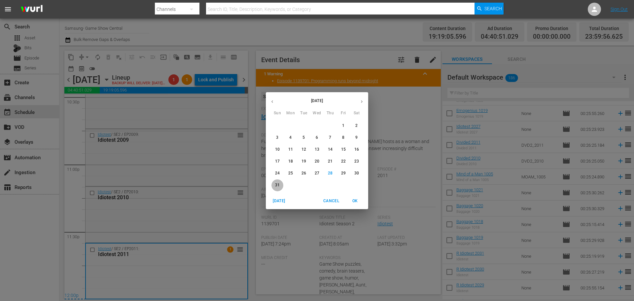
click at [277, 186] on p "31" at bounding box center [277, 185] width 5 height 6
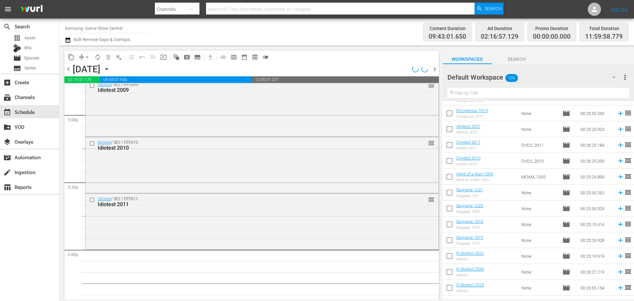
scroll to position [2258, 0]
click at [439, 238] on div "content_copy compress arrow_drop_down autorenew_outlined delete_forever_outline…" at bounding box center [249, 173] width 381 height 254
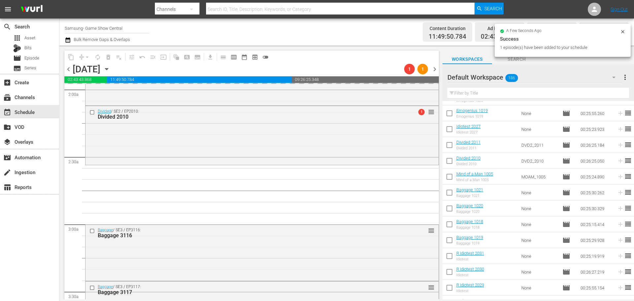
scroll to position [264, 0]
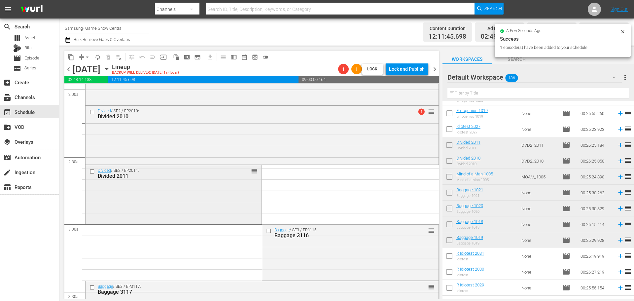
drag, startPoint x: 265, startPoint y: 207, endPoint x: 190, endPoint y: 207, distance: 74.9
click at [184, 206] on div "Divided / SE2 / EP2011: Divided 2011 reorder" at bounding box center [173, 193] width 176 height 57
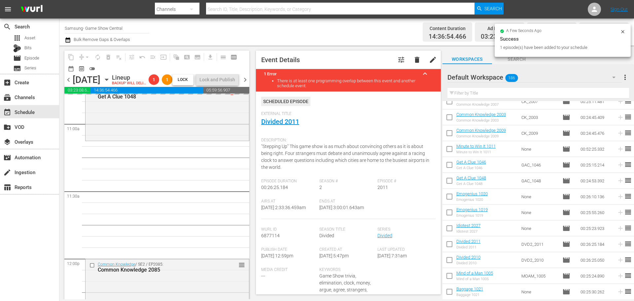
scroll to position [1519, 0]
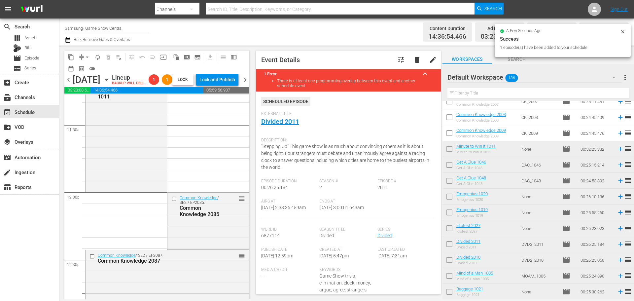
click at [72, 146] on div "31 Minute to Win It / SE1 / EP1011: Minute to Win It 1011 reorder Minute to Win…" at bounding box center [156, 192] width 185 height 3232
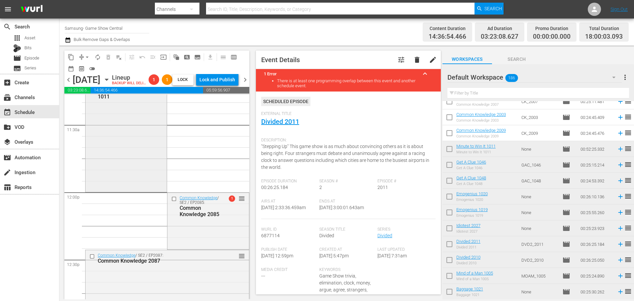
click at [102, 187] on div "Minute to Win It / SE1 / EP1011: Minute to Win It 1011 1 reorder" at bounding box center [125, 133] width 81 height 116
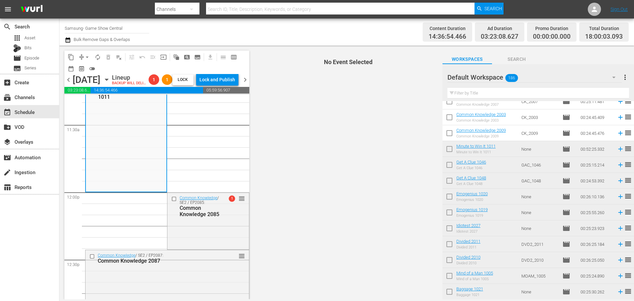
drag, startPoint x: 136, startPoint y: 228, endPoint x: 135, endPoint y: 232, distance: 4.0
click at [135, 232] on div "Minute to Win It / SE1 / EP1011: Minute to Win It 1011 1 reorder Minute to Win …" at bounding box center [167, 192] width 164 height 3232
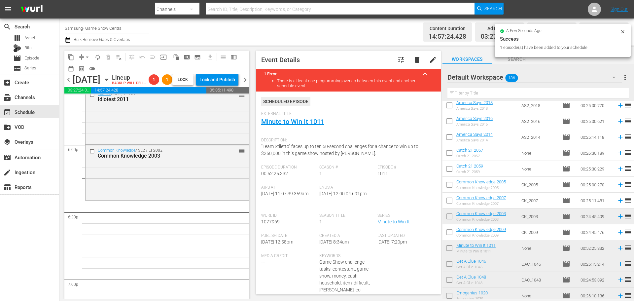
scroll to position [2377, 0]
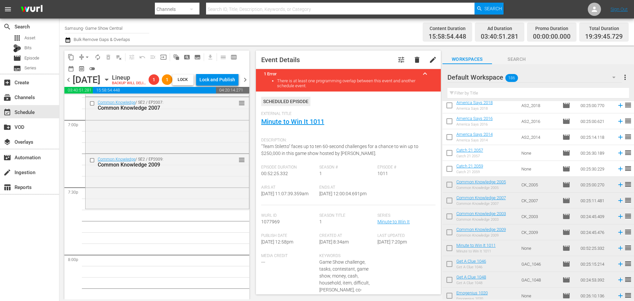
scroll to position [2575, 0]
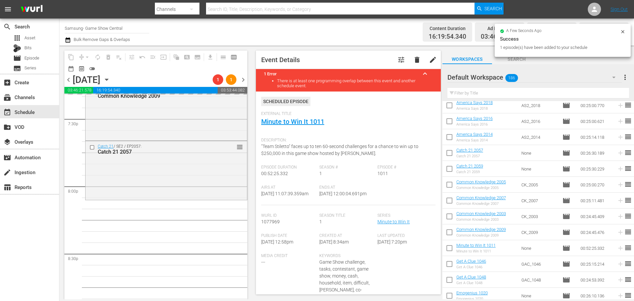
scroll to position [2608, 0]
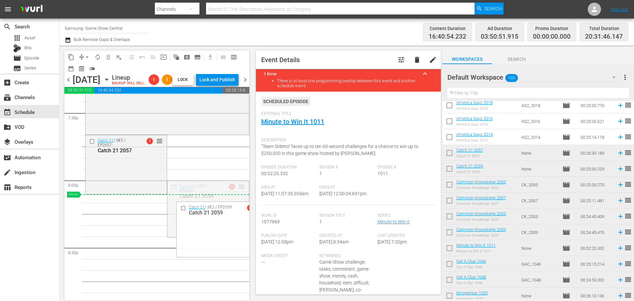
drag, startPoint x: 237, startPoint y: 196, endPoint x: 134, endPoint y: 208, distance: 103.6
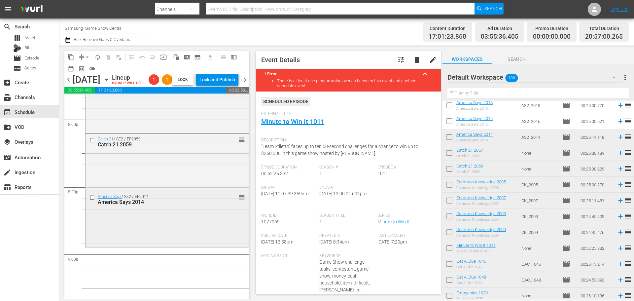
scroll to position [2674, 0]
click at [188, 200] on div "America Says 2014" at bounding box center [157, 196] width 118 height 6
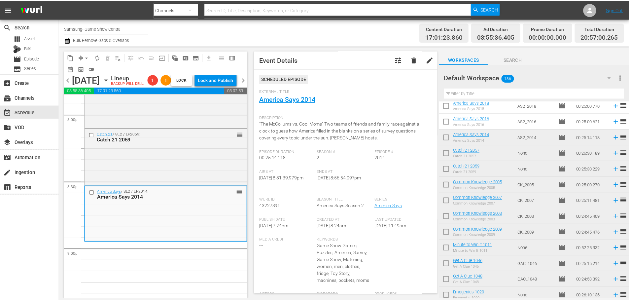
scroll to position [0, 0]
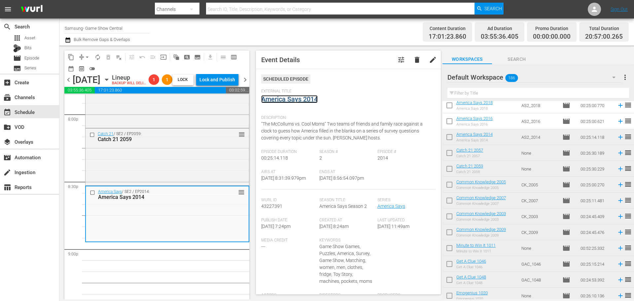
click at [284, 101] on link "America Says 2014" at bounding box center [289, 99] width 56 height 8
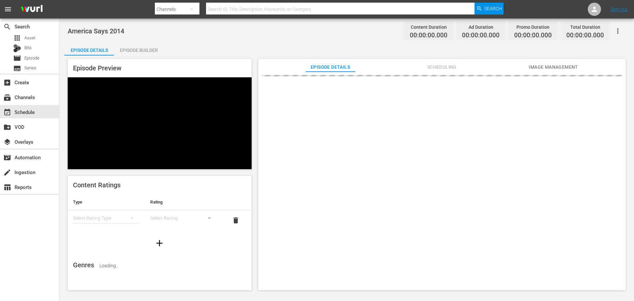
click at [148, 44] on div "Episode Builder" at bounding box center [139, 50] width 50 height 16
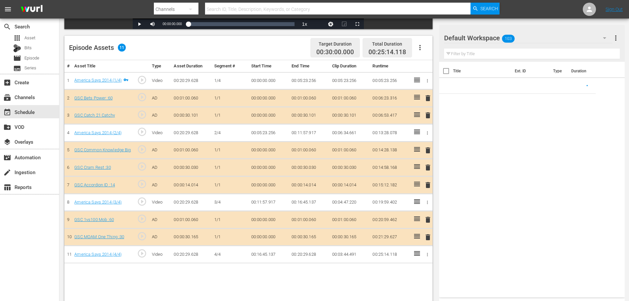
scroll to position [157, 0]
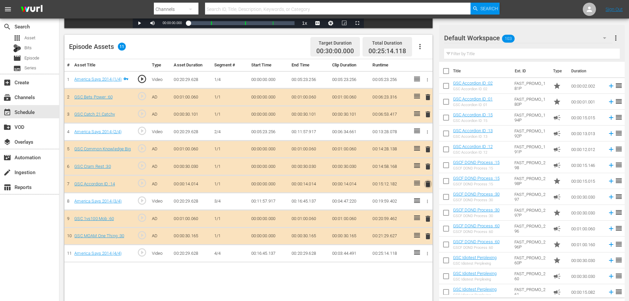
click at [426, 186] on span "delete" at bounding box center [428, 184] width 8 height 8
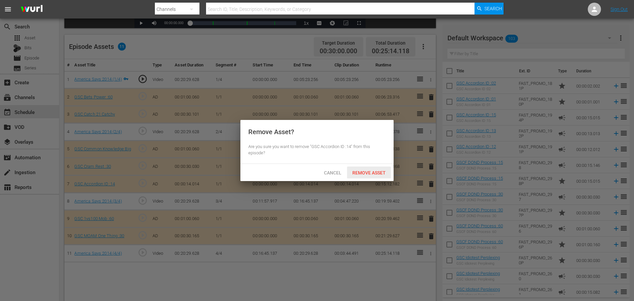
click at [357, 174] on span "Remove Asset" at bounding box center [369, 172] width 44 height 5
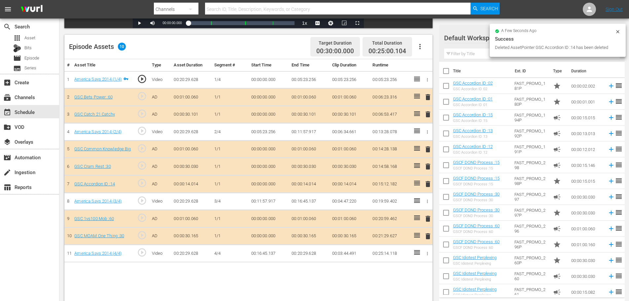
click at [427, 164] on span "delete" at bounding box center [428, 166] width 8 height 8
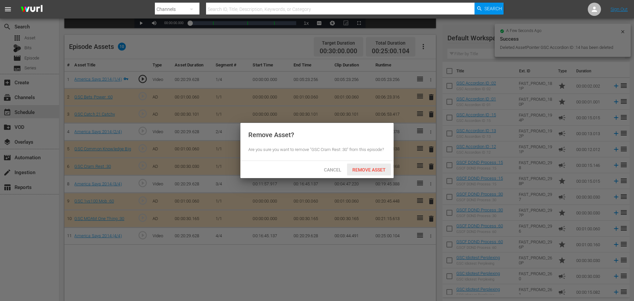
click at [378, 167] on span "Remove Asset" at bounding box center [369, 169] width 44 height 5
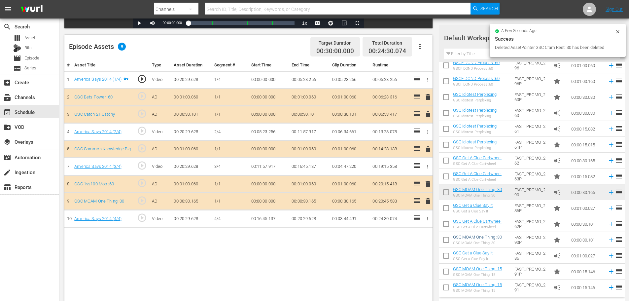
scroll to position [198, 0]
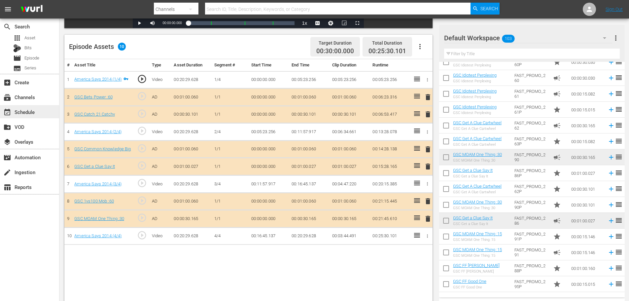
click at [40, 113] on div "event_available Schedule" at bounding box center [29, 111] width 59 height 13
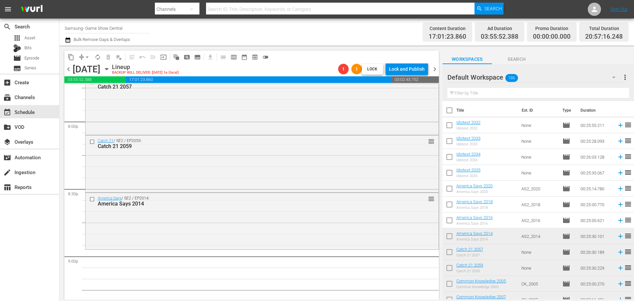
scroll to position [2651, 0]
click at [164, 162] on div "Catch 21 / SE2 / EP2059: Catch 21 2059 reorder" at bounding box center [261, 167] width 353 height 55
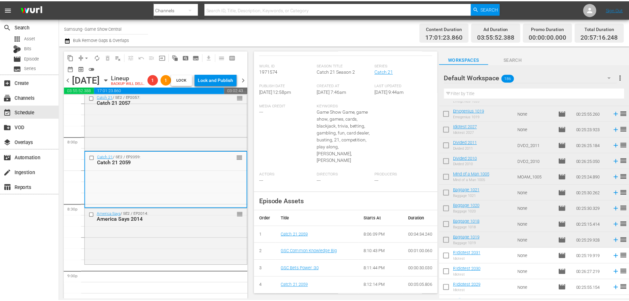
scroll to position [0, 0]
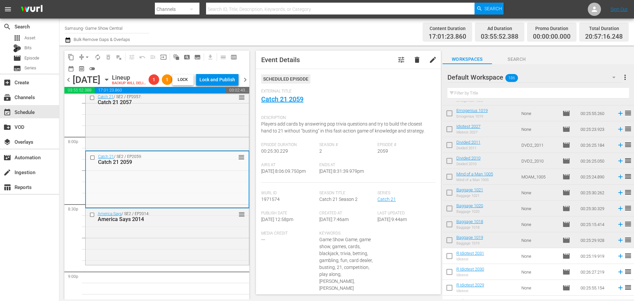
click at [279, 104] on div "External Title Catch 21 2059" at bounding box center [348, 100] width 174 height 23
click at [281, 102] on link "Catch 21 2059" at bounding box center [282, 99] width 42 height 8
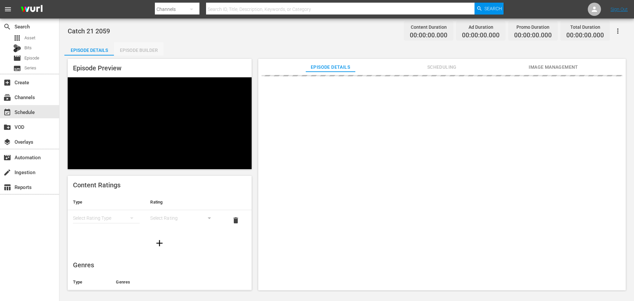
click at [142, 47] on div "Episode Builder" at bounding box center [139, 50] width 50 height 16
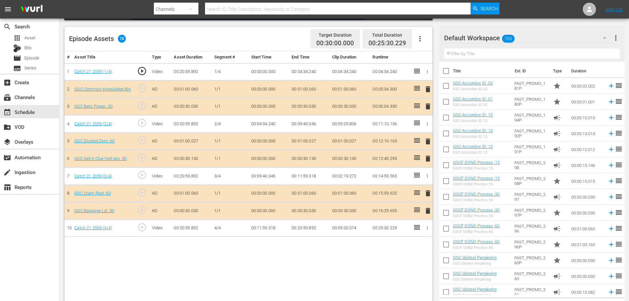
scroll to position [172, 0]
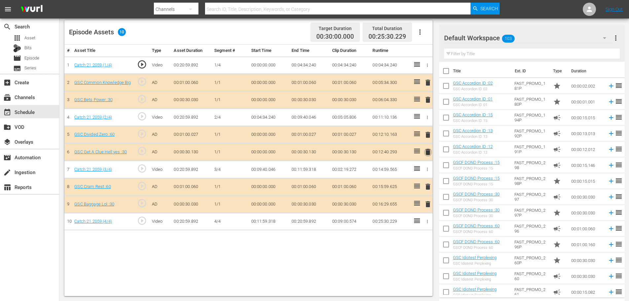
click at [431, 155] on span "delete" at bounding box center [428, 152] width 8 height 8
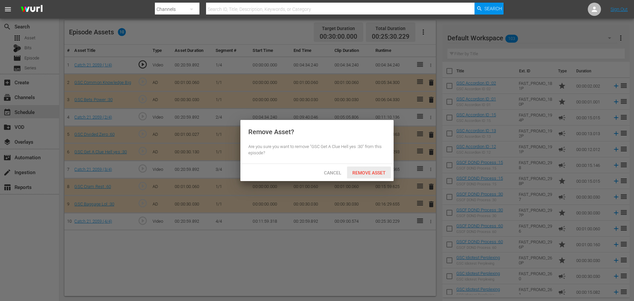
click at [370, 173] on span "Remove Asset" at bounding box center [369, 172] width 44 height 5
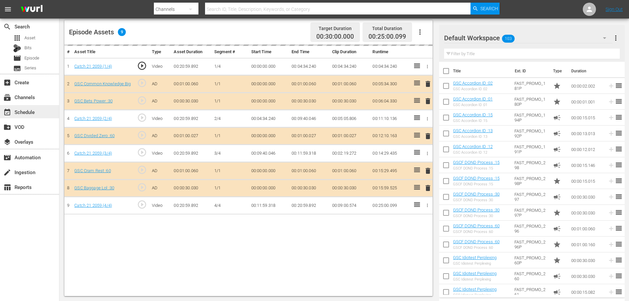
click at [41, 112] on div "event_available Schedule" at bounding box center [29, 111] width 59 height 13
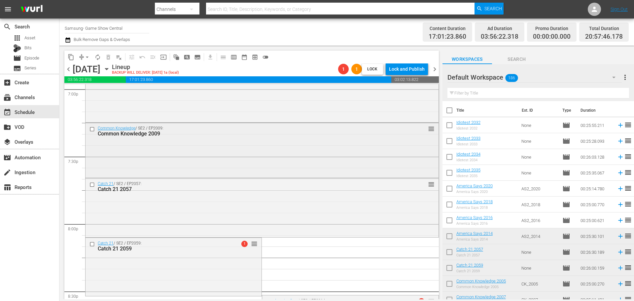
scroll to position [2499, 0]
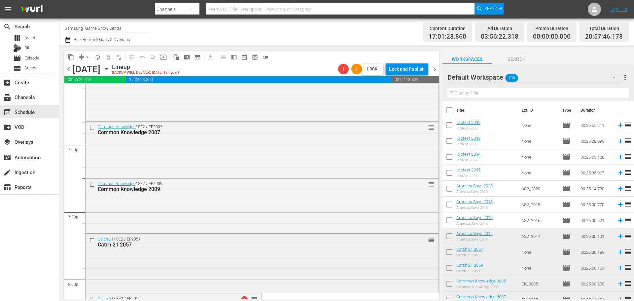
drag, startPoint x: 181, startPoint y: 260, endPoint x: 180, endPoint y: 264, distance: 4.5
click at [180, 264] on div "Catch 21 / SE2 / EP2057: Catch 21 2057 reorder" at bounding box center [261, 262] width 353 height 57
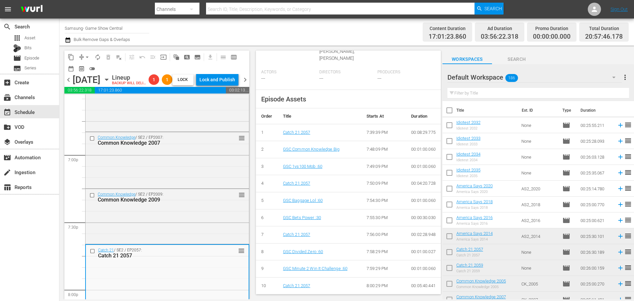
scroll to position [230, 0]
drag, startPoint x: 184, startPoint y: 210, endPoint x: 188, endPoint y: 213, distance: 4.2
click at [188, 203] on div "Common Knowledge 2009" at bounding box center [157, 199] width 118 height 6
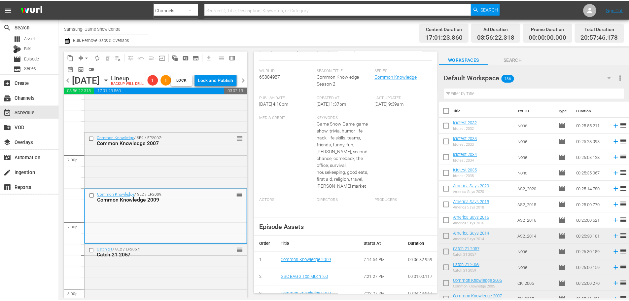
scroll to position [1, 0]
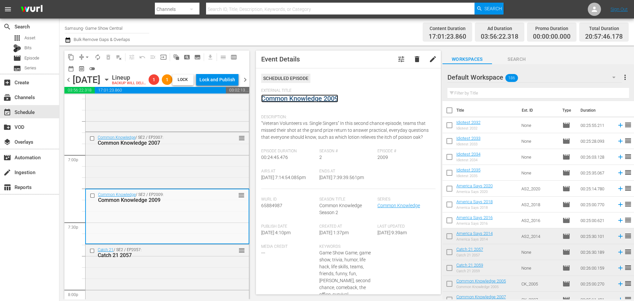
click at [281, 101] on link "Common Knowledge 2009" at bounding box center [299, 98] width 77 height 8
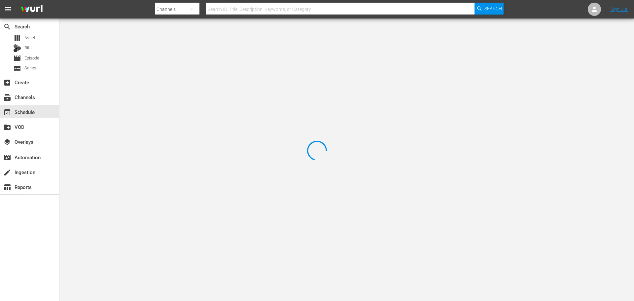
click at [147, 53] on div at bounding box center [317, 150] width 634 height 301
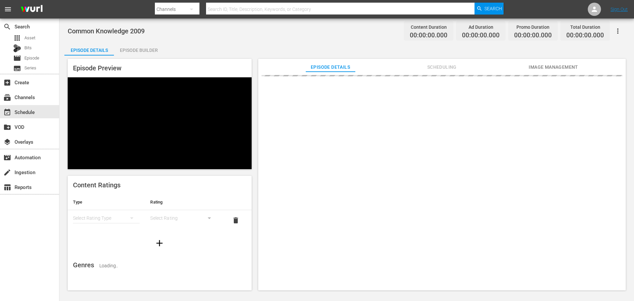
click at [144, 58] on div "Episode Preview Content Ratings Type Rating Select Rating Type Select Rating de…" at bounding box center [346, 175] width 564 height 240
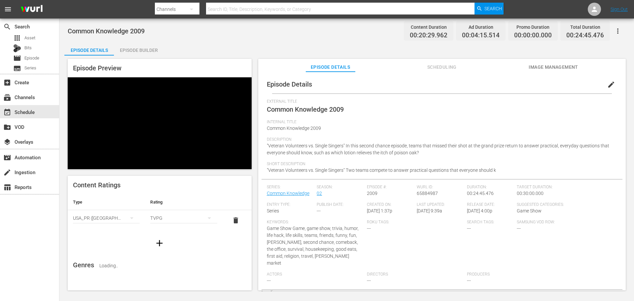
click at [145, 52] on div "Episode Builder" at bounding box center [139, 50] width 50 height 16
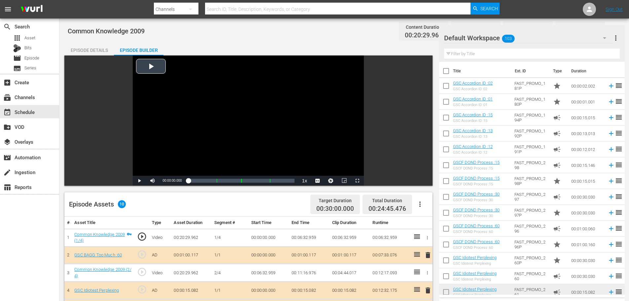
scroll to position [172, 0]
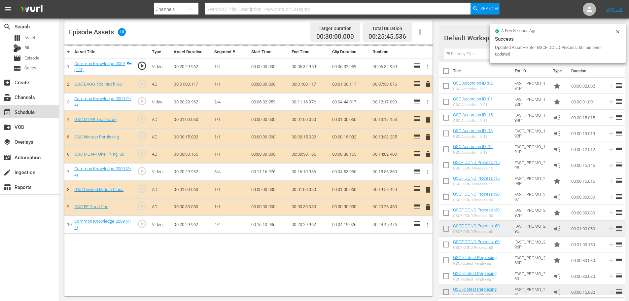
click at [20, 111] on div "event_available Schedule" at bounding box center [18, 111] width 37 height 6
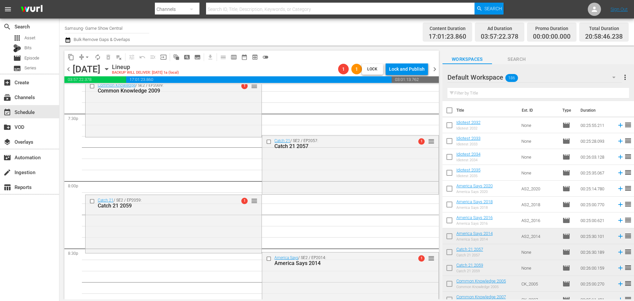
scroll to position [2608, 0]
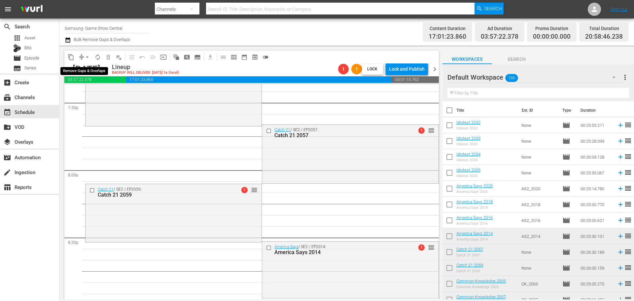
click at [86, 53] on button "arrow_drop_down" at bounding box center [87, 57] width 11 height 11
click at [83, 69] on li "Align to Midnight" at bounding box center [87, 70] width 69 height 11
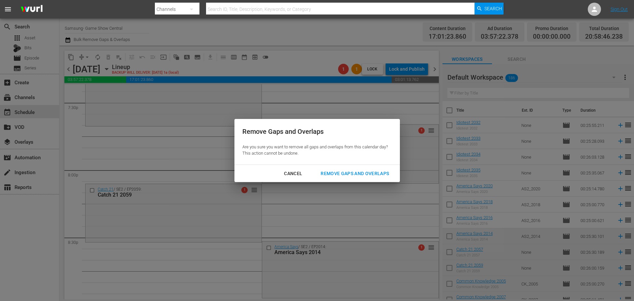
click at [314, 175] on button "Remove Gaps and Overlaps" at bounding box center [355, 173] width 84 height 12
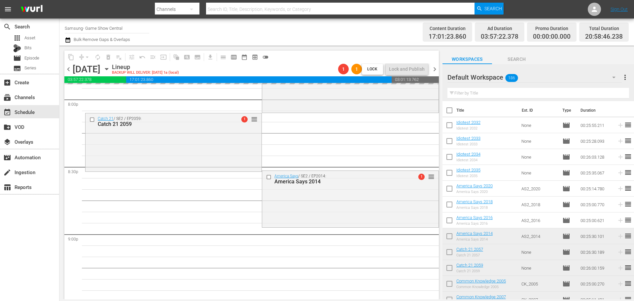
scroll to position [2707, 0]
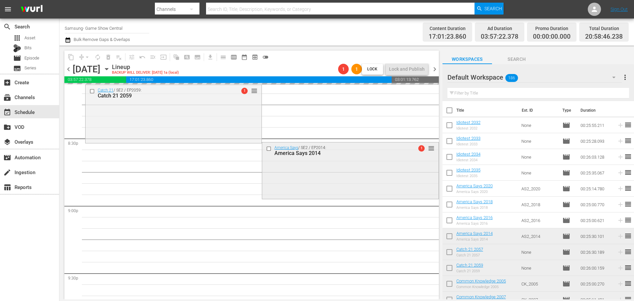
click at [292, 175] on div "America Says / SE2 / EP2014: America Says 2014 1 reorder" at bounding box center [350, 169] width 176 height 55
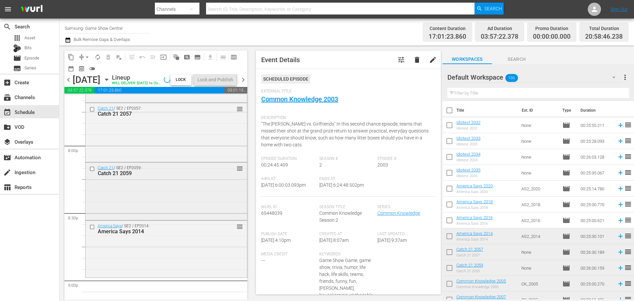
scroll to position [2674, 0]
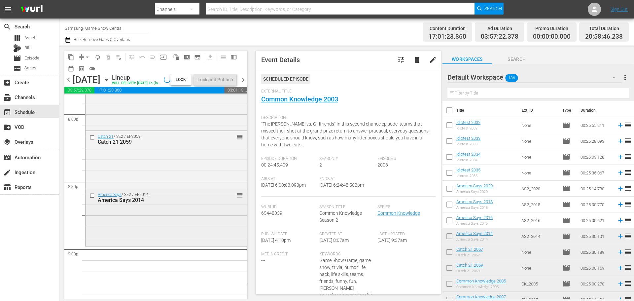
click at [190, 203] on div "America Says 2014" at bounding box center [156, 200] width 116 height 6
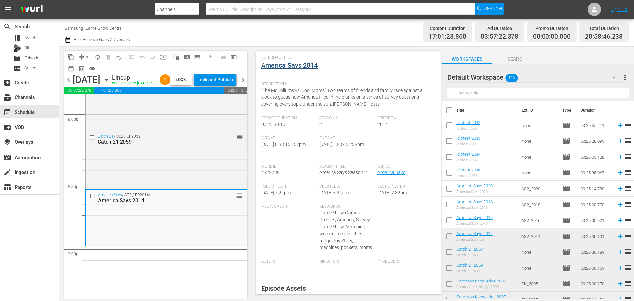
scroll to position [0, 0]
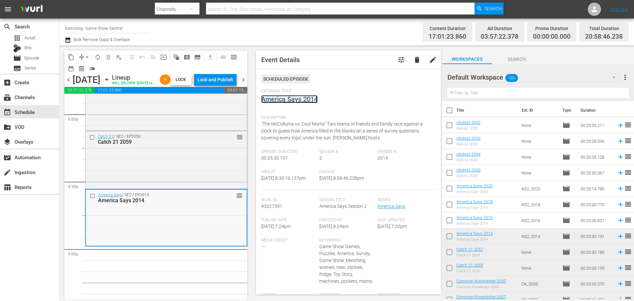
click at [274, 102] on link "America Says 2014" at bounding box center [289, 99] width 56 height 8
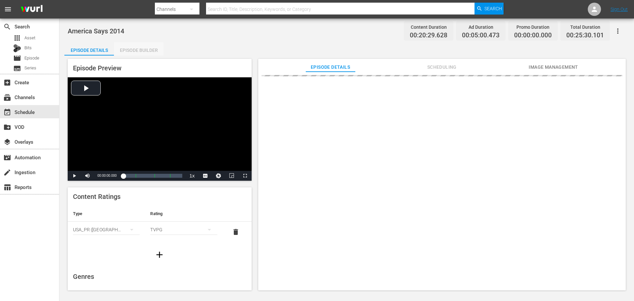
click at [136, 50] on div "Episode Builder" at bounding box center [139, 50] width 50 height 16
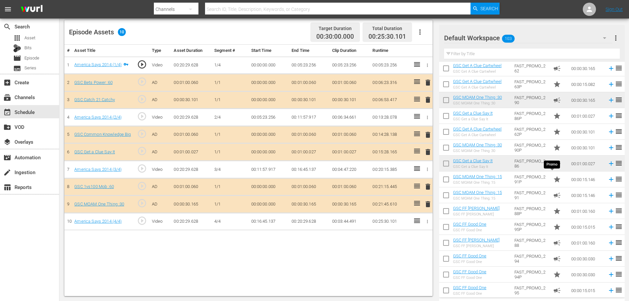
scroll to position [264, 0]
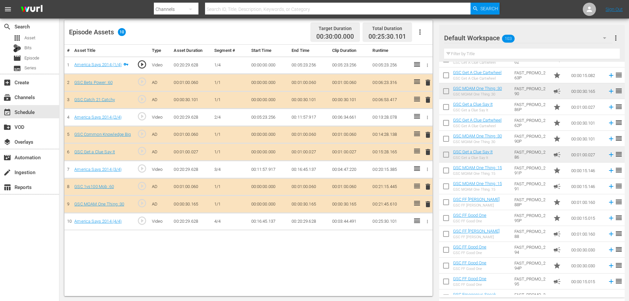
click at [498, 48] on div "Filter by Title" at bounding box center [532, 54] width 176 height 16
click at [482, 63] on div "GSC Get A Clue Cartwheel" at bounding box center [477, 62] width 49 height 4
click at [467, 58] on input "text" at bounding box center [532, 54] width 176 height 11
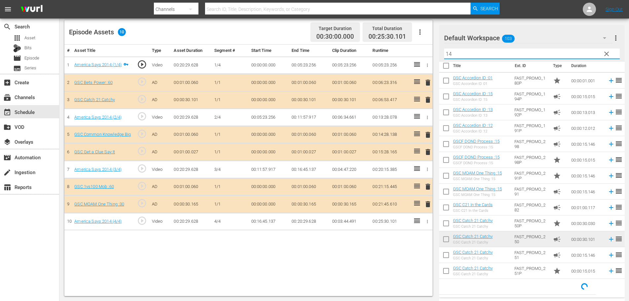
scroll to position [0, 0]
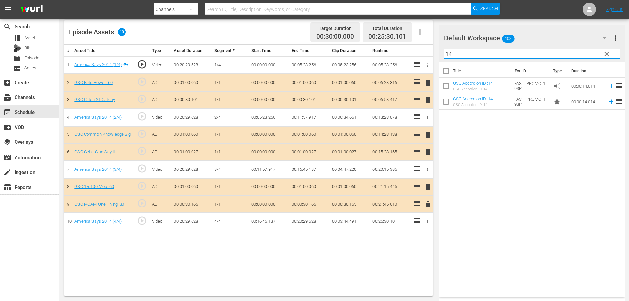
type input "14"
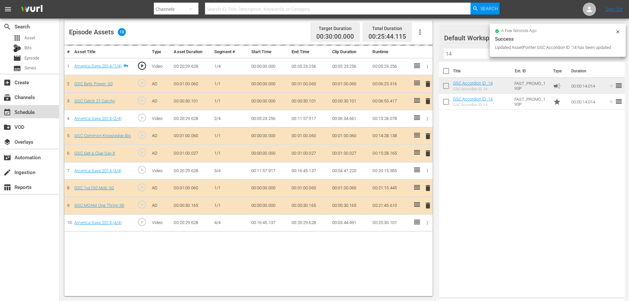
click at [51, 110] on div "event_available Schedule" at bounding box center [29, 111] width 59 height 13
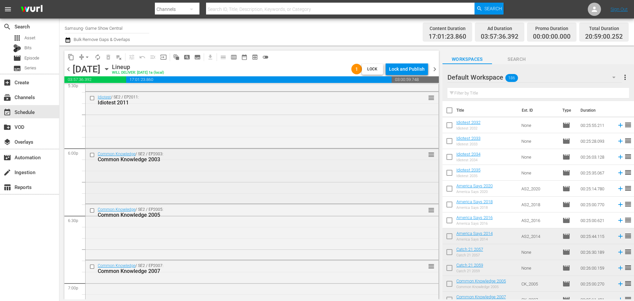
scroll to position [2357, 0]
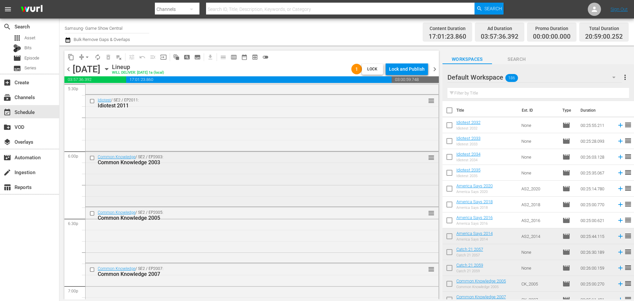
click at [195, 173] on div "Common Knowledge / SE2 / EP2003: Common Knowledge 2003 reorder" at bounding box center [261, 178] width 353 height 53
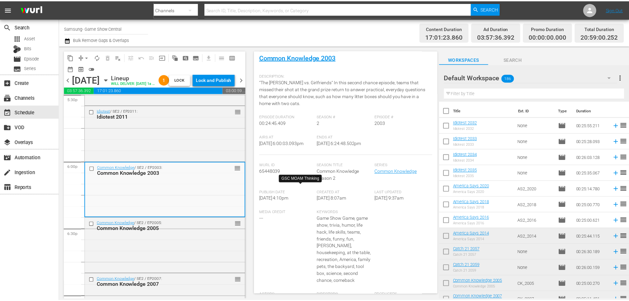
scroll to position [41, 0]
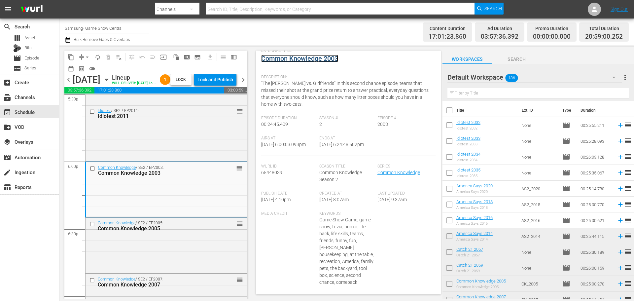
click at [298, 58] on link "Common Knowledge 2003" at bounding box center [299, 58] width 77 height 8
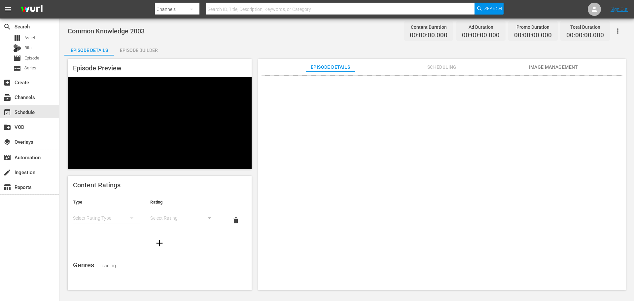
click at [159, 42] on div "Common Knowledge 2003 Content Duration 00:00:00.000 Ad Duration 00:00:00.000 Pr…" at bounding box center [346, 154] width 574 height 273
click at [152, 49] on div "Episode Builder" at bounding box center [139, 50] width 50 height 16
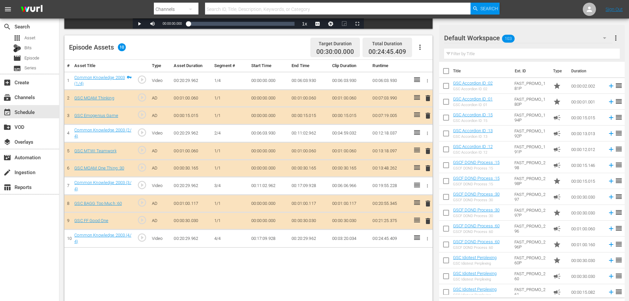
scroll to position [172, 0]
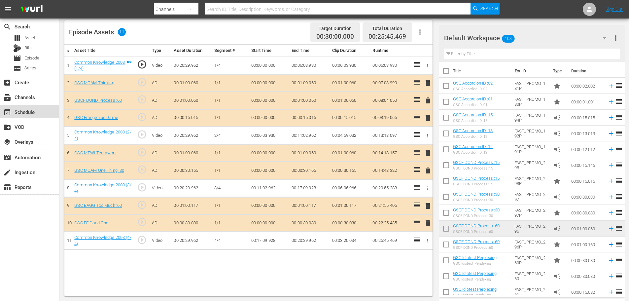
click at [4, 107] on div "event_available Schedule" at bounding box center [29, 111] width 59 height 13
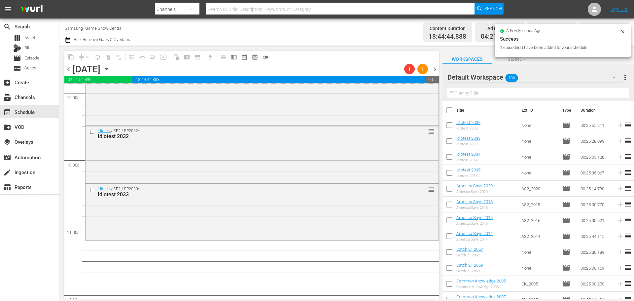
scroll to position [3017, 0]
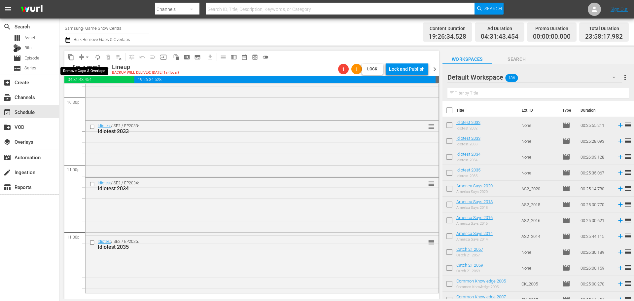
click at [82, 59] on span "compress" at bounding box center [81, 57] width 7 height 7
click at [83, 58] on button "arrow_drop_down" at bounding box center [87, 57] width 11 height 11
click at [90, 72] on li "Align to Midnight" at bounding box center [87, 70] width 69 height 11
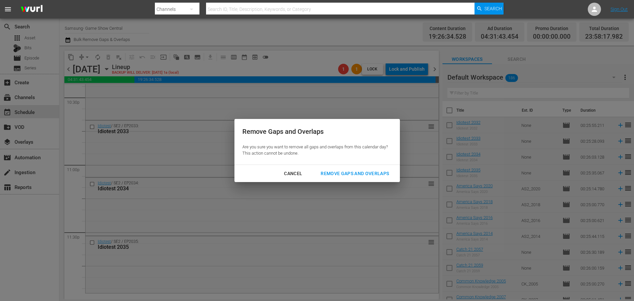
click at [341, 165] on div "Cancel Remove Gaps and Overlaps" at bounding box center [316, 173] width 165 height 17
click at [343, 171] on div "Remove Gaps and Overlaps" at bounding box center [354, 173] width 79 height 8
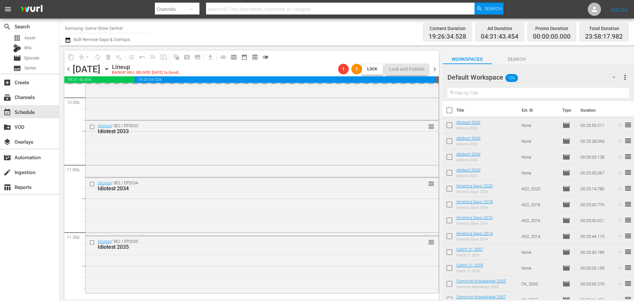
click at [276, 257] on div "Remove Gaps and Overlaps Are you sure you want to remove all gaps and overlaps …" at bounding box center [317, 150] width 634 height 301
click at [275, 264] on div "Idiotest / SE2 / EP2035: Idiotest 2035 reorder" at bounding box center [261, 263] width 353 height 55
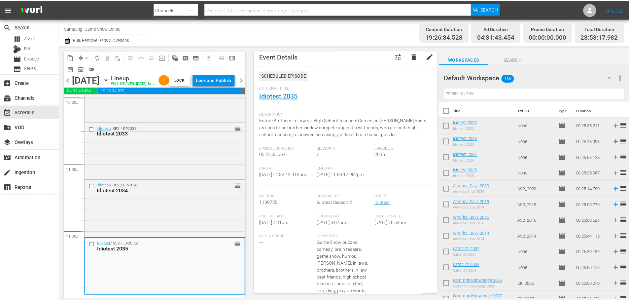
scroll to position [0, 0]
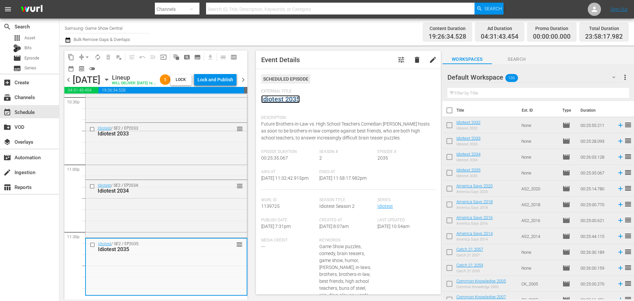
click at [279, 101] on link "Idiotest 2035" at bounding box center [280, 99] width 39 height 8
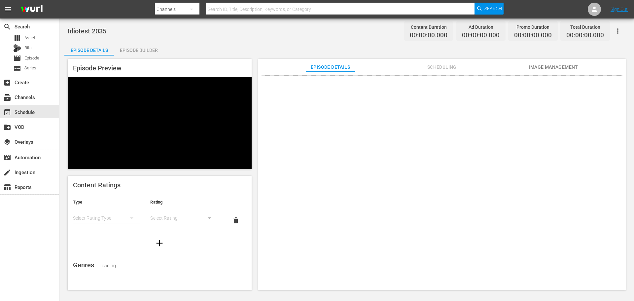
click at [128, 46] on div "Episode Builder" at bounding box center [139, 50] width 50 height 16
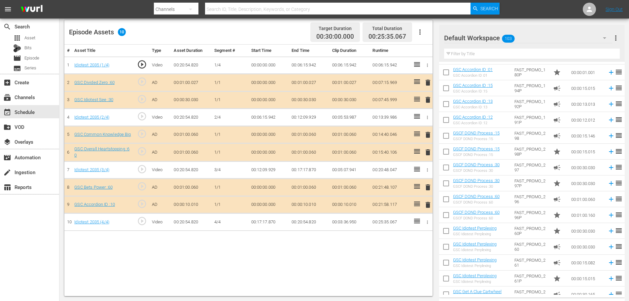
scroll to position [33, 0]
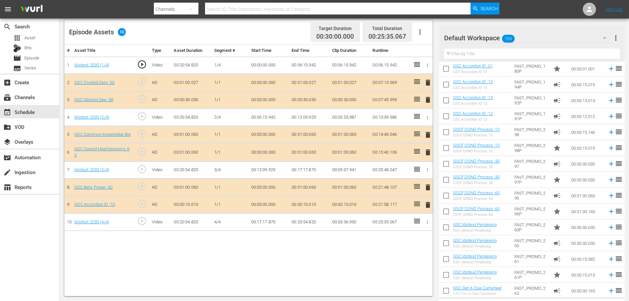
click at [430, 204] on span "delete" at bounding box center [428, 205] width 8 height 8
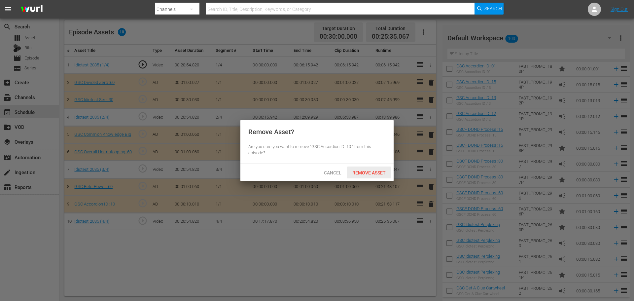
click at [377, 171] on span "Remove Asset" at bounding box center [369, 172] width 44 height 5
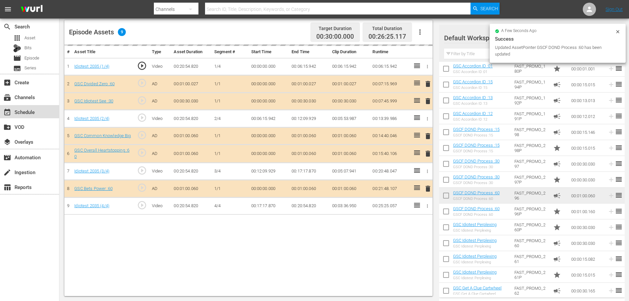
click at [37, 118] on div "event_available Schedule" at bounding box center [29, 111] width 59 height 13
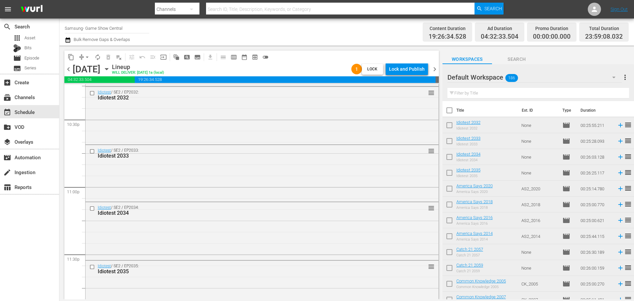
scroll to position [3018, 0]
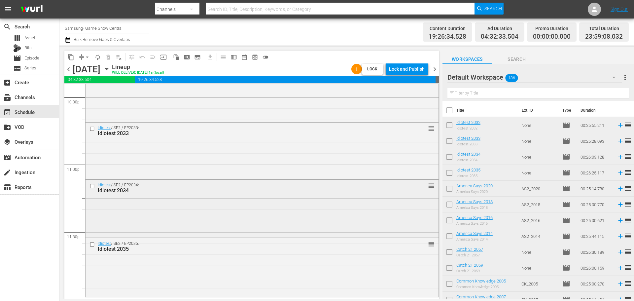
click at [268, 206] on div "Idiotest / SE2 / EP2034: Idiotest 2034 reorder" at bounding box center [261, 208] width 353 height 56
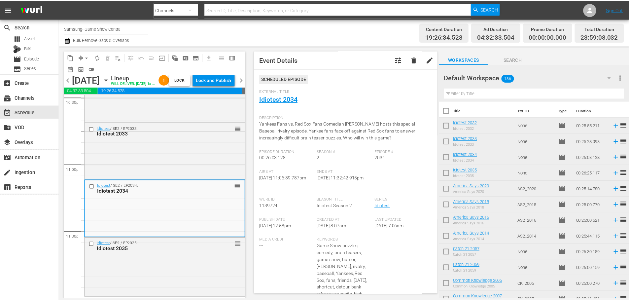
scroll to position [0, 0]
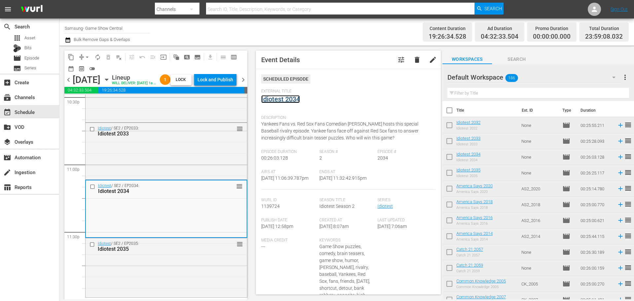
click at [280, 98] on link "Idiotest 2034" at bounding box center [280, 99] width 39 height 8
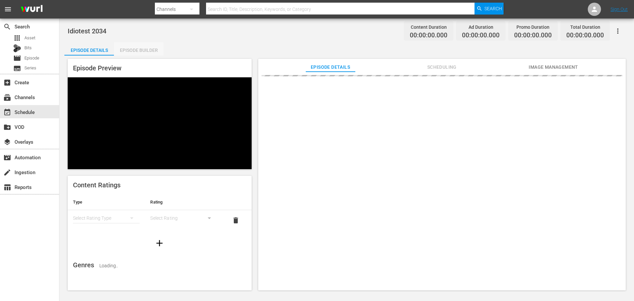
click at [154, 48] on div "Episode Builder" at bounding box center [139, 50] width 50 height 16
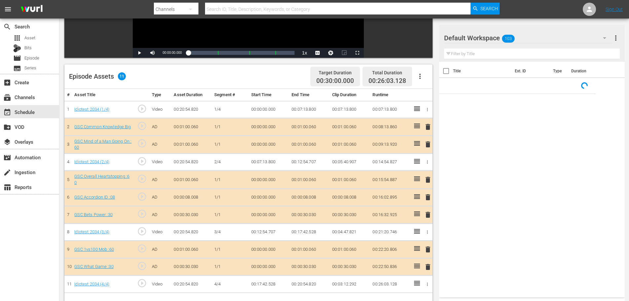
scroll to position [172, 0]
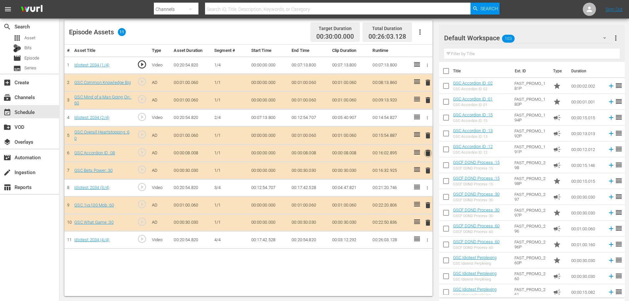
click at [429, 156] on span "delete" at bounding box center [428, 153] width 8 height 8
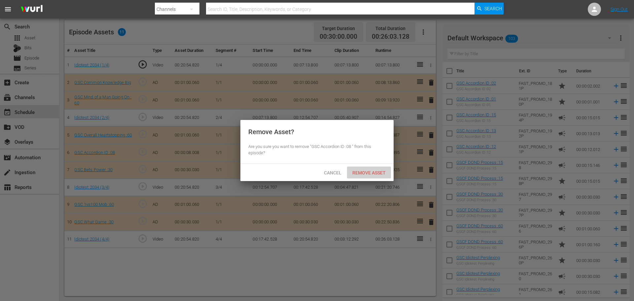
click at [370, 171] on span "Remove Asset" at bounding box center [369, 172] width 44 height 5
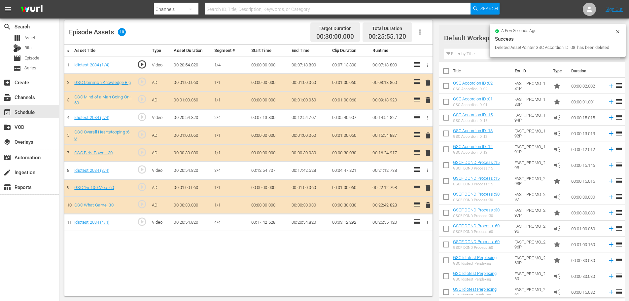
click at [425, 153] on span "delete" at bounding box center [428, 153] width 8 height 8
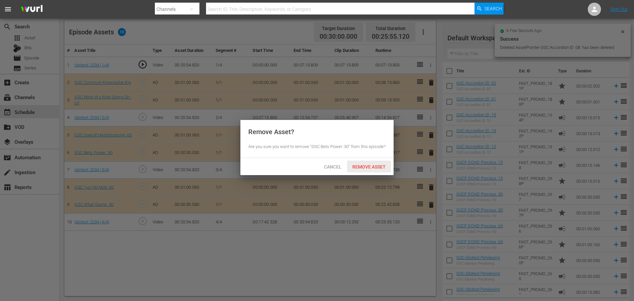
drag, startPoint x: 365, startPoint y: 173, endPoint x: 429, endPoint y: 201, distance: 70.4
click at [365, 169] on span "Remove Asset" at bounding box center [369, 166] width 44 height 5
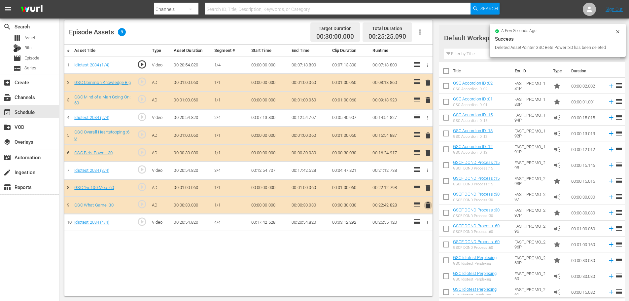
click at [429, 203] on span "delete" at bounding box center [428, 205] width 8 height 8
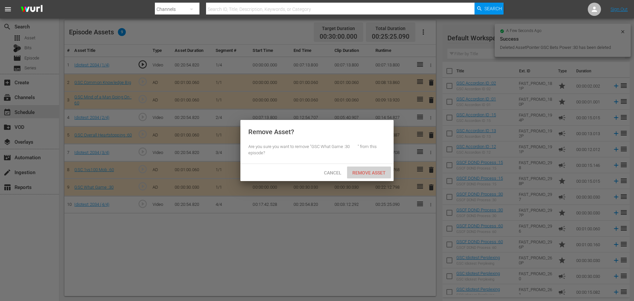
click at [365, 170] on span "Remove Asset" at bounding box center [369, 172] width 44 height 5
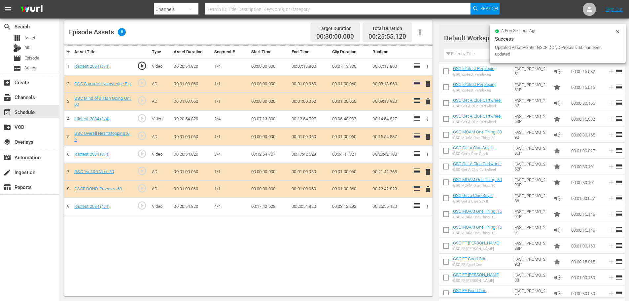
scroll to position [231, 0]
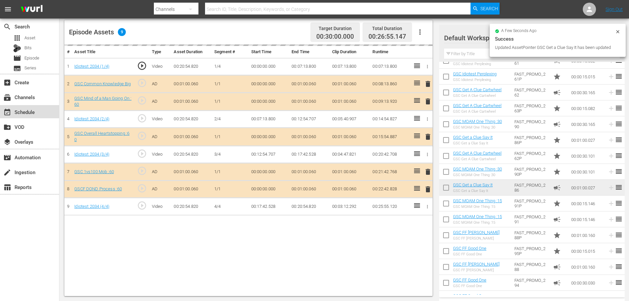
click at [12, 111] on div "event_available Schedule" at bounding box center [18, 111] width 37 height 6
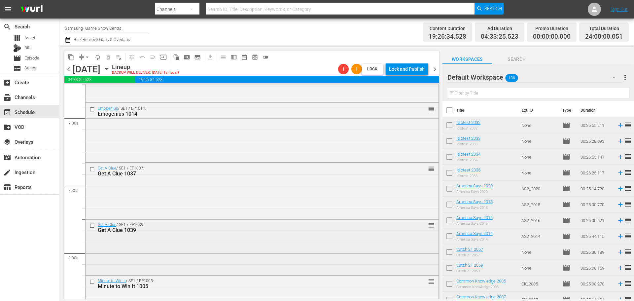
scroll to position [1023, 0]
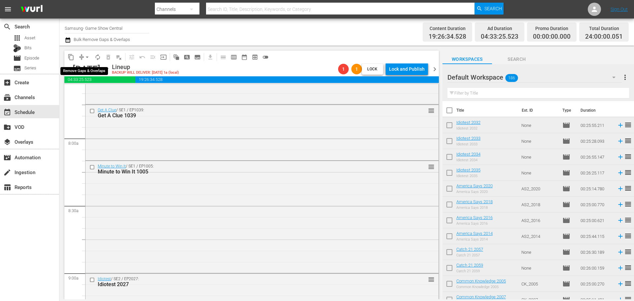
click at [91, 61] on div "arrow_drop_down" at bounding box center [87, 57] width 11 height 11
click at [89, 57] on span "arrow_drop_down" at bounding box center [87, 57] width 7 height 7
click at [87, 65] on li "Align to Midnight" at bounding box center [87, 70] width 69 height 11
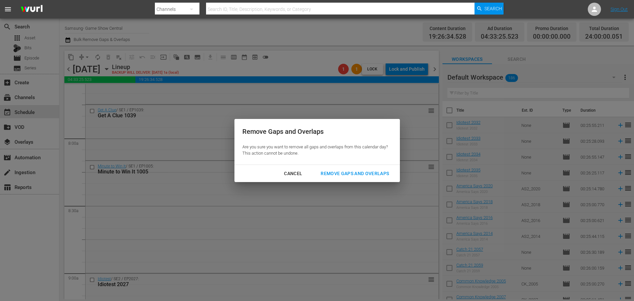
click at [364, 185] on div "Remove Gaps and Overlaps Are you sure you want to remove all gaps and overlaps …" at bounding box center [317, 150] width 634 height 301
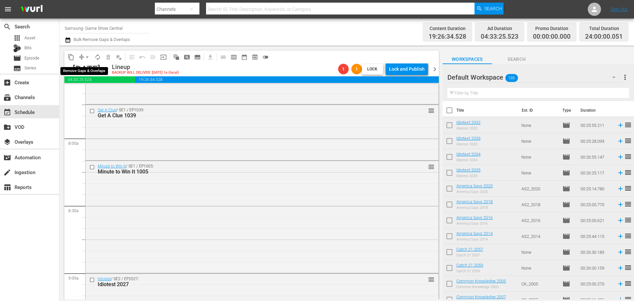
click at [83, 56] on button "arrow_drop_down" at bounding box center [87, 57] width 11 height 11
click at [88, 68] on li "Align to Midnight" at bounding box center [87, 70] width 69 height 11
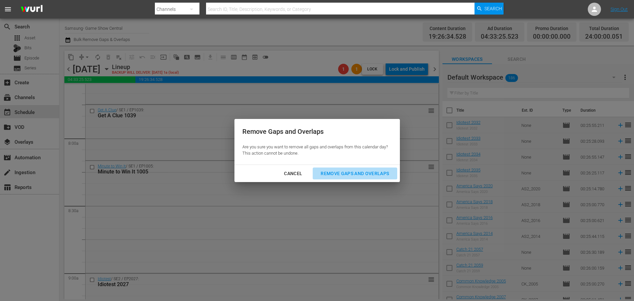
click at [374, 172] on div "Remove Gaps and Overlaps" at bounding box center [354, 173] width 79 height 8
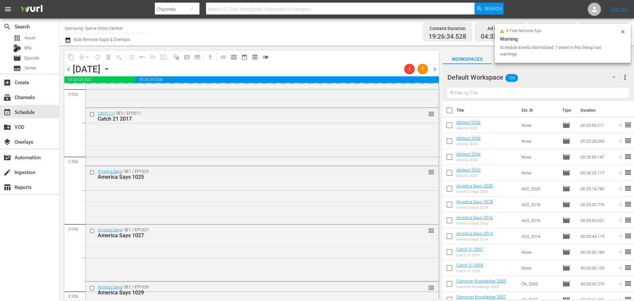
scroll to position [1882, 0]
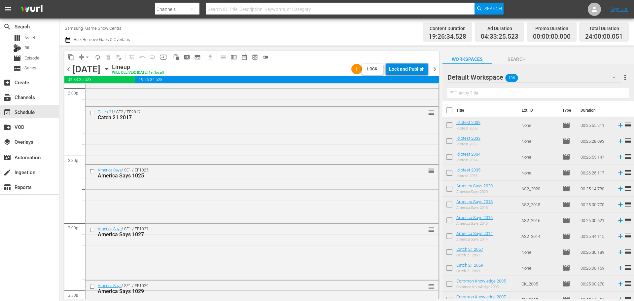
click at [391, 66] on div "Lock and Publish" at bounding box center [407, 69] width 36 height 12
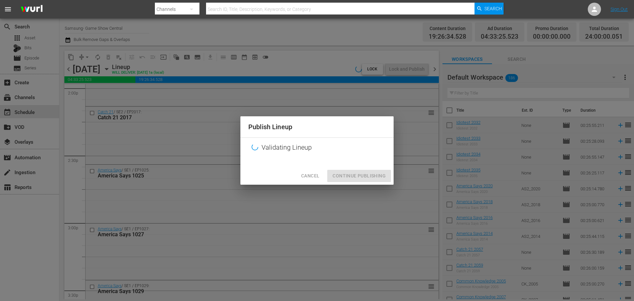
click at [358, 173] on div "Cancel Continue Publishing" at bounding box center [316, 175] width 153 height 17
click at [370, 179] on div "Cancel Continue Publishing" at bounding box center [316, 175] width 153 height 17
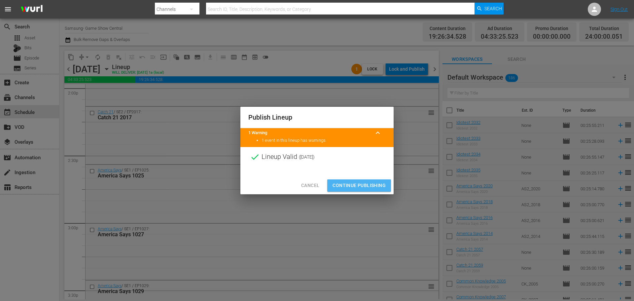
drag, startPoint x: 382, startPoint y: 187, endPoint x: 364, endPoint y: 179, distance: 19.7
click at [382, 187] on span "Continue Publishing" at bounding box center [358, 185] width 53 height 8
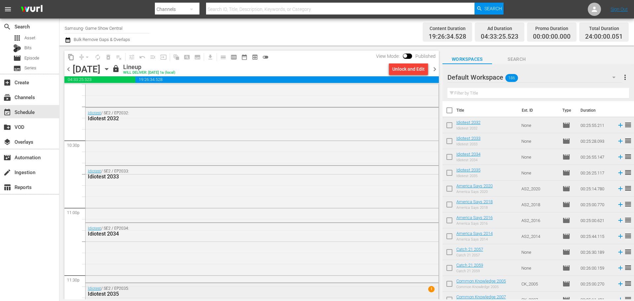
scroll to position [3018, 0]
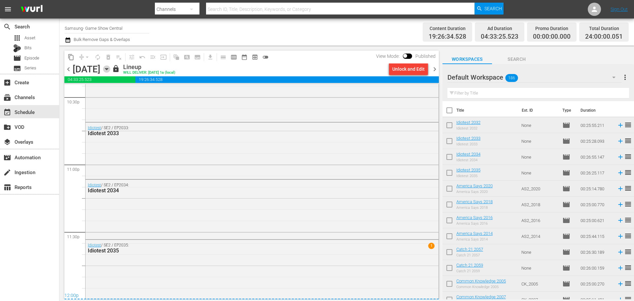
click at [110, 66] on icon "button" at bounding box center [106, 68] width 7 height 7
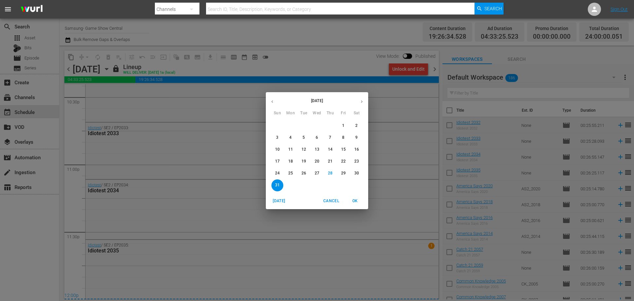
click at [369, 103] on div "[DATE] Sun Mon Tue Wed Thu Fri Sat 27 28 29 30 31 1 2 3 4 5 6 7 8 9 10 11 12 13…" at bounding box center [317, 150] width 634 height 301
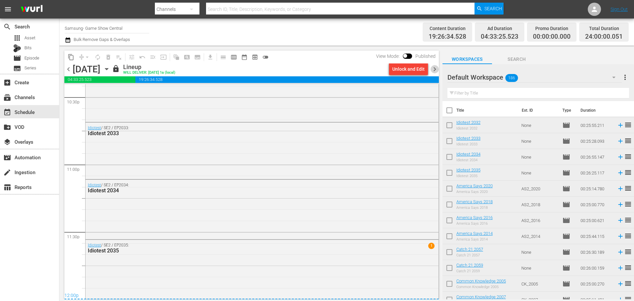
click at [432, 69] on span "chevron_right" at bounding box center [434, 69] width 8 height 8
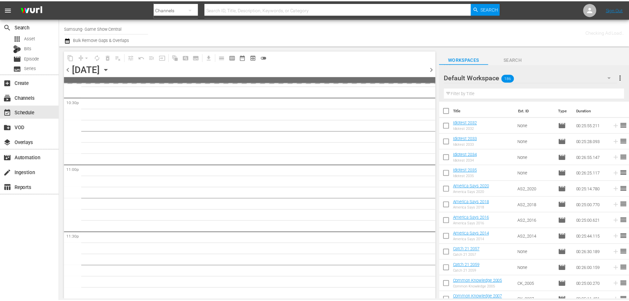
scroll to position [3017, 0]
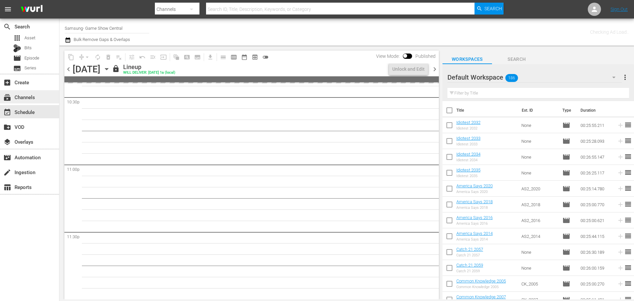
click at [33, 94] on div "subscriptions Channels" at bounding box center [18, 96] width 37 height 6
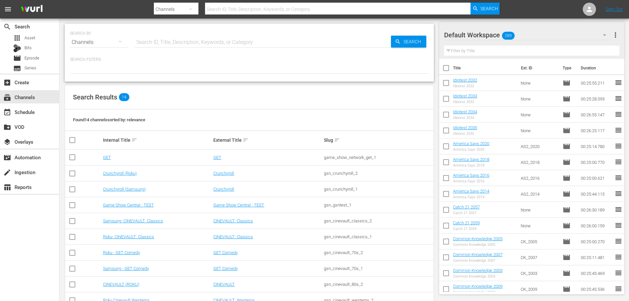
scroll to position [83, 0]
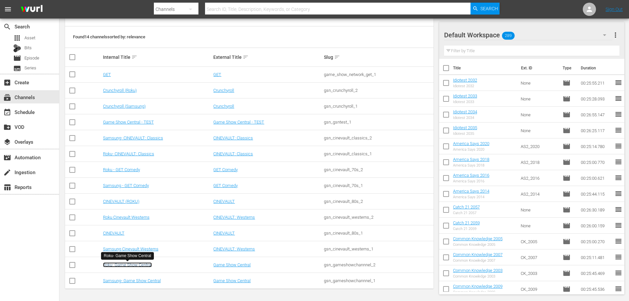
click at [119, 266] on link "Roku- Game Show Central" at bounding box center [127, 264] width 49 height 5
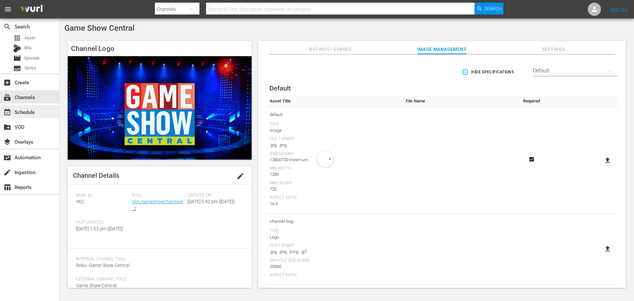
click at [43, 106] on div "event_available Schedule" at bounding box center [29, 111] width 59 height 13
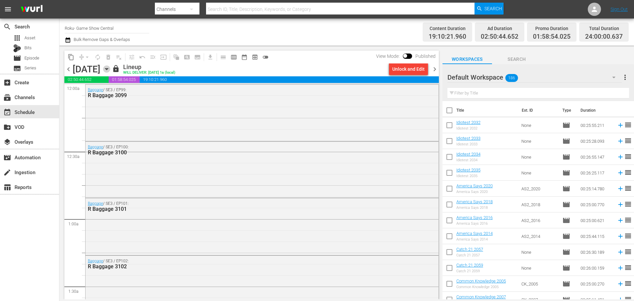
click at [110, 68] on icon "button" at bounding box center [106, 68] width 7 height 7
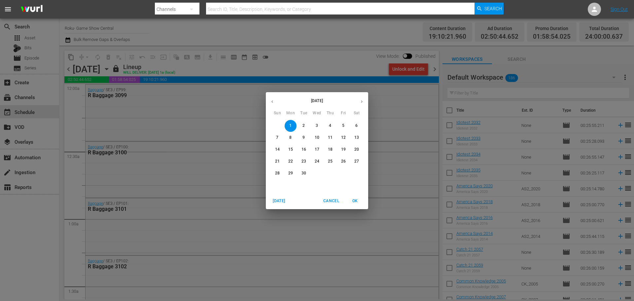
click at [328, 200] on span "Cancel" at bounding box center [331, 200] width 16 height 7
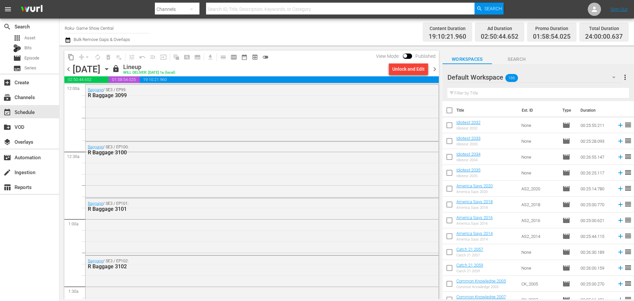
click at [110, 74] on div "Monday, September 1st September 1st" at bounding box center [92, 69] width 38 height 11
click at [110, 70] on icon "button" at bounding box center [106, 68] width 7 height 7
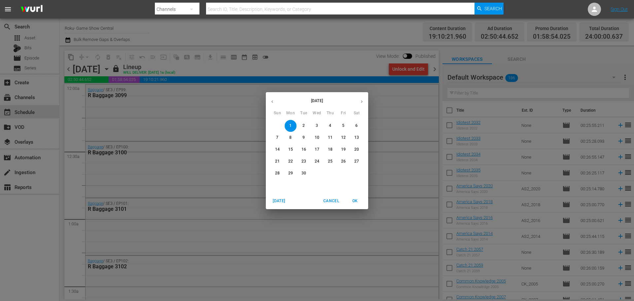
click at [342, 126] on p "5" at bounding box center [343, 126] width 2 height 6
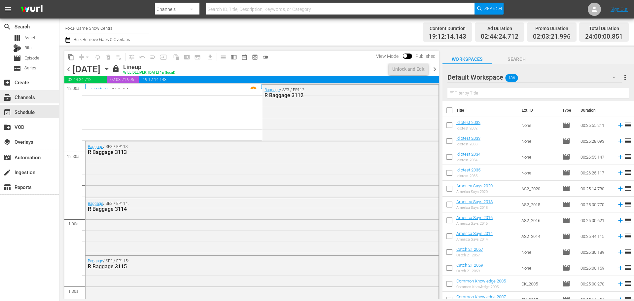
click at [25, 99] on div "subscriptions Channels" at bounding box center [18, 96] width 37 height 6
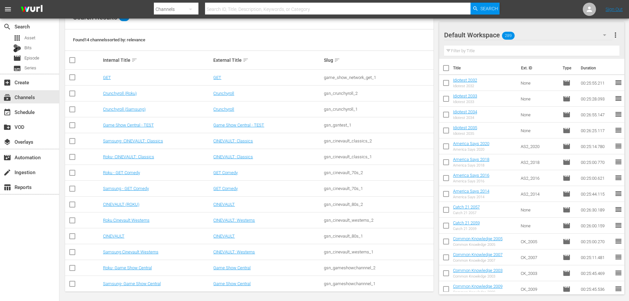
scroll to position [83, 0]
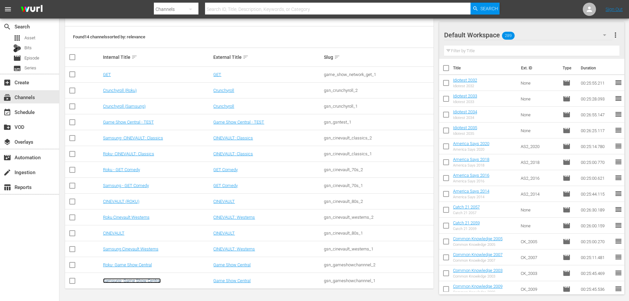
click at [136, 279] on link "Samsung- Game Show Central" at bounding box center [132, 280] width 58 height 5
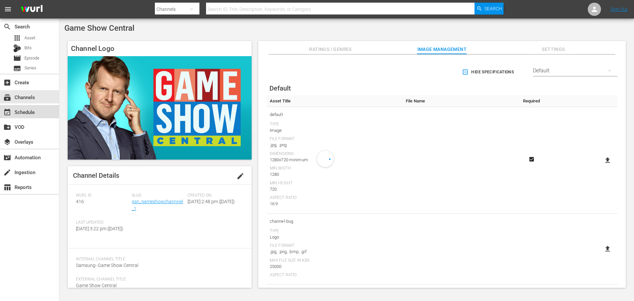
click at [29, 113] on div "event_available Schedule" at bounding box center [18, 111] width 37 height 6
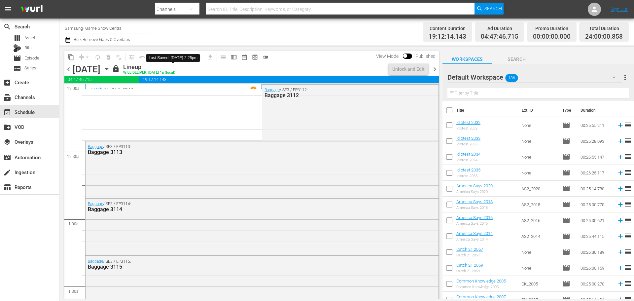
click at [120, 68] on span "lock" at bounding box center [116, 69] width 8 height 8
click at [173, 71] on div "chevron_left Friday, September 5th September 5th lock Lineup WILL DELIVER: 9/4 …" at bounding box center [251, 69] width 374 height 13
click at [110, 71] on icon "button" at bounding box center [106, 68] width 7 height 7
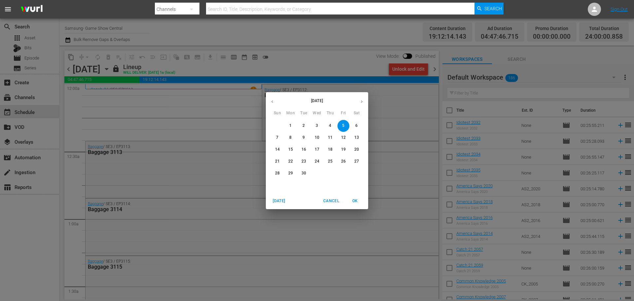
click at [271, 100] on icon "button" at bounding box center [272, 101] width 5 height 5
click at [356, 175] on p "30" at bounding box center [356, 173] width 5 height 6
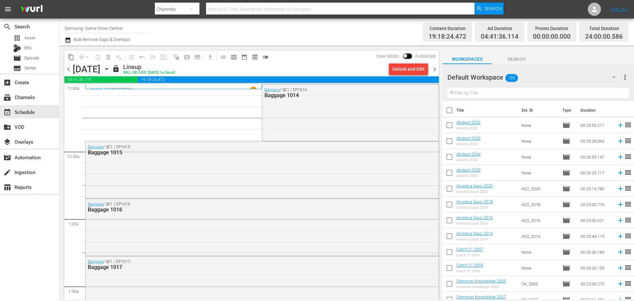
click at [430, 69] on span "chevron_right" at bounding box center [434, 69] width 8 height 8
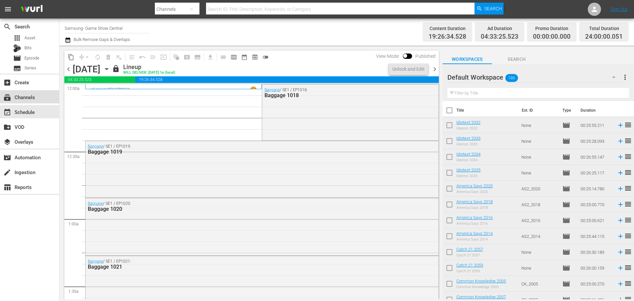
click at [7, 102] on div "subscriptions Channels" at bounding box center [29, 96] width 59 height 13
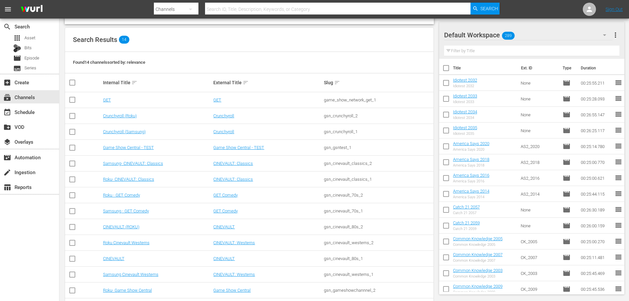
scroll to position [83, 0]
